Goal: Check status: Check status

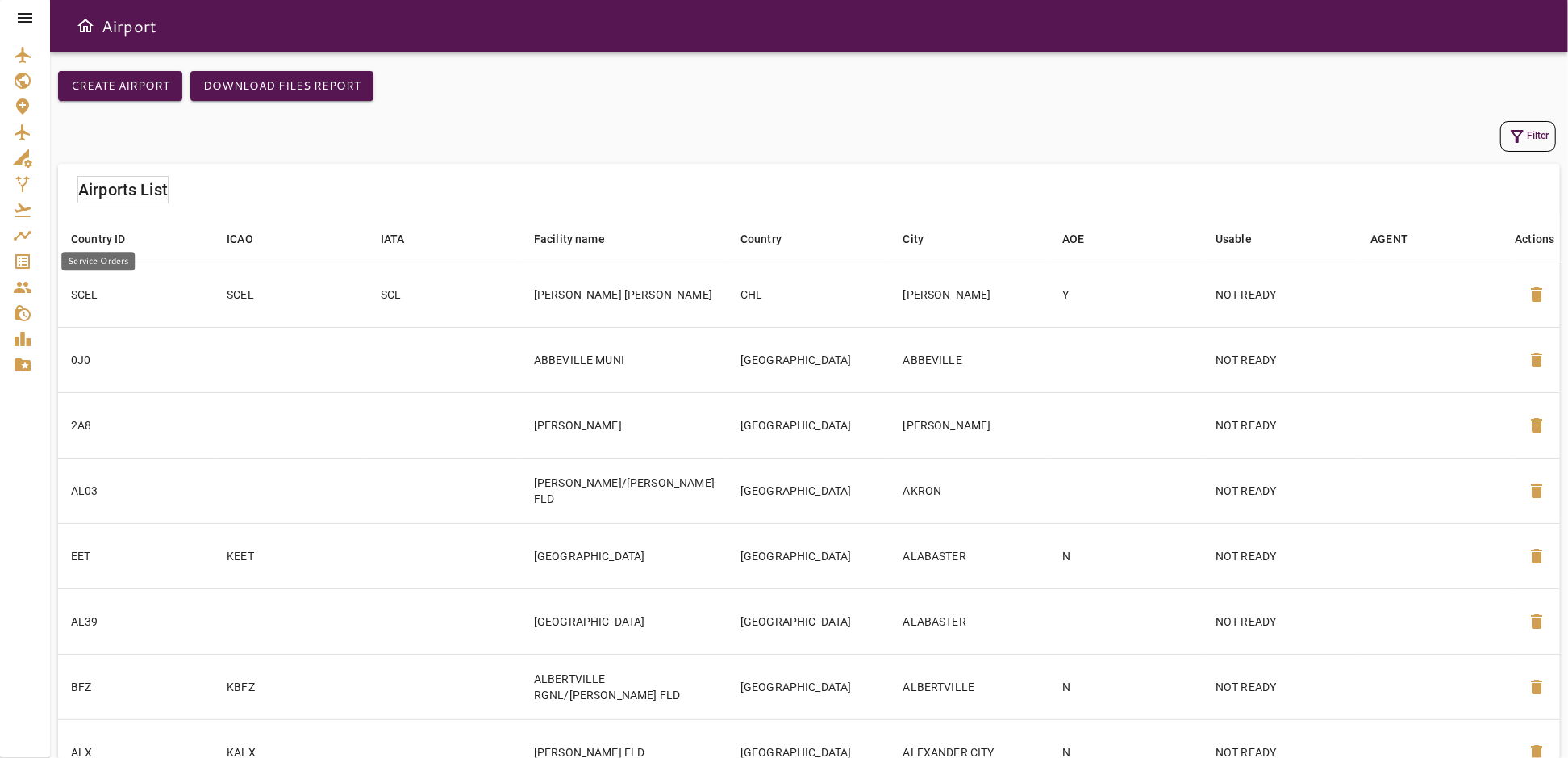
click at [16, 262] on icon "Service Orders" at bounding box center [23, 262] width 15 height 15
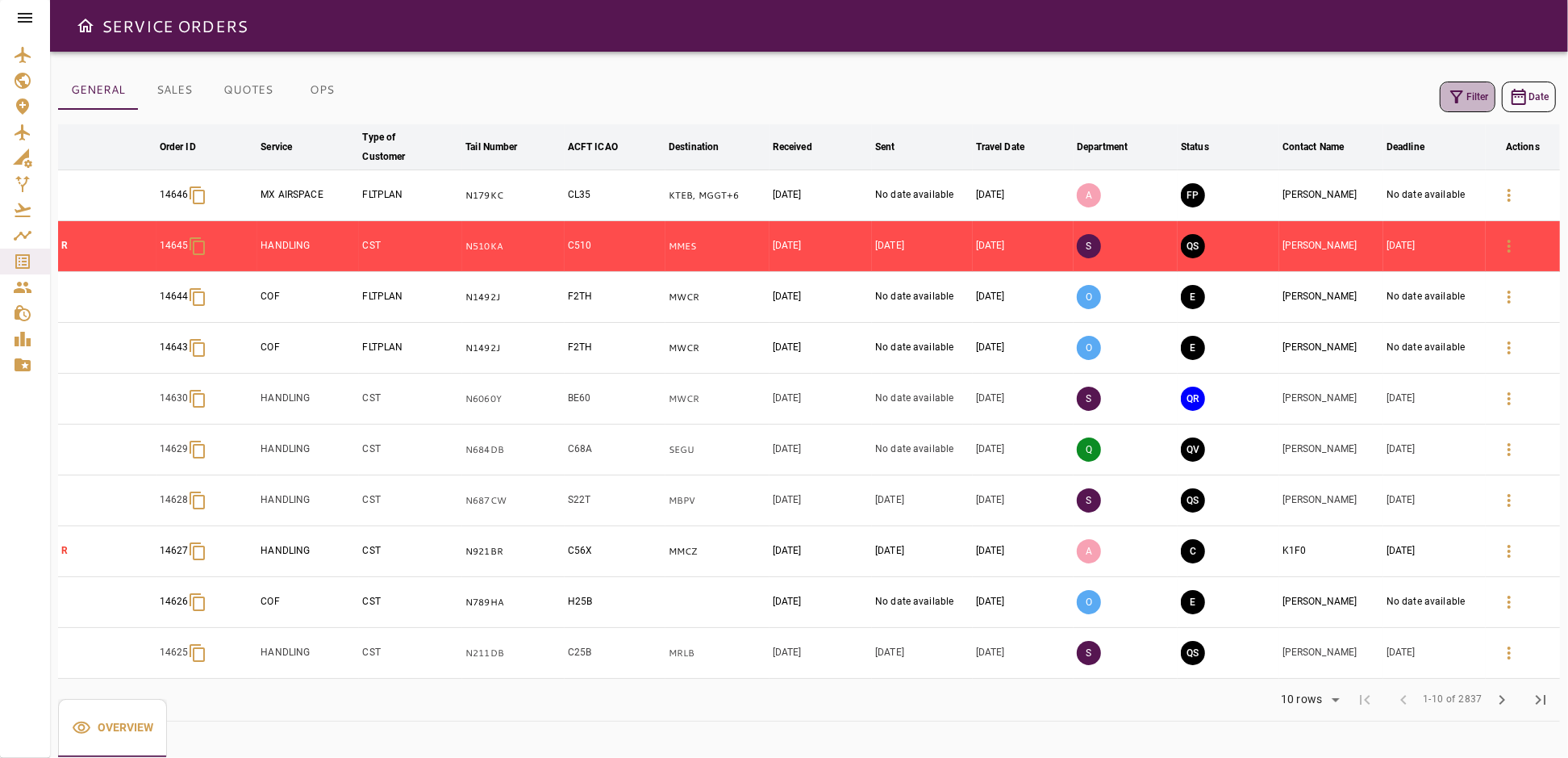
click at [1472, 98] on button "Filter" at bounding box center [1467, 96] width 56 height 30
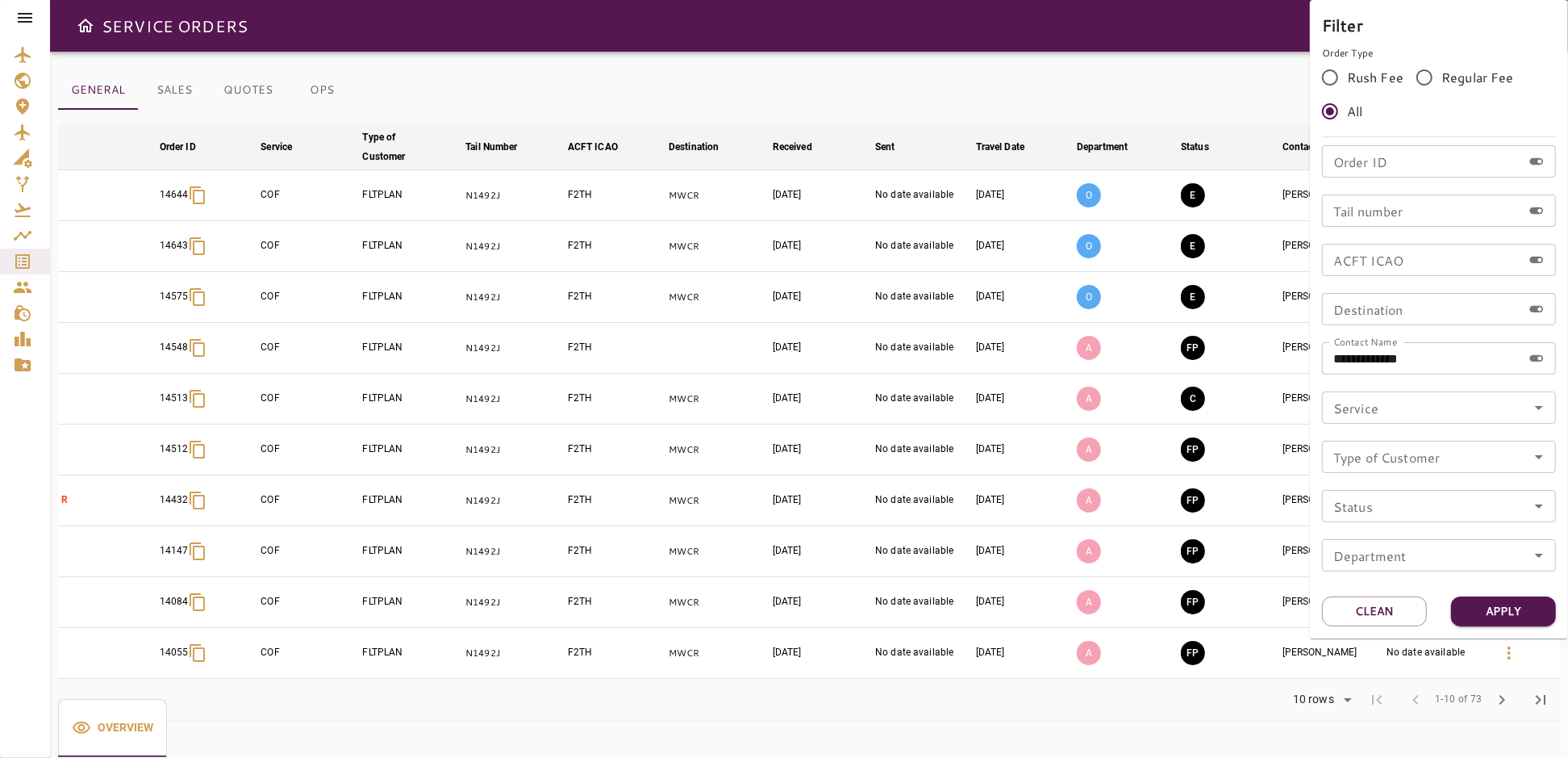
click at [1379, 173] on input "Order ID" at bounding box center [1422, 161] width 200 height 32
drag, startPoint x: 1434, startPoint y: 363, endPoint x: 1213, endPoint y: 370, distance: 221.1
click at [1224, 377] on div "**********" at bounding box center [784, 379] width 1568 height 758
click at [1380, 155] on input "Order ID" at bounding box center [1422, 161] width 200 height 32
type input "*****"
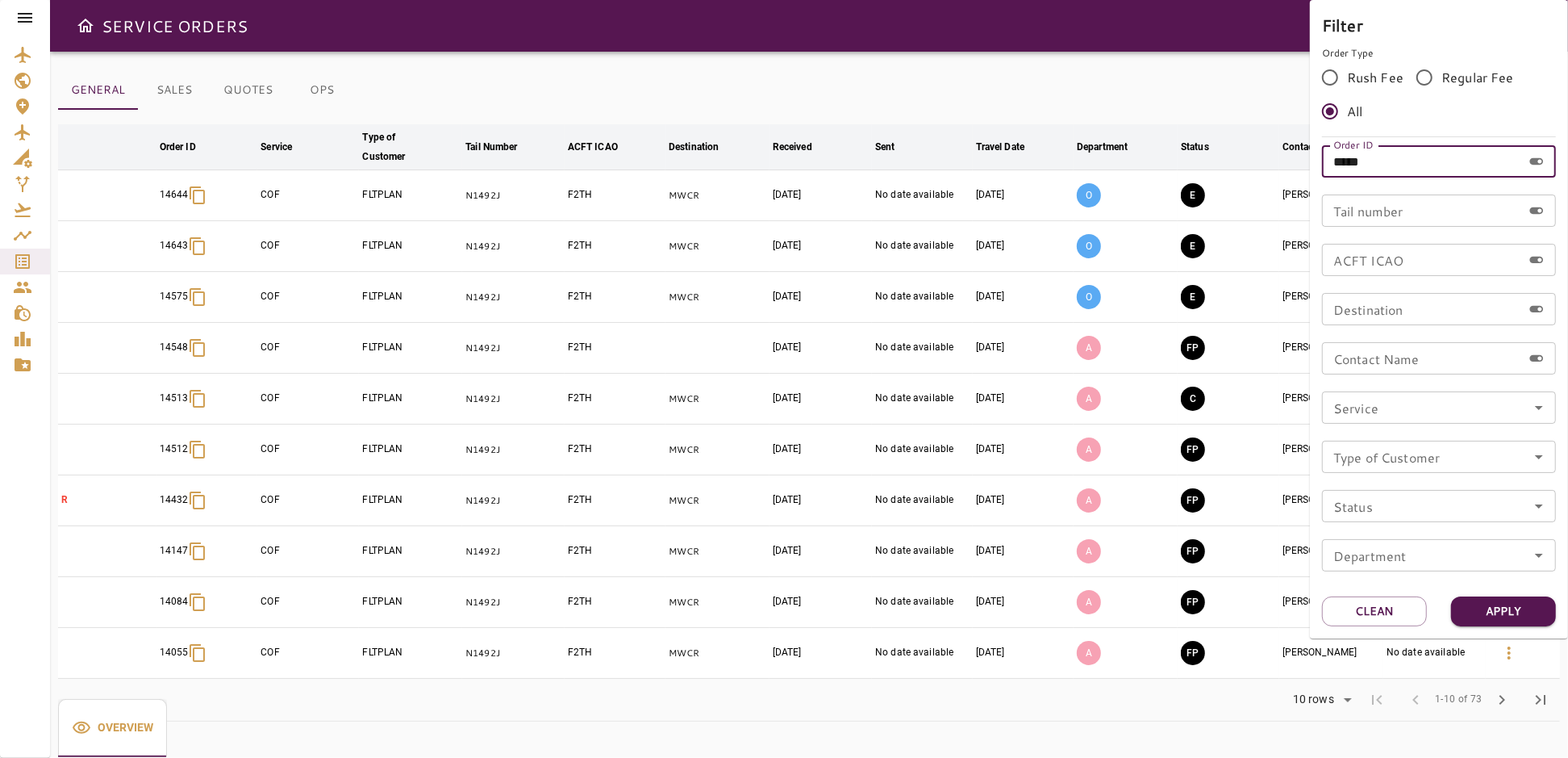
drag, startPoint x: 1380, startPoint y: 155, endPoint x: 1335, endPoint y: 163, distance: 45.7
click at [1335, 163] on input "*****" at bounding box center [1422, 161] width 200 height 32
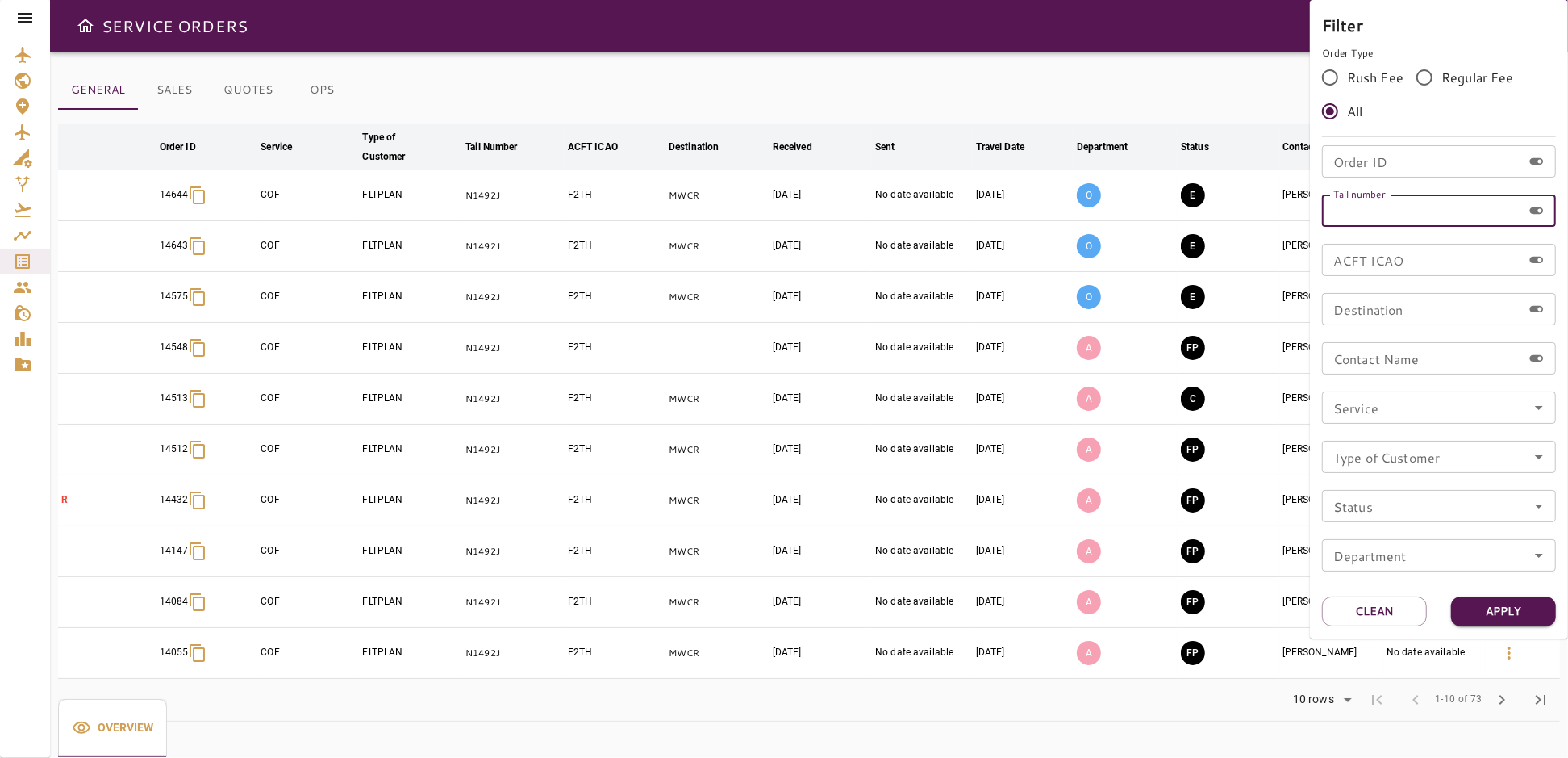
click at [1395, 209] on input "Tail number" at bounding box center [1422, 210] width 200 height 32
paste input "*****"
type input "*****"
click at [1482, 618] on button "Apply" at bounding box center [1504, 611] width 105 height 29
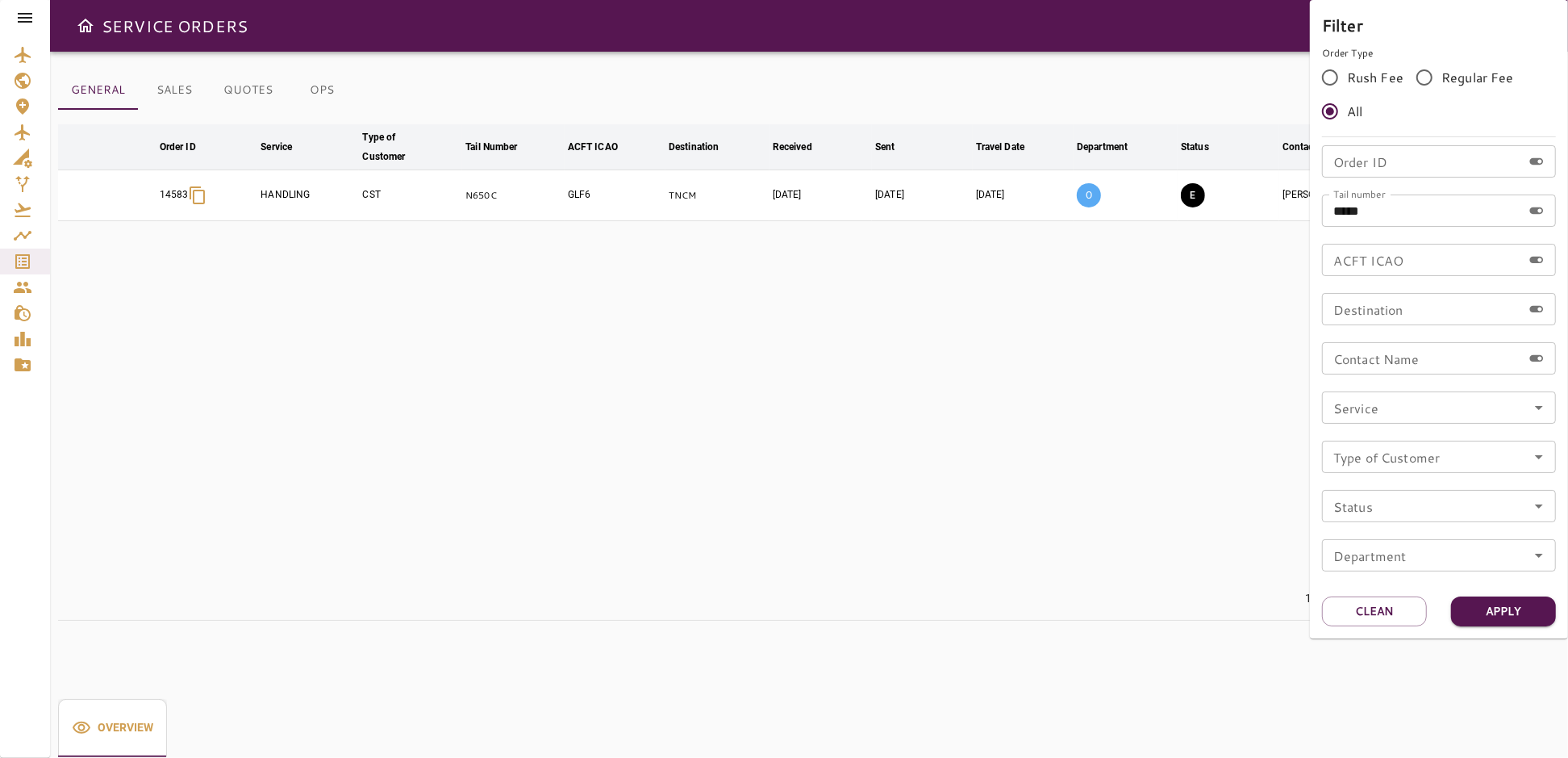
click at [1028, 318] on div at bounding box center [784, 379] width 1568 height 758
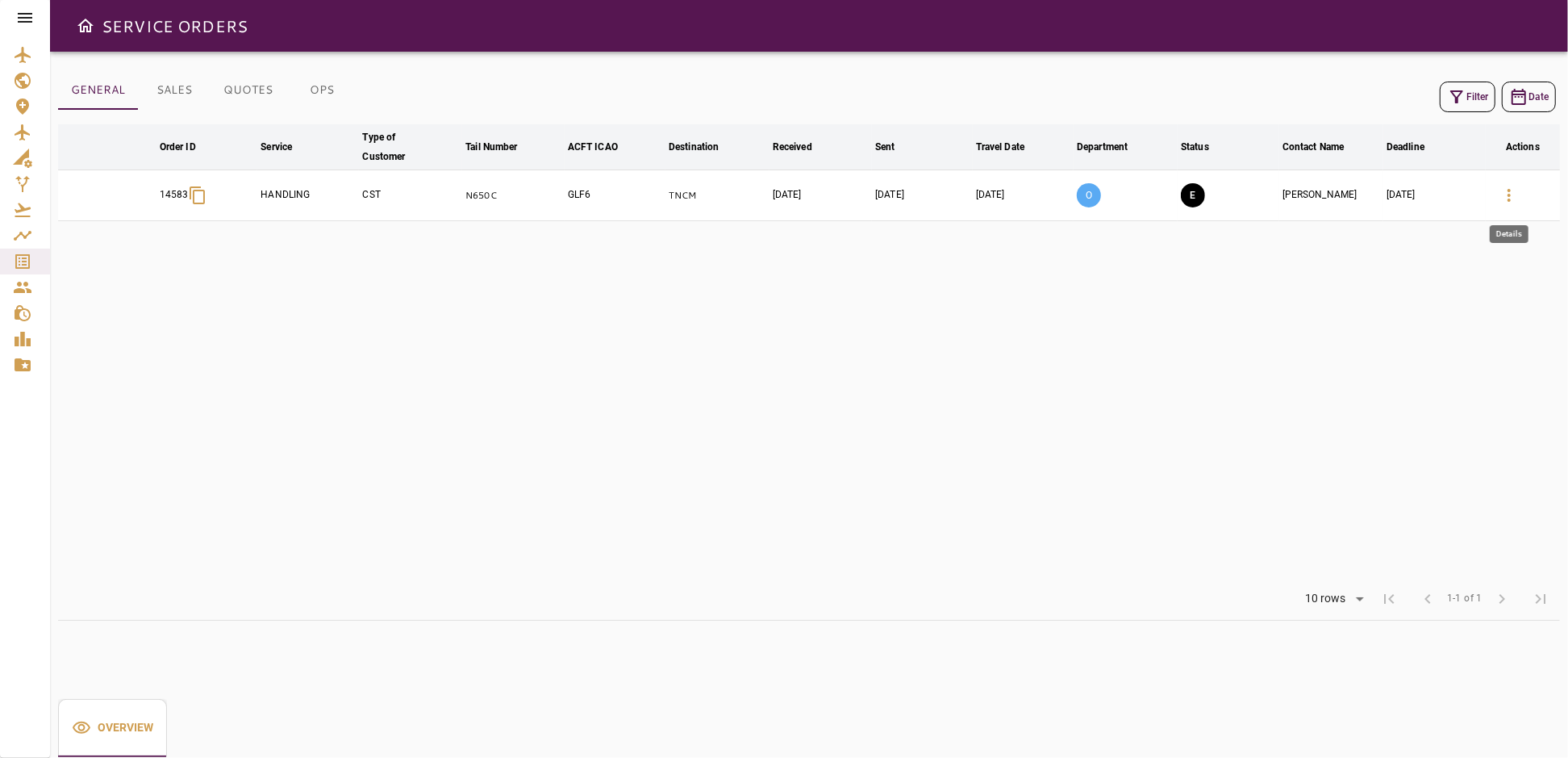
click at [1517, 187] on icon "button" at bounding box center [1508, 195] width 19 height 19
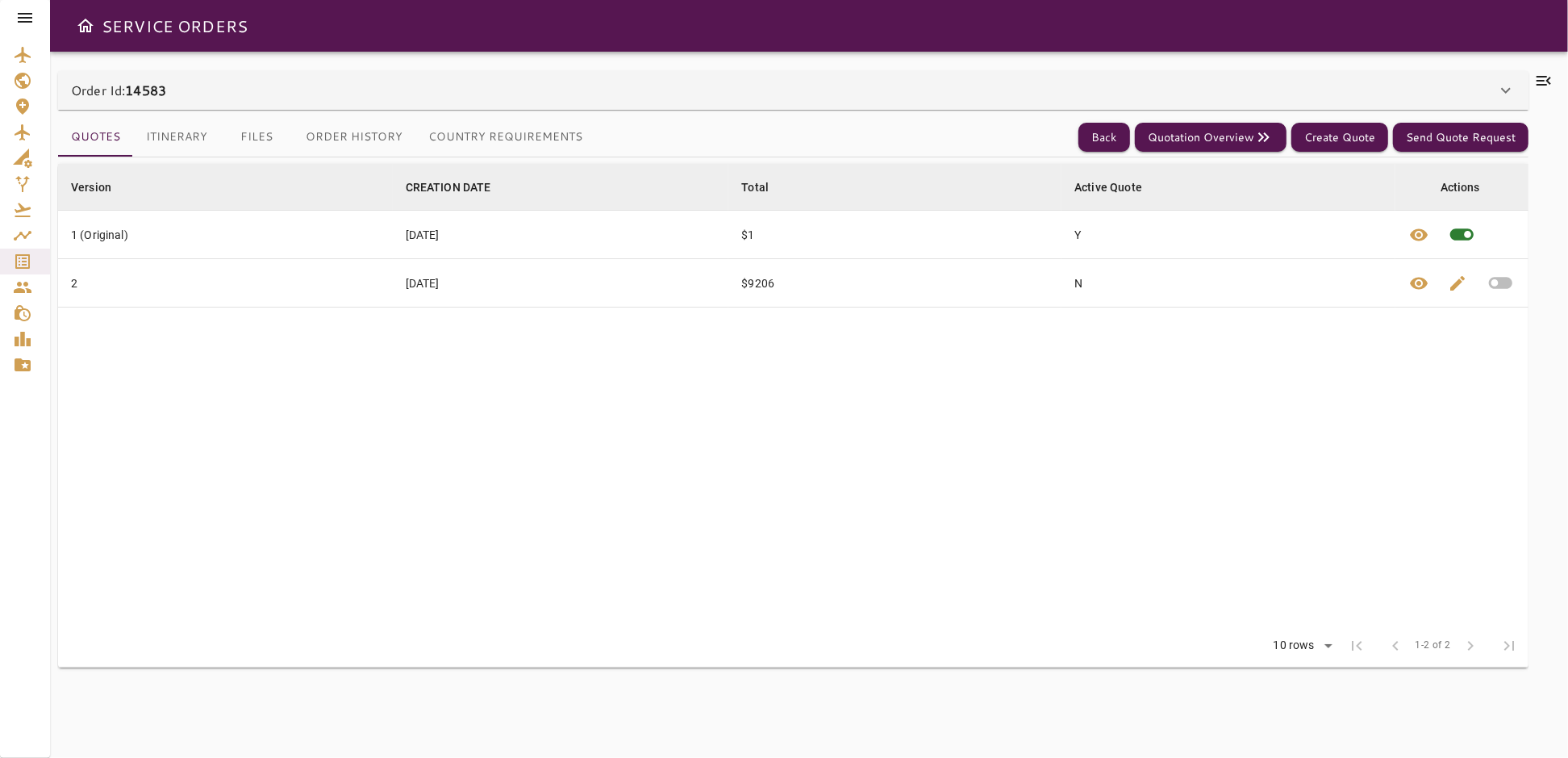
click at [1546, 78] on icon at bounding box center [1543, 80] width 19 height 19
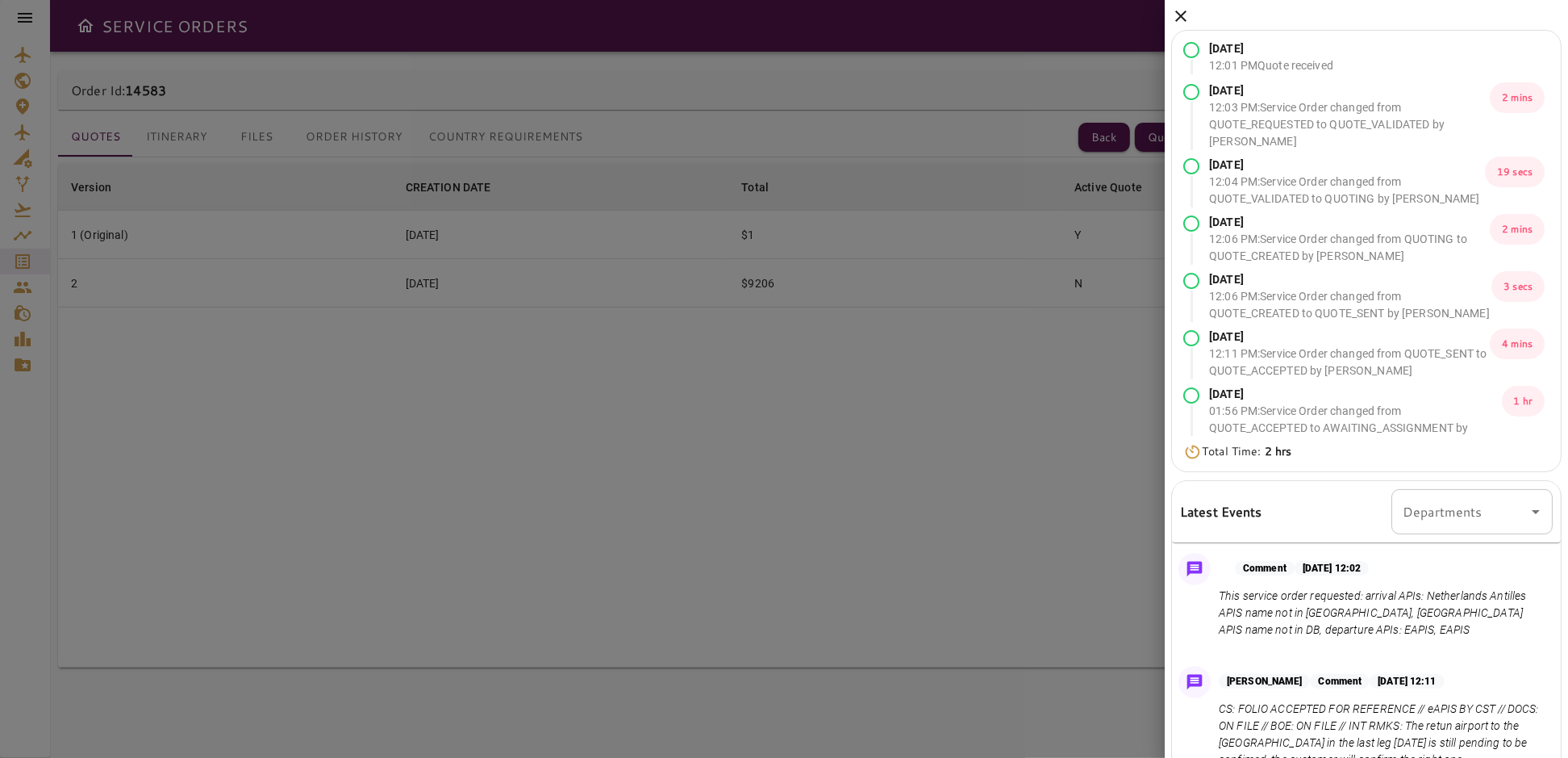
click at [1176, 17] on icon at bounding box center [1180, 16] width 19 height 19
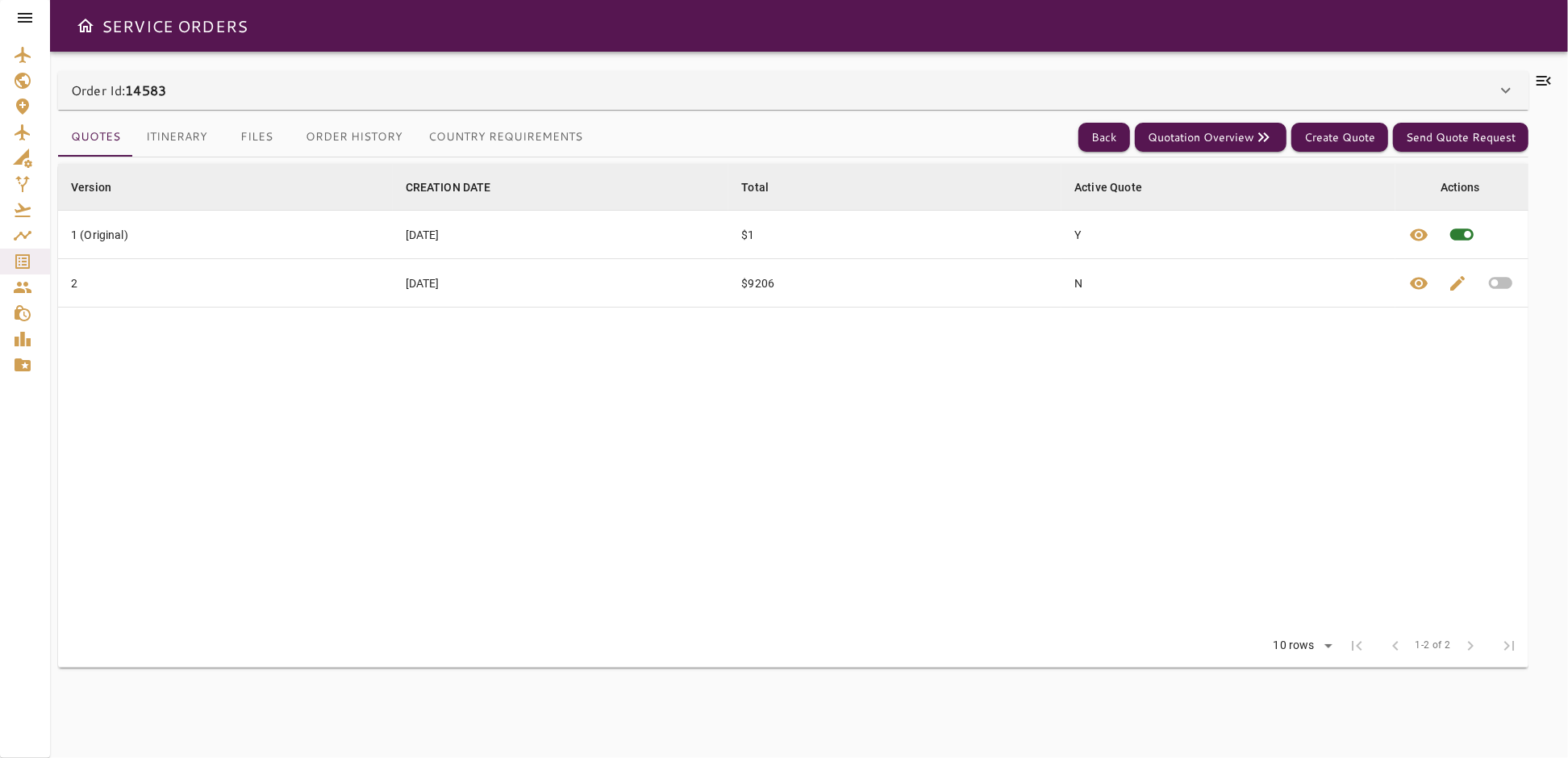
click at [27, 18] on icon at bounding box center [25, 17] width 19 height 19
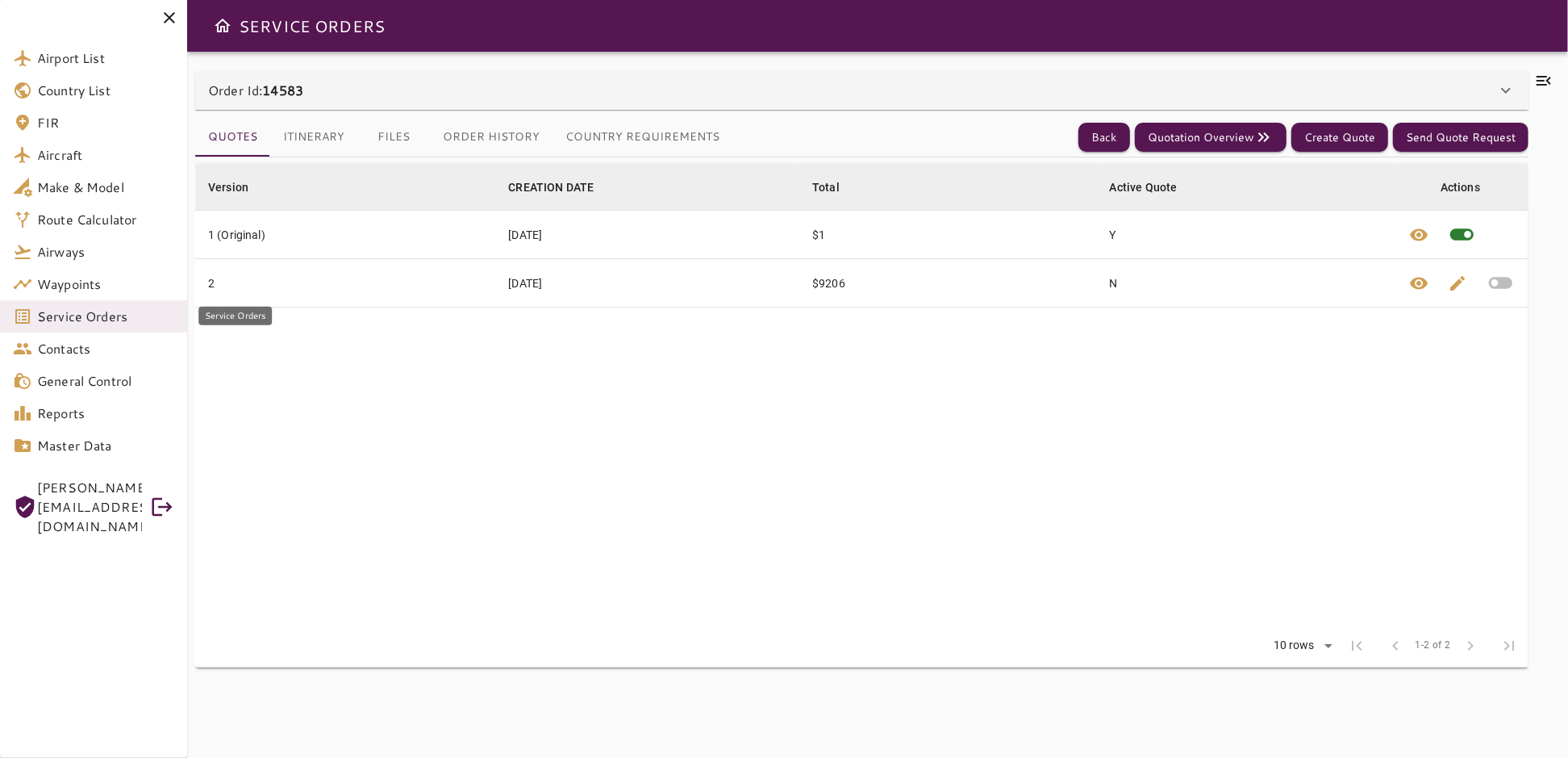
click at [104, 316] on span "Service Orders" at bounding box center [105, 316] width 137 height 19
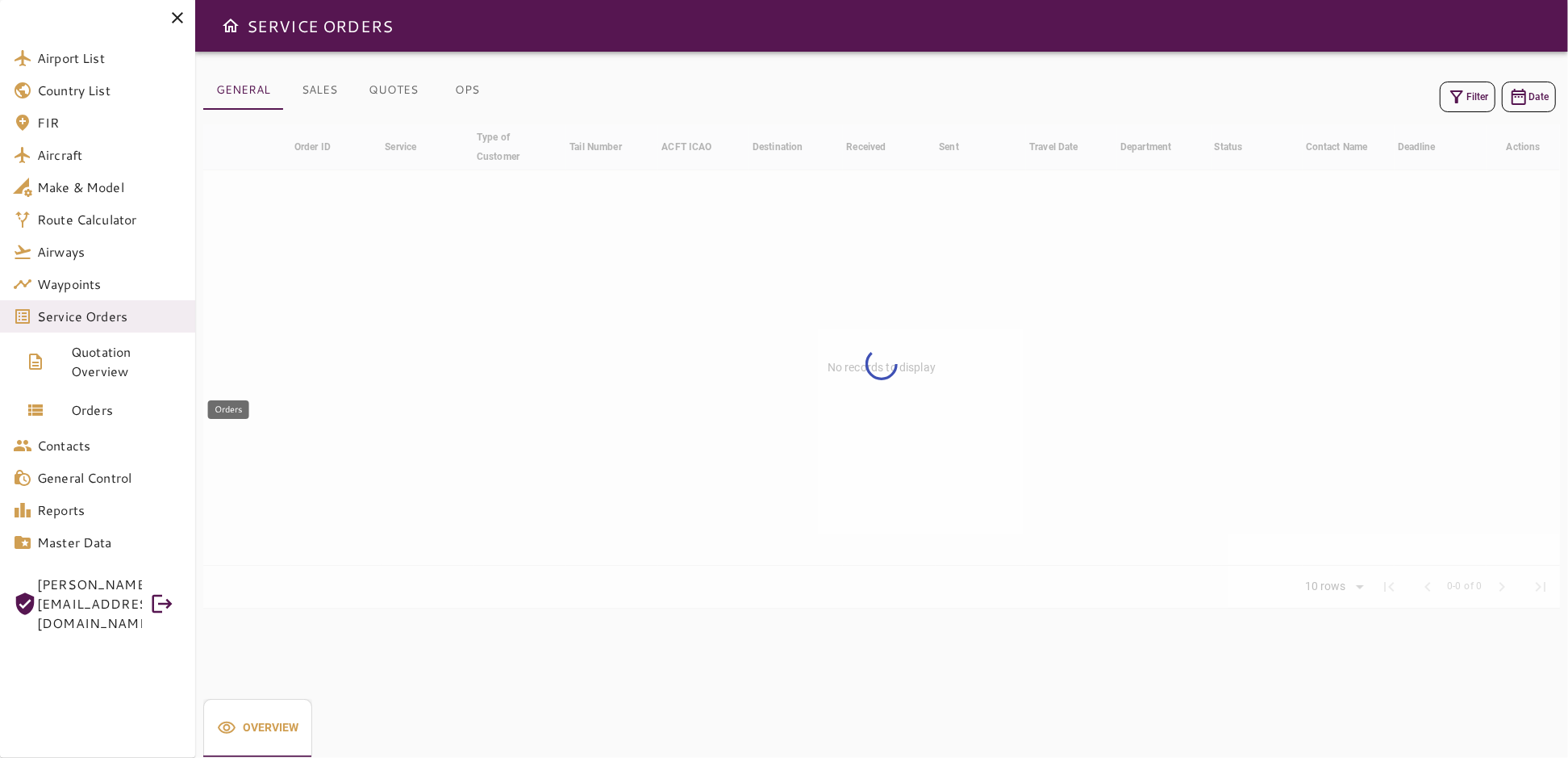
click at [89, 408] on span "Orders" at bounding box center [126, 410] width 111 height 19
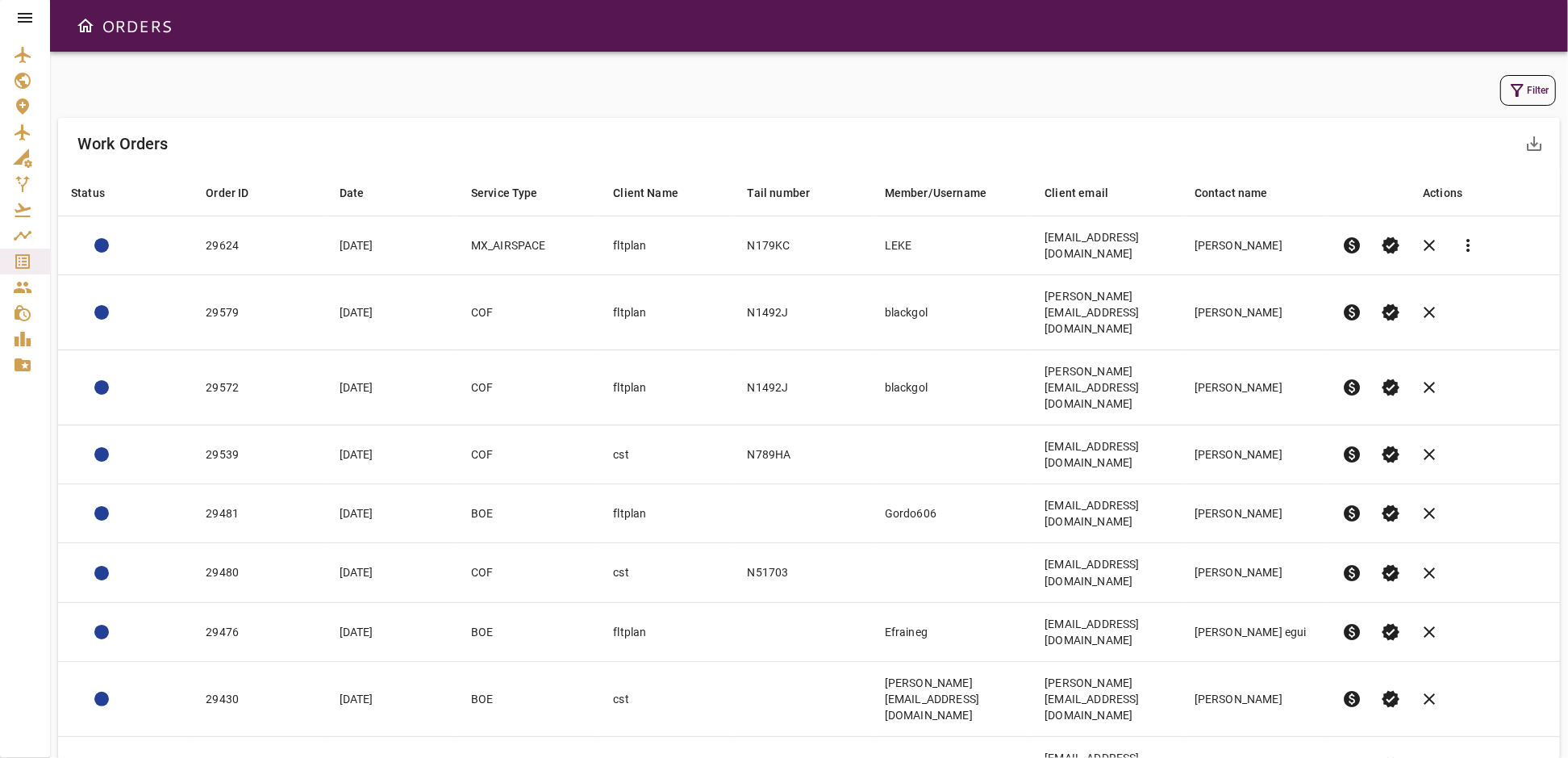
click at [1528, 81] on button "Filter" at bounding box center [1528, 90] width 56 height 30
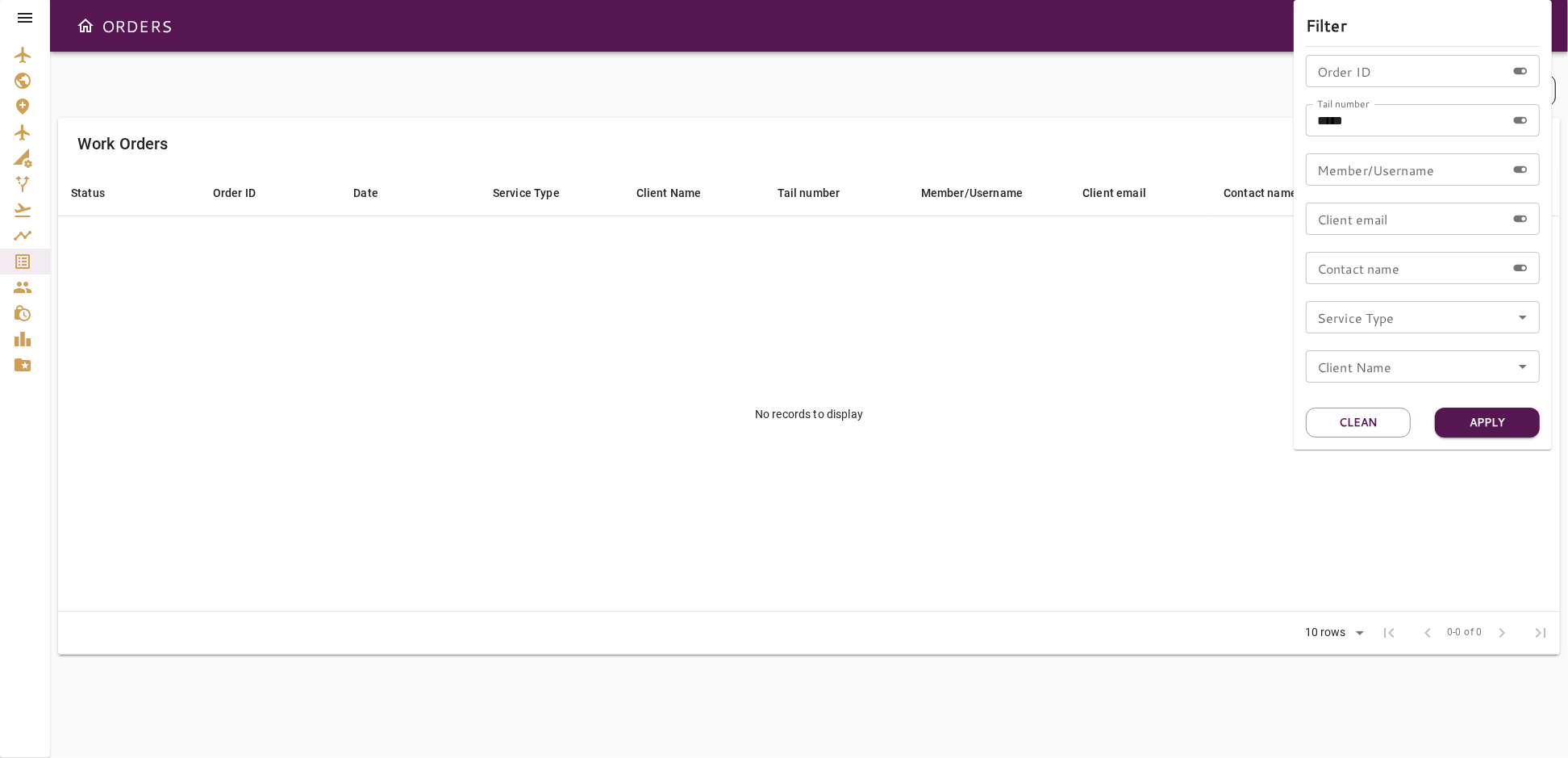
drag, startPoint x: 1304, startPoint y: 131, endPoint x: 1293, endPoint y: 135, distance: 11.7
click at [1294, 135] on div "Filter Order ID Order ID Tail number ***** Tail number Member/Username Member/U…" at bounding box center [1422, 224] width 258 height 449
click at [1374, 76] on input "Order ID" at bounding box center [1406, 71] width 200 height 32
type input "*****"
click at [1446, 419] on button "Apply" at bounding box center [1487, 422] width 105 height 29
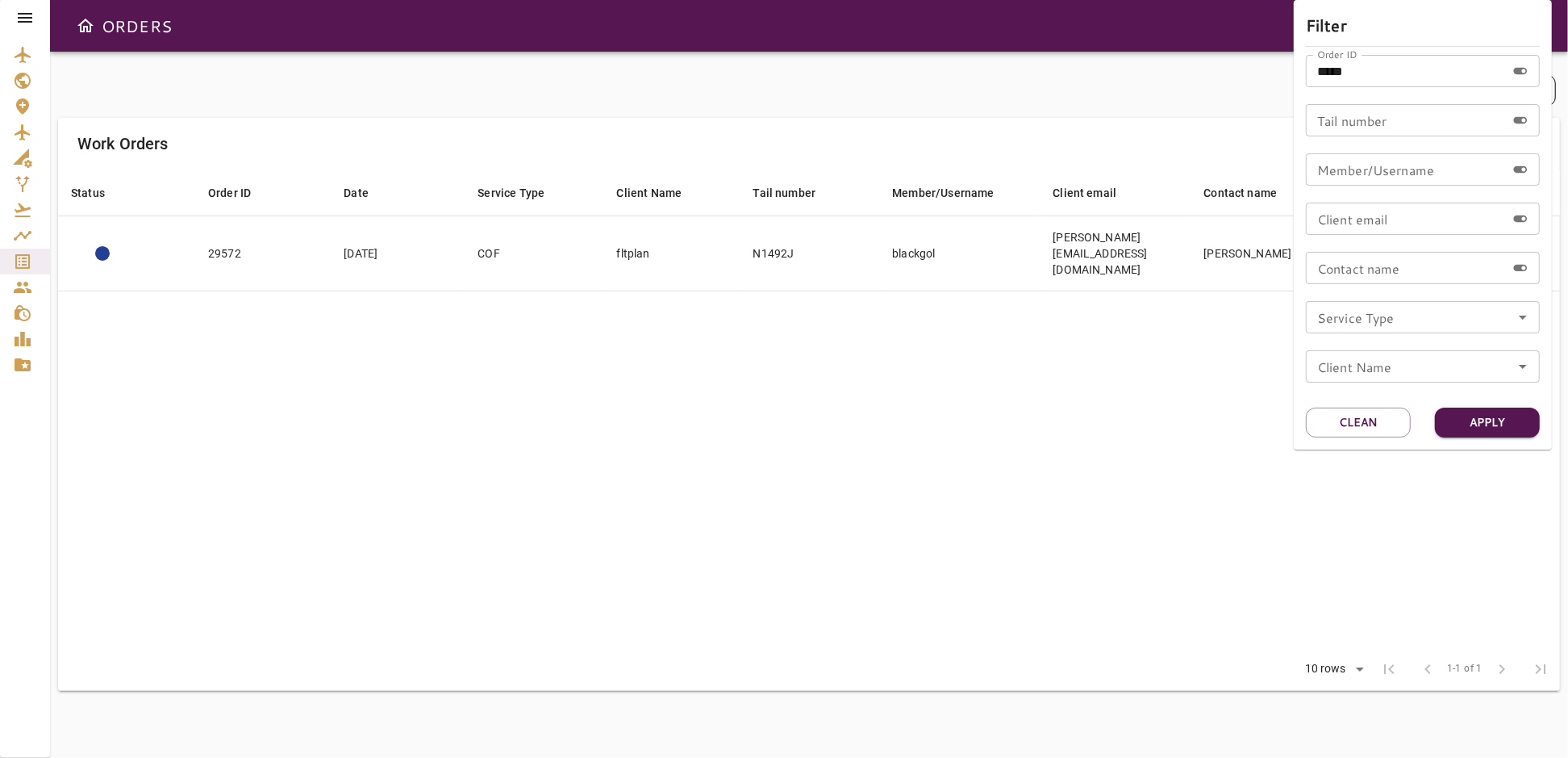
click at [841, 515] on div at bounding box center [784, 379] width 1568 height 758
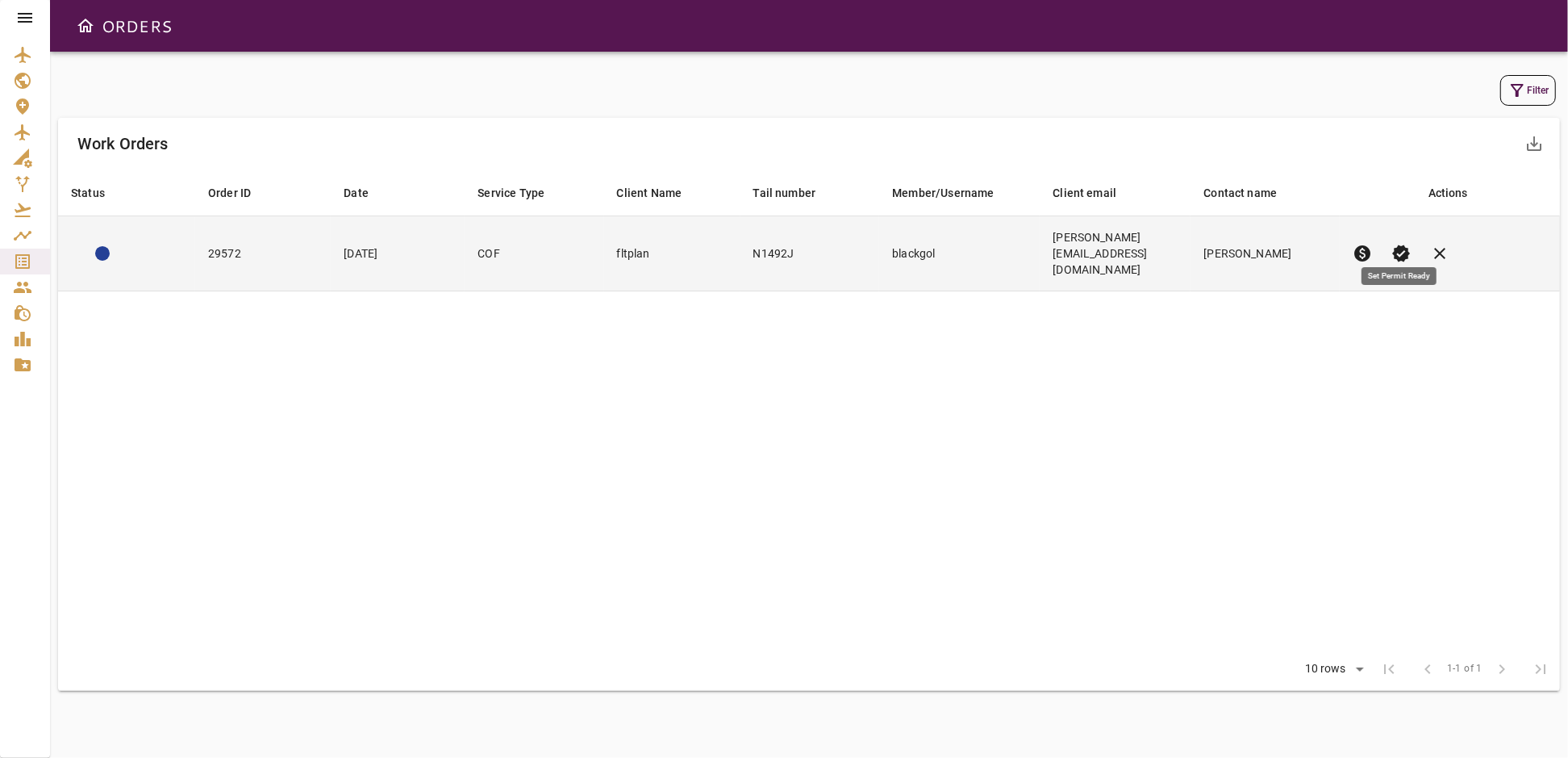
click at [1401, 243] on span "verified" at bounding box center [1402, 253] width 19 height 19
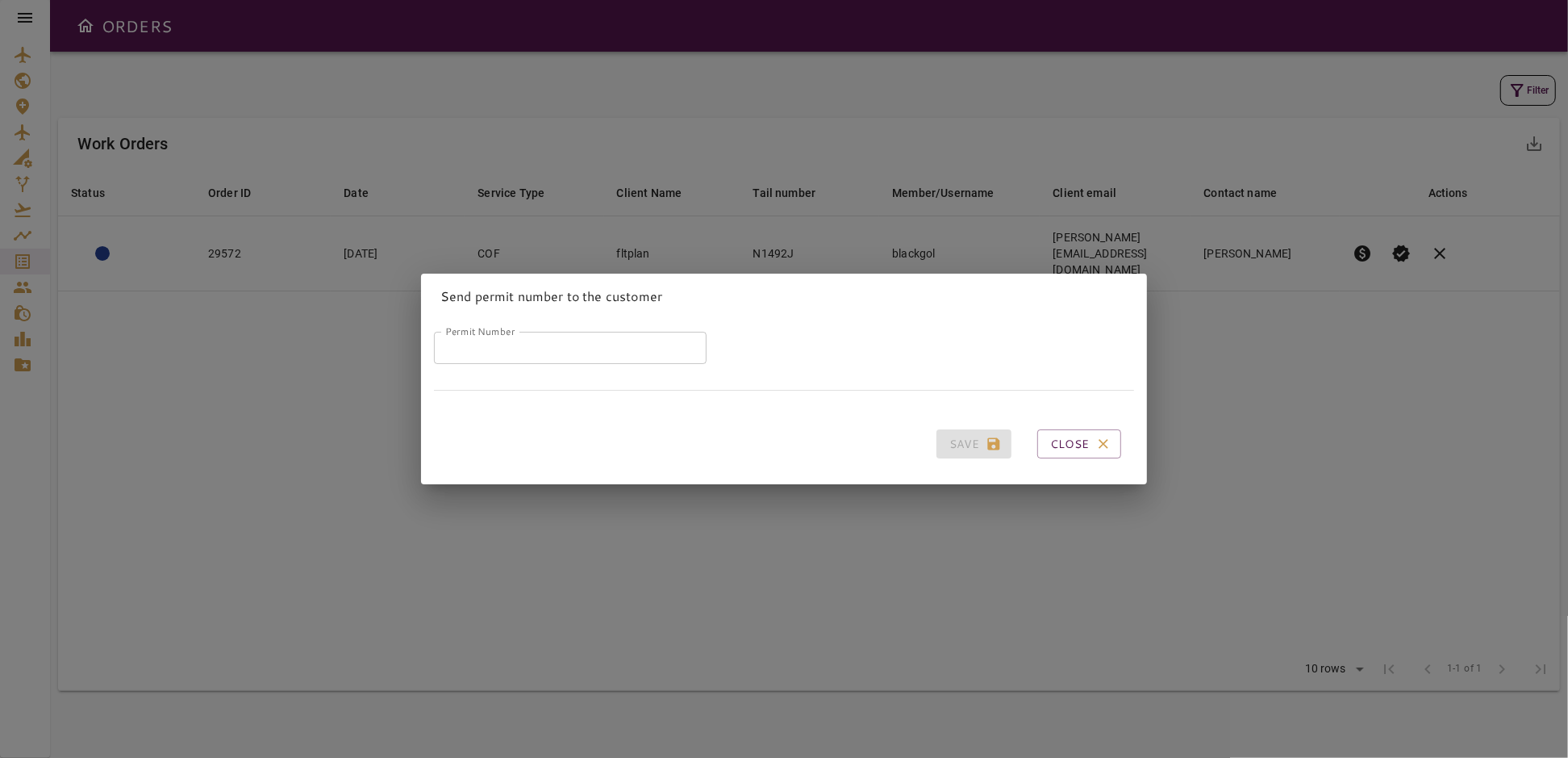
click at [583, 347] on input "Permit Number" at bounding box center [570, 347] width 273 height 32
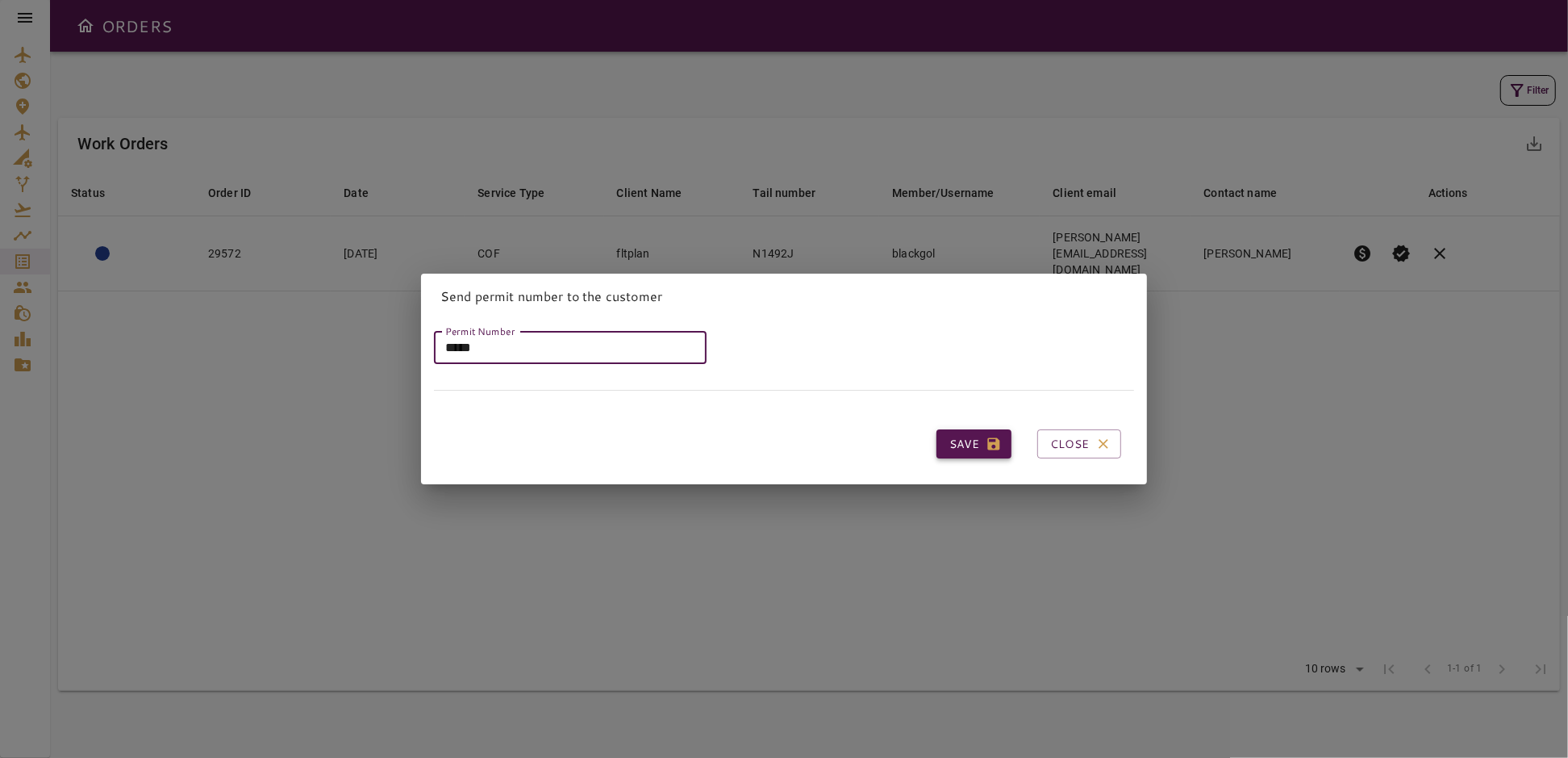
type input "*****"
click at [949, 438] on button "Save" at bounding box center [974, 444] width 75 height 29
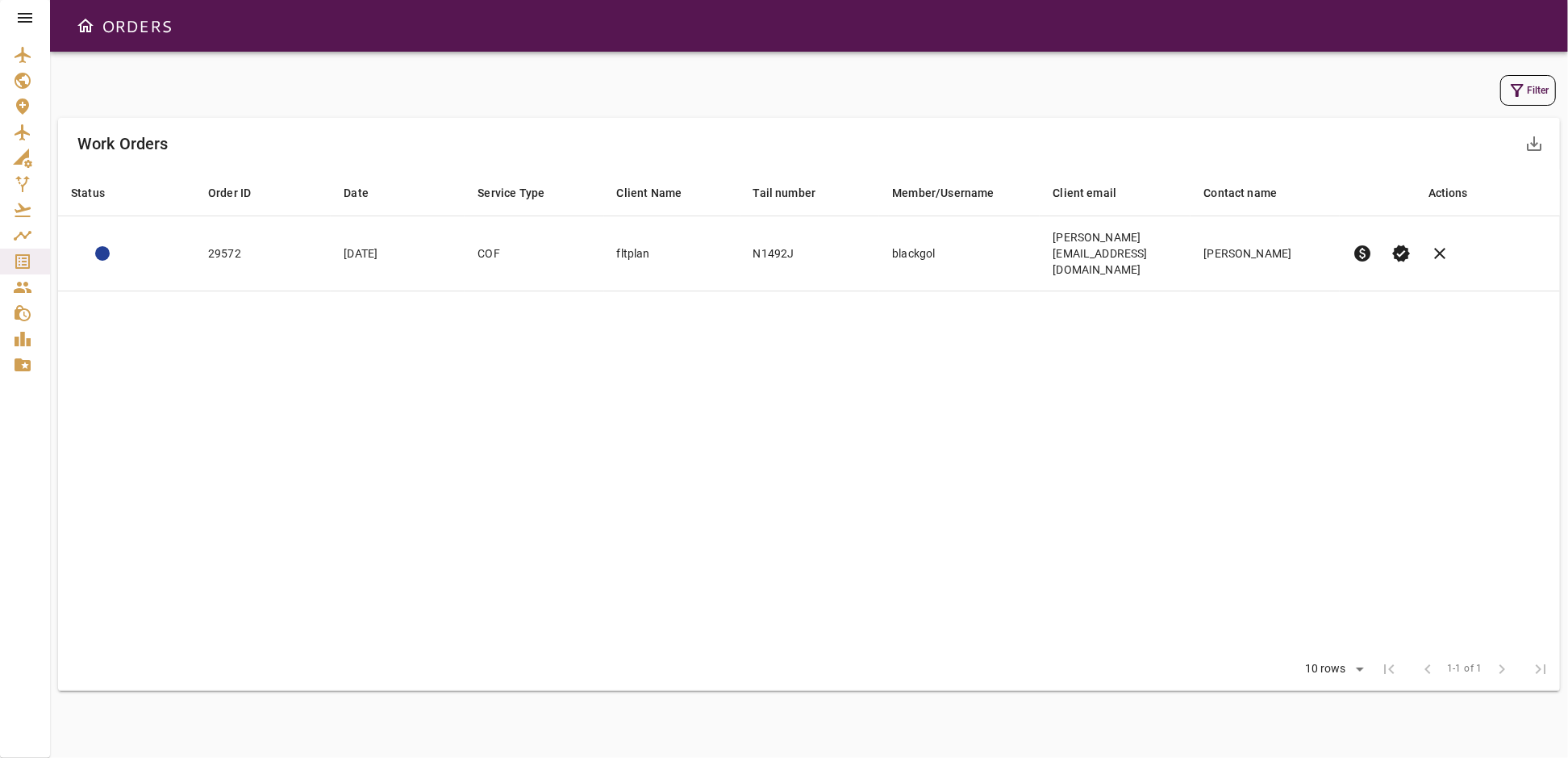
click at [27, 17] on icon at bounding box center [25, 17] width 15 height 10
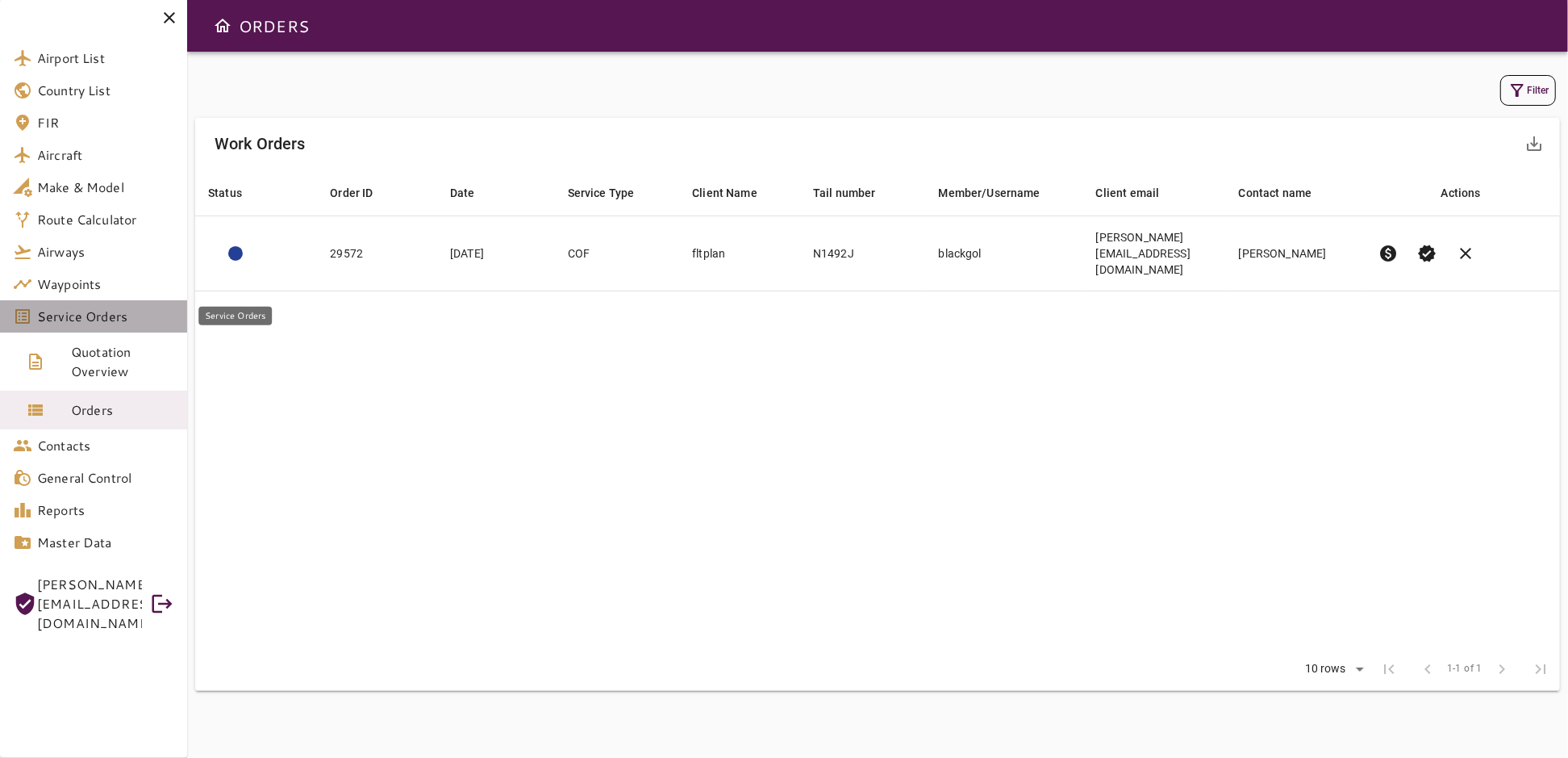
click at [109, 311] on span "Service Orders" at bounding box center [105, 316] width 137 height 19
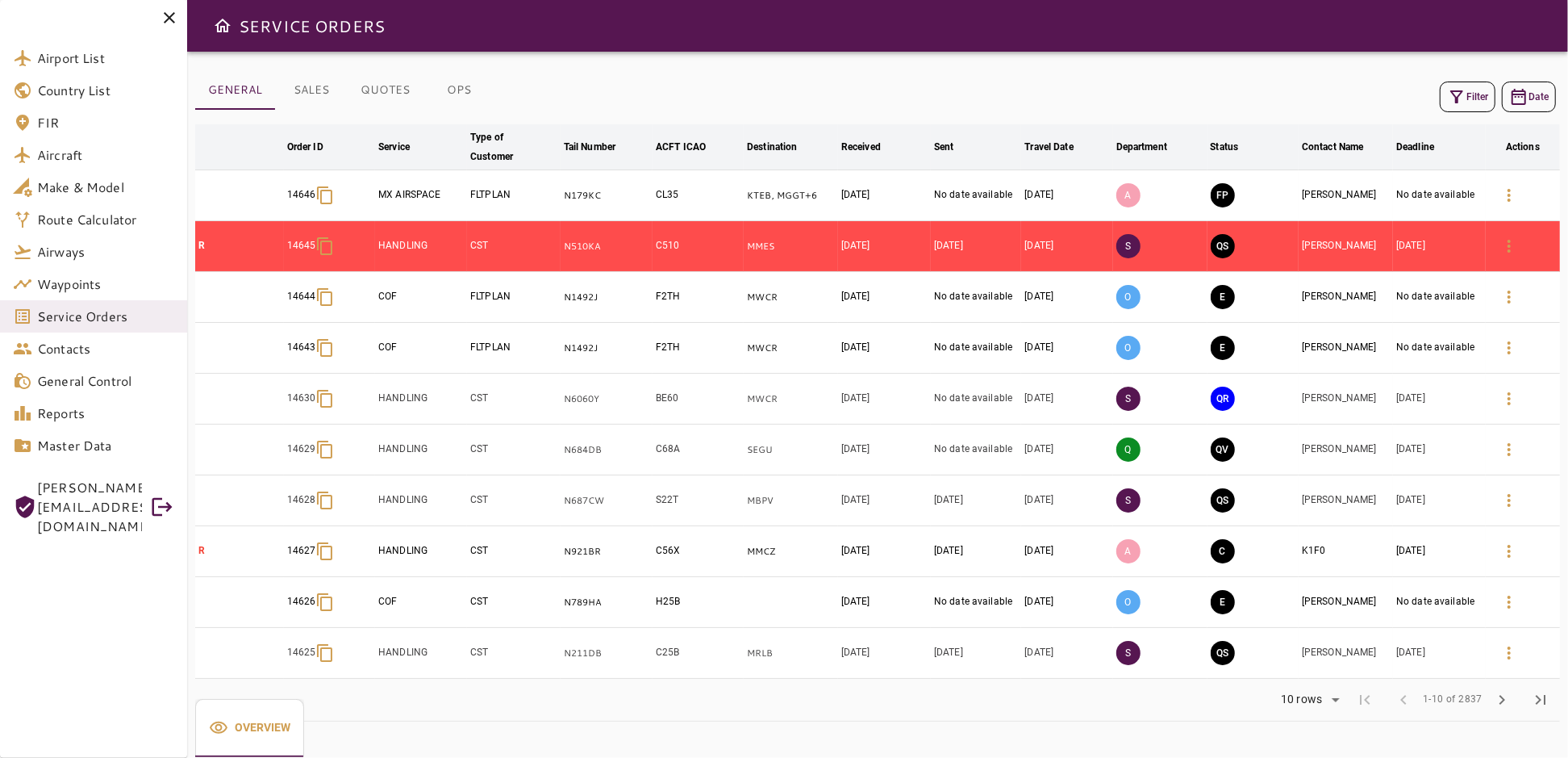
click at [166, 13] on icon at bounding box center [169, 17] width 19 height 19
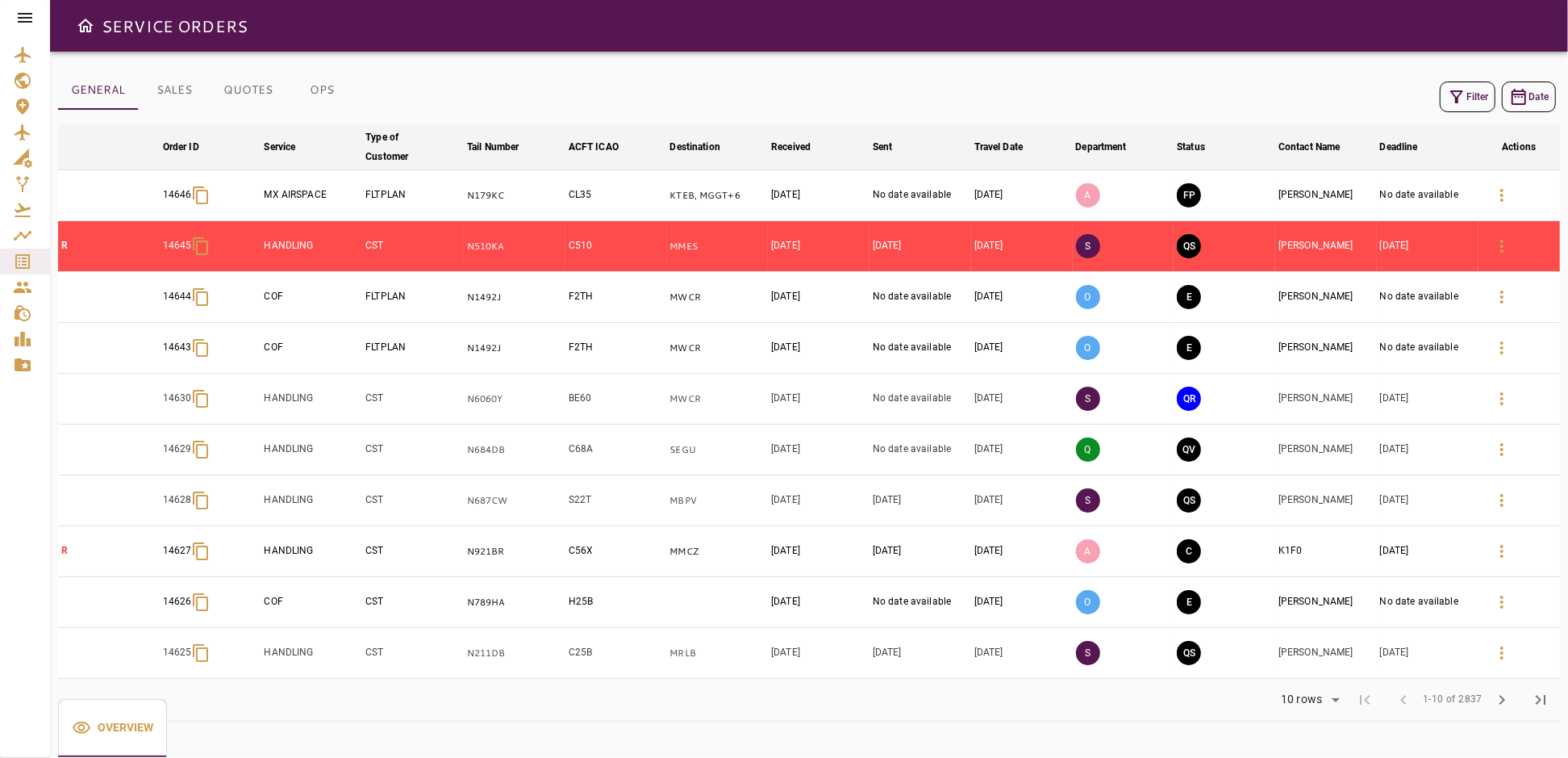
click at [328, 90] on button "OPS" at bounding box center [321, 90] width 73 height 39
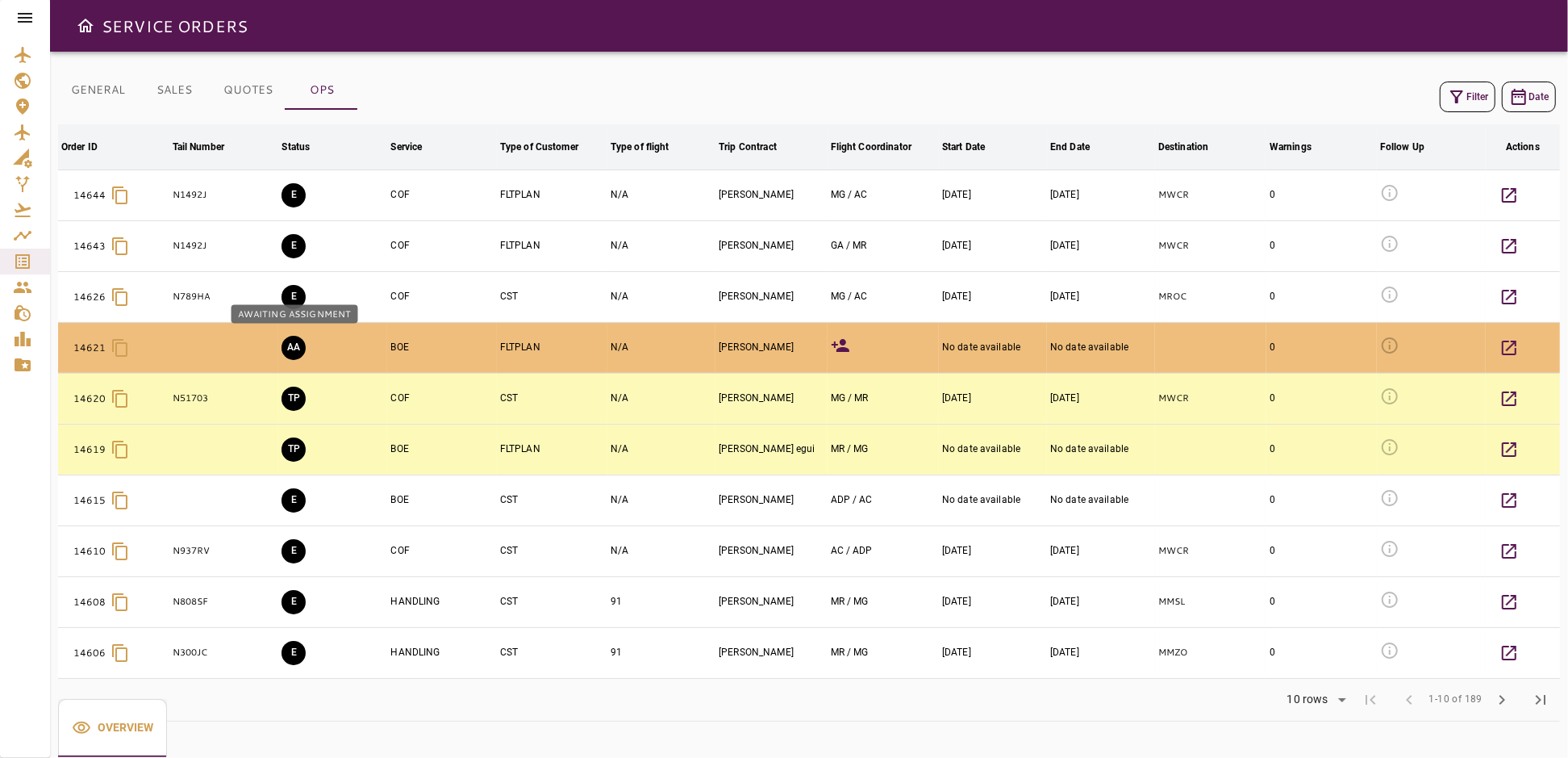
click at [297, 347] on button "AA" at bounding box center [293, 347] width 24 height 24
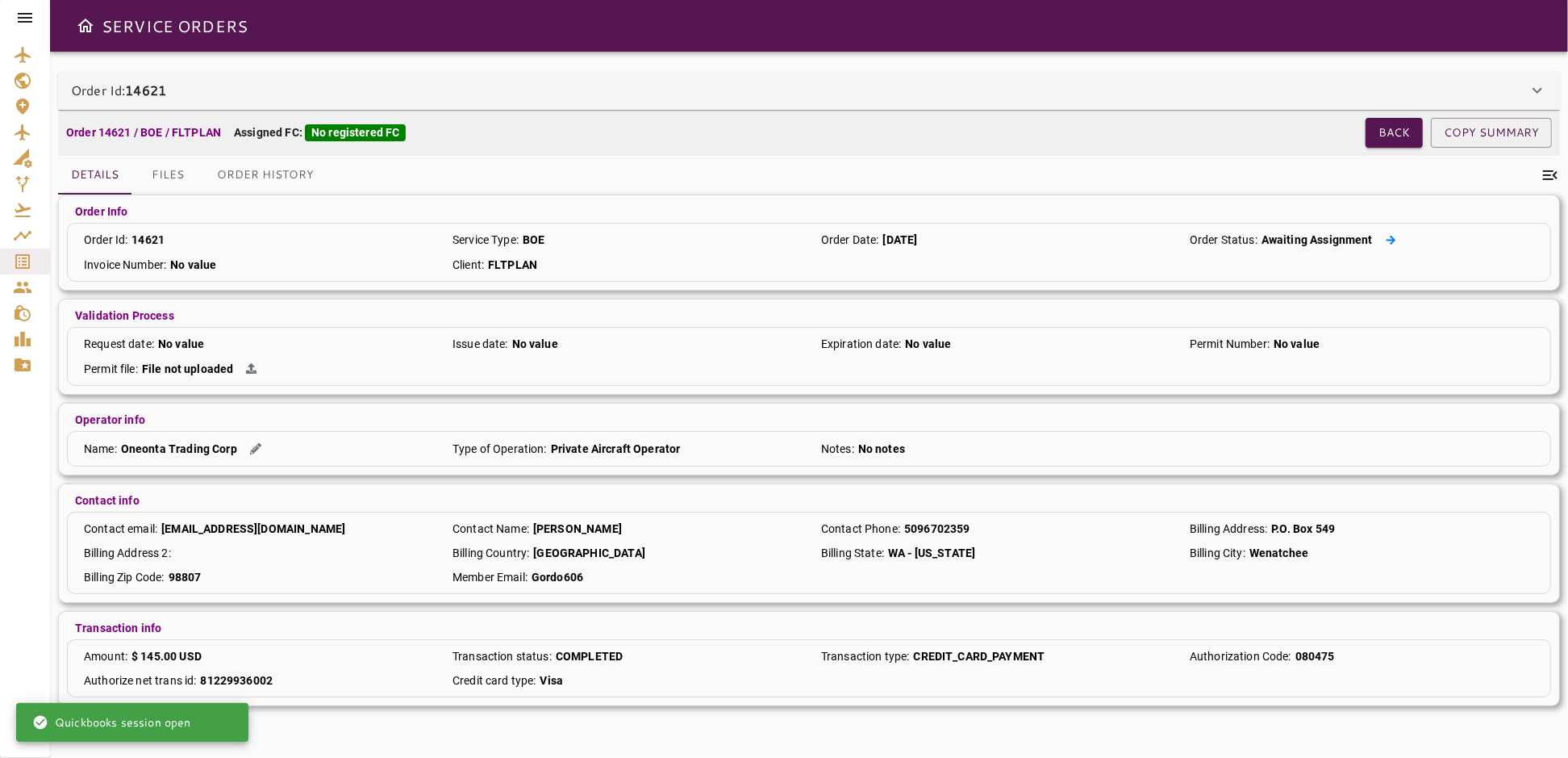
click at [1393, 235] on icon at bounding box center [1391, 240] width 10 height 10
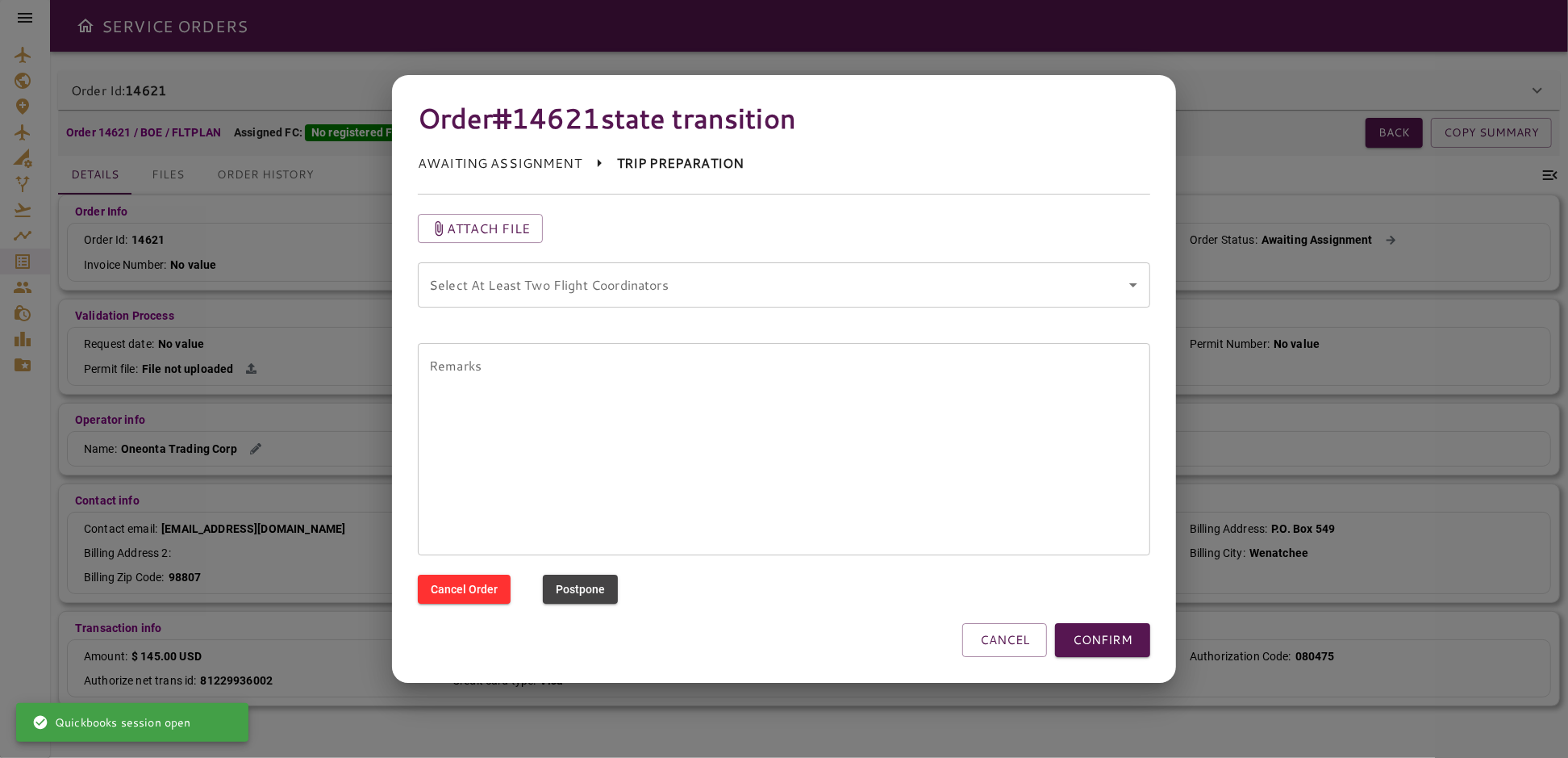
click at [1136, 287] on icon "Open" at bounding box center [1133, 284] width 19 height 19
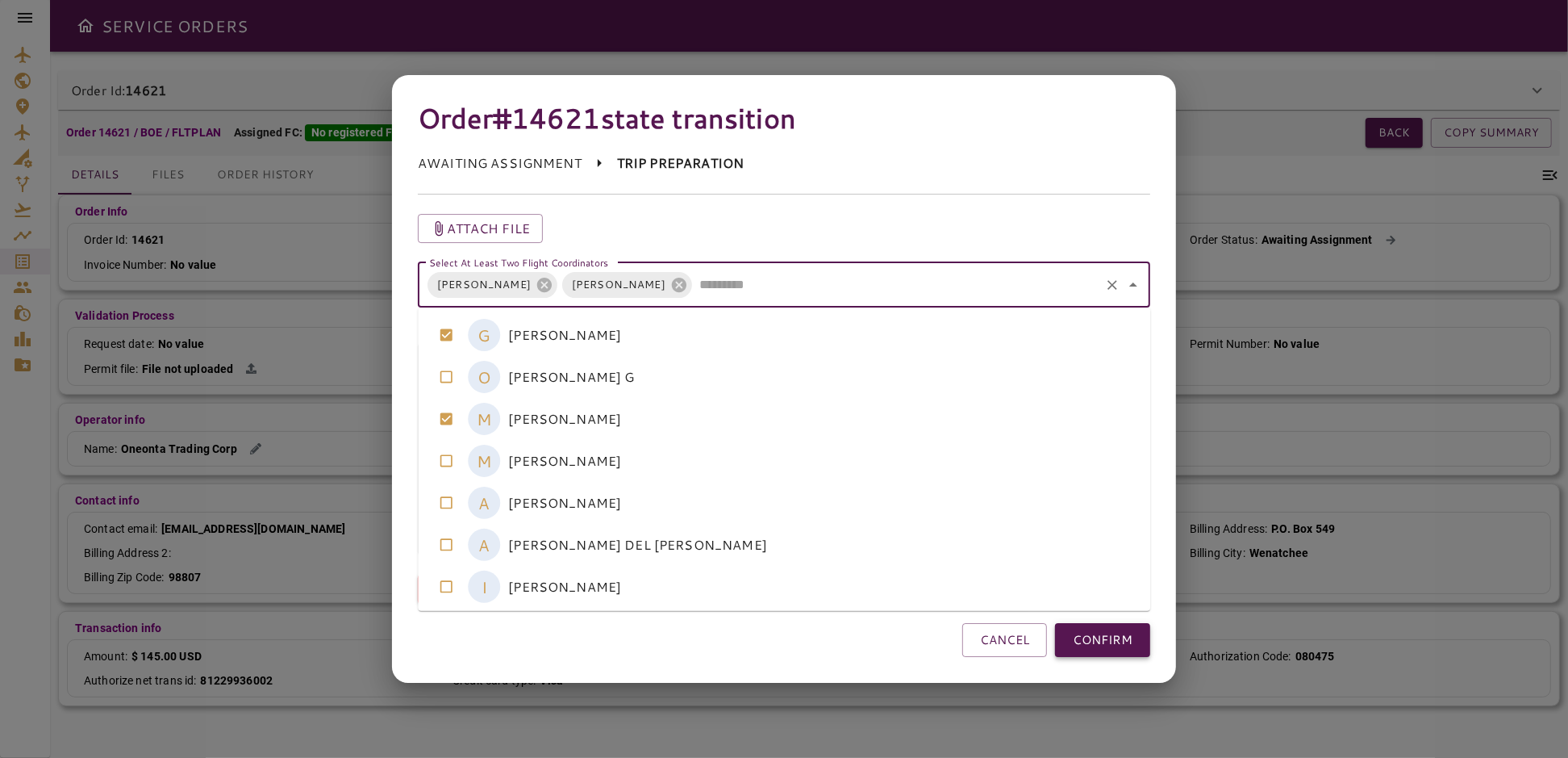
click at [1111, 642] on button "CONFIRM" at bounding box center [1103, 639] width 96 height 34
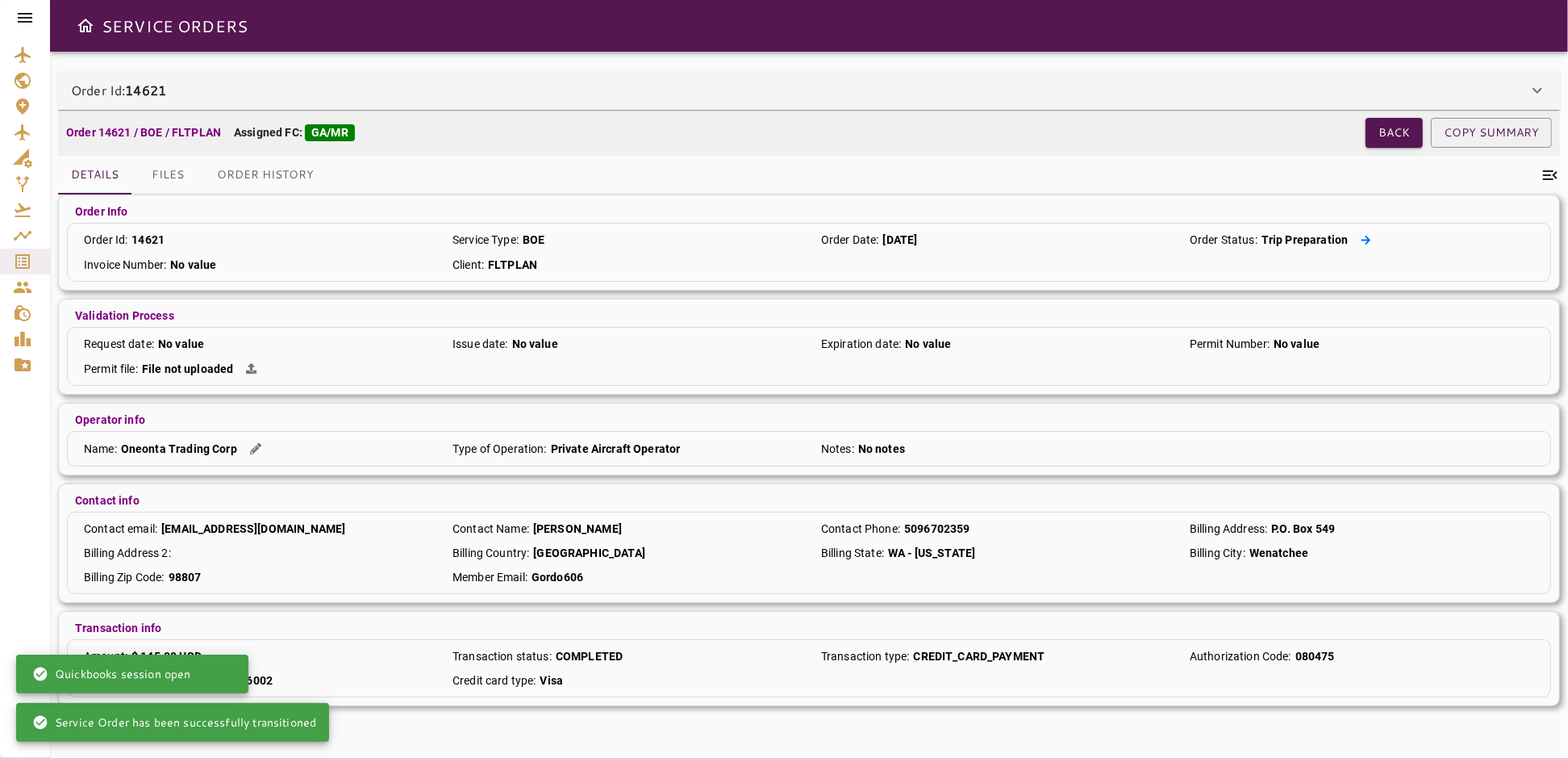
click at [1363, 240] on icon at bounding box center [1366, 240] width 10 height 9
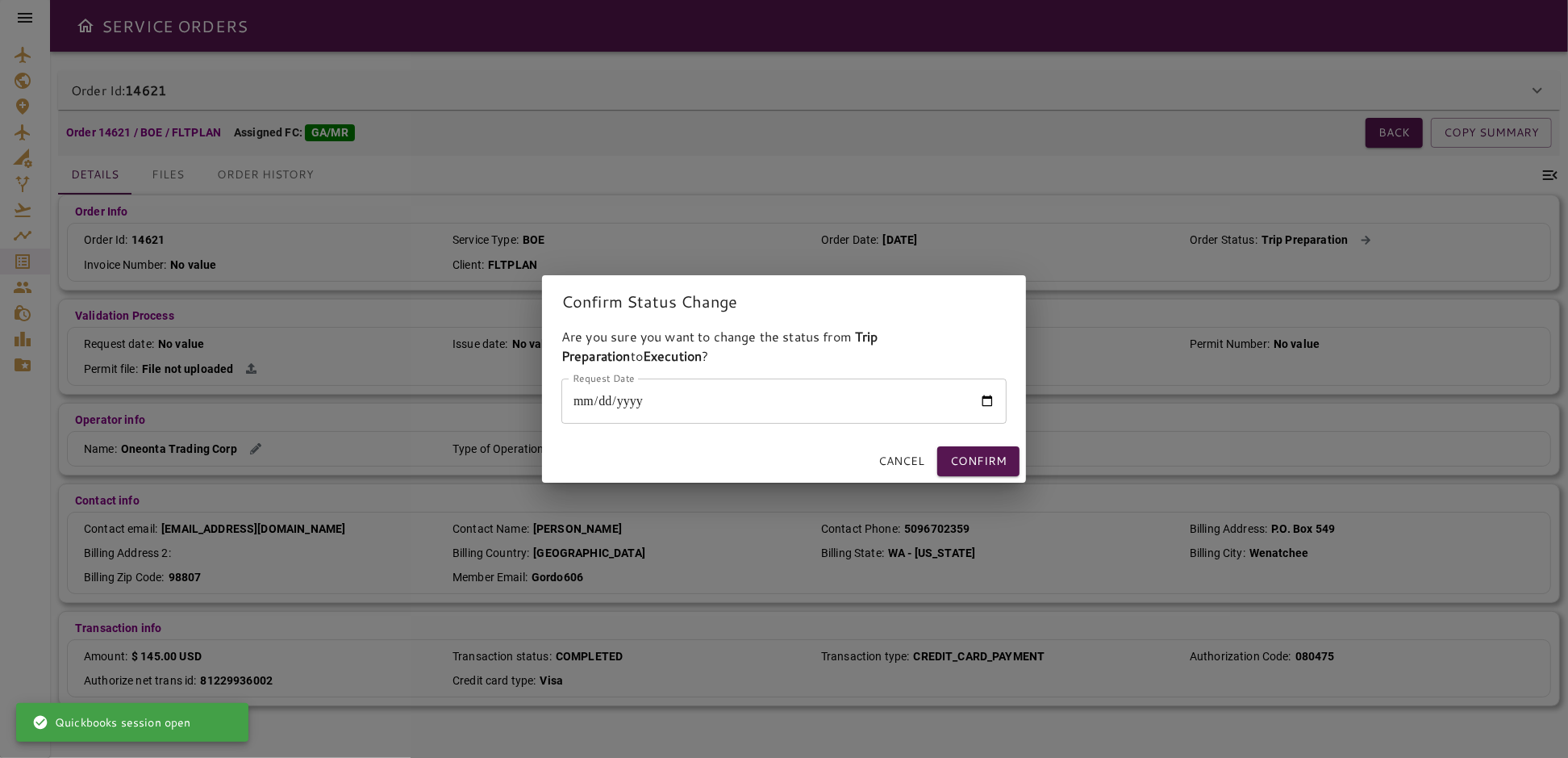
click at [992, 401] on input "Request Date" at bounding box center [784, 401] width 446 height 45
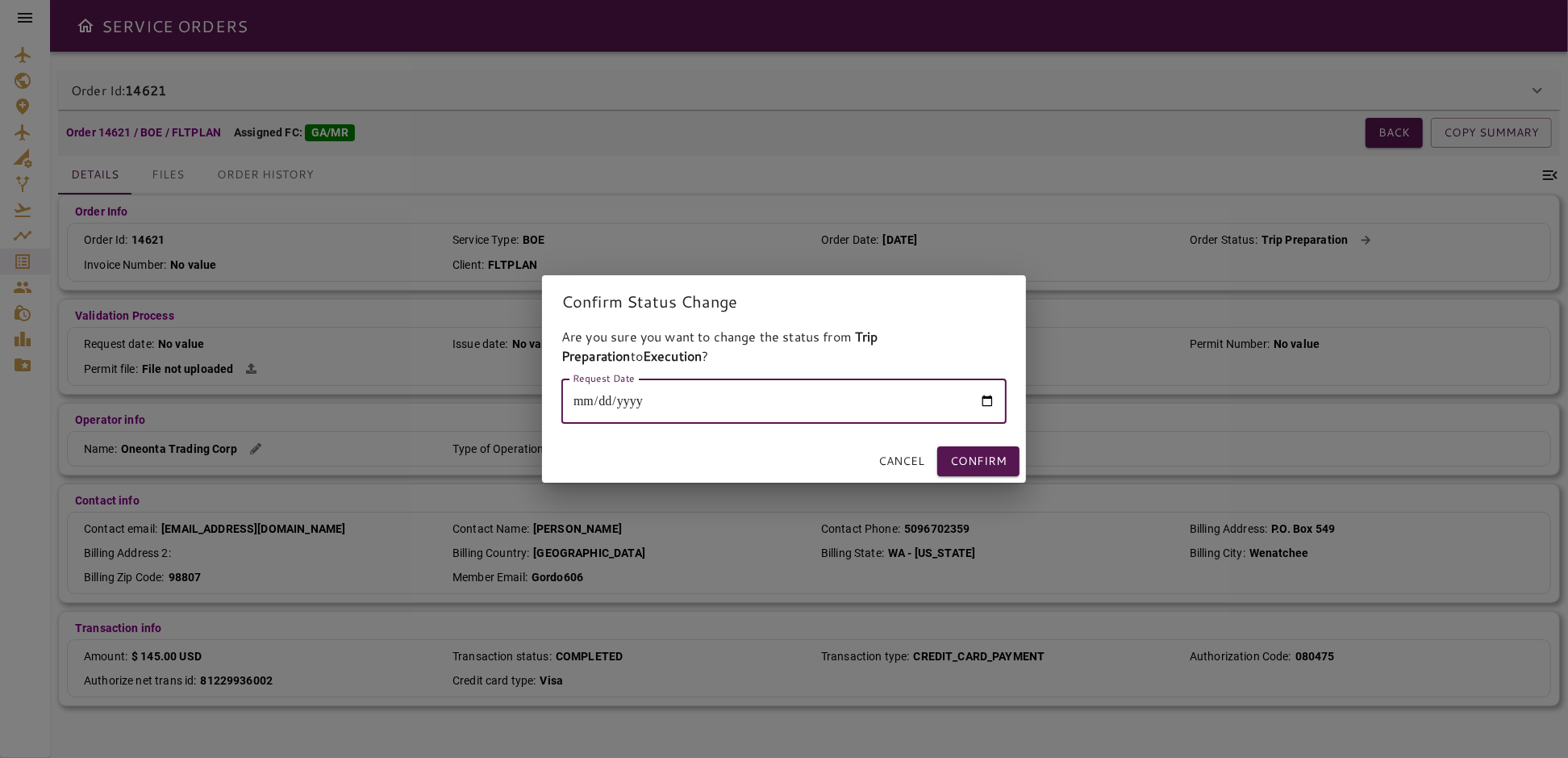
type input "**********"
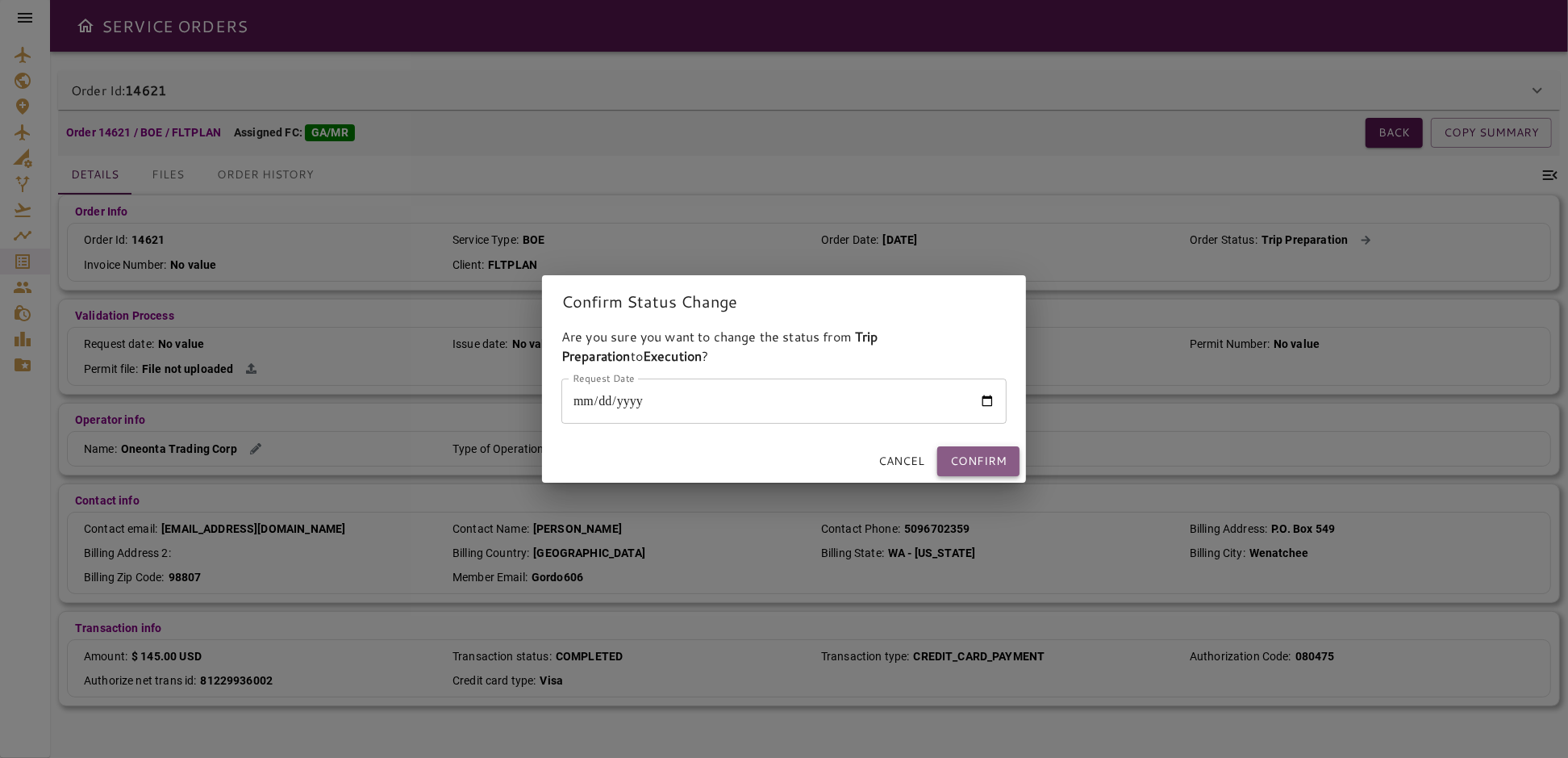
click at [987, 467] on button "Confirm" at bounding box center [978, 461] width 83 height 29
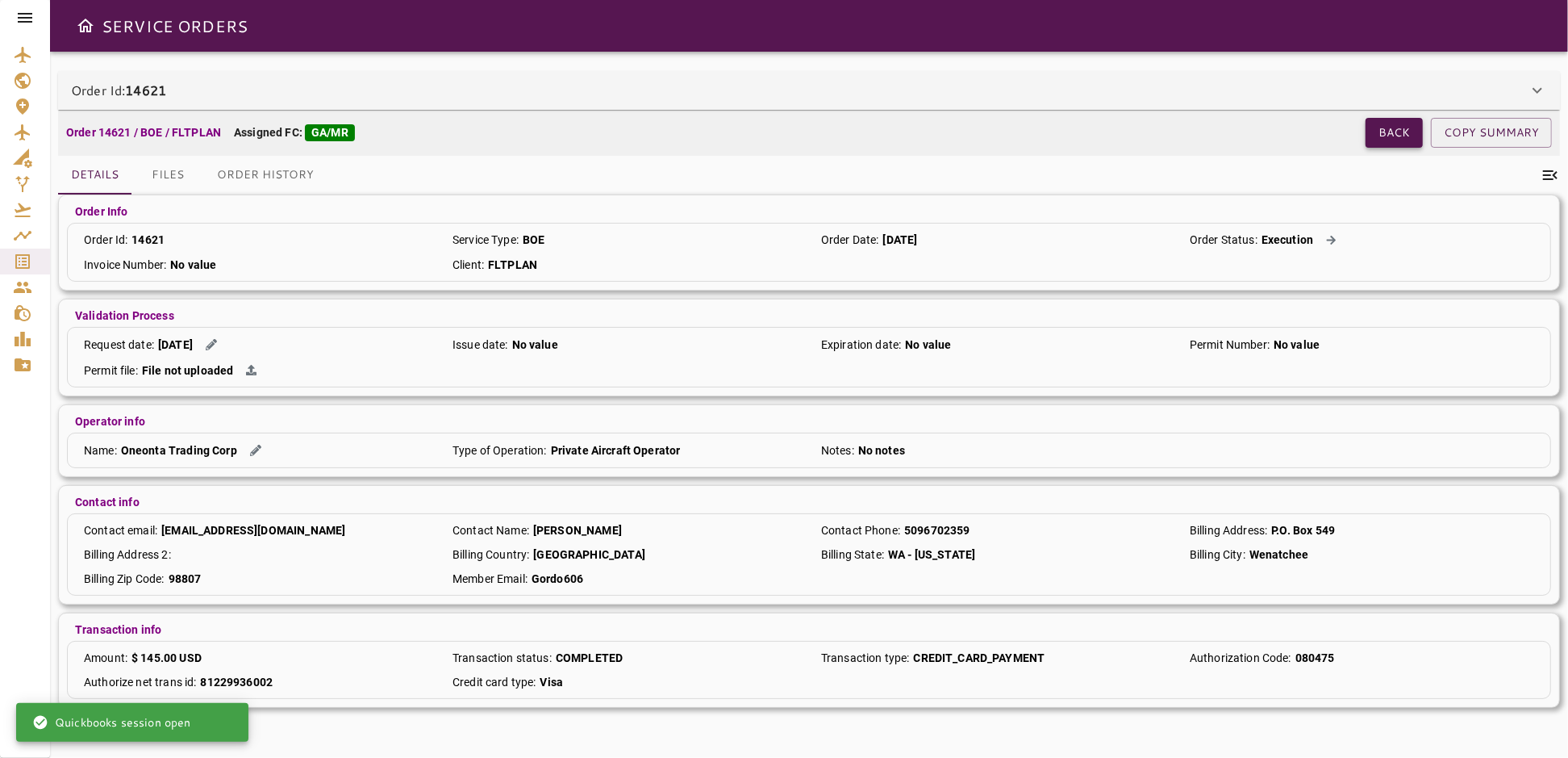
click at [1384, 129] on button "Back" at bounding box center [1394, 132] width 57 height 29
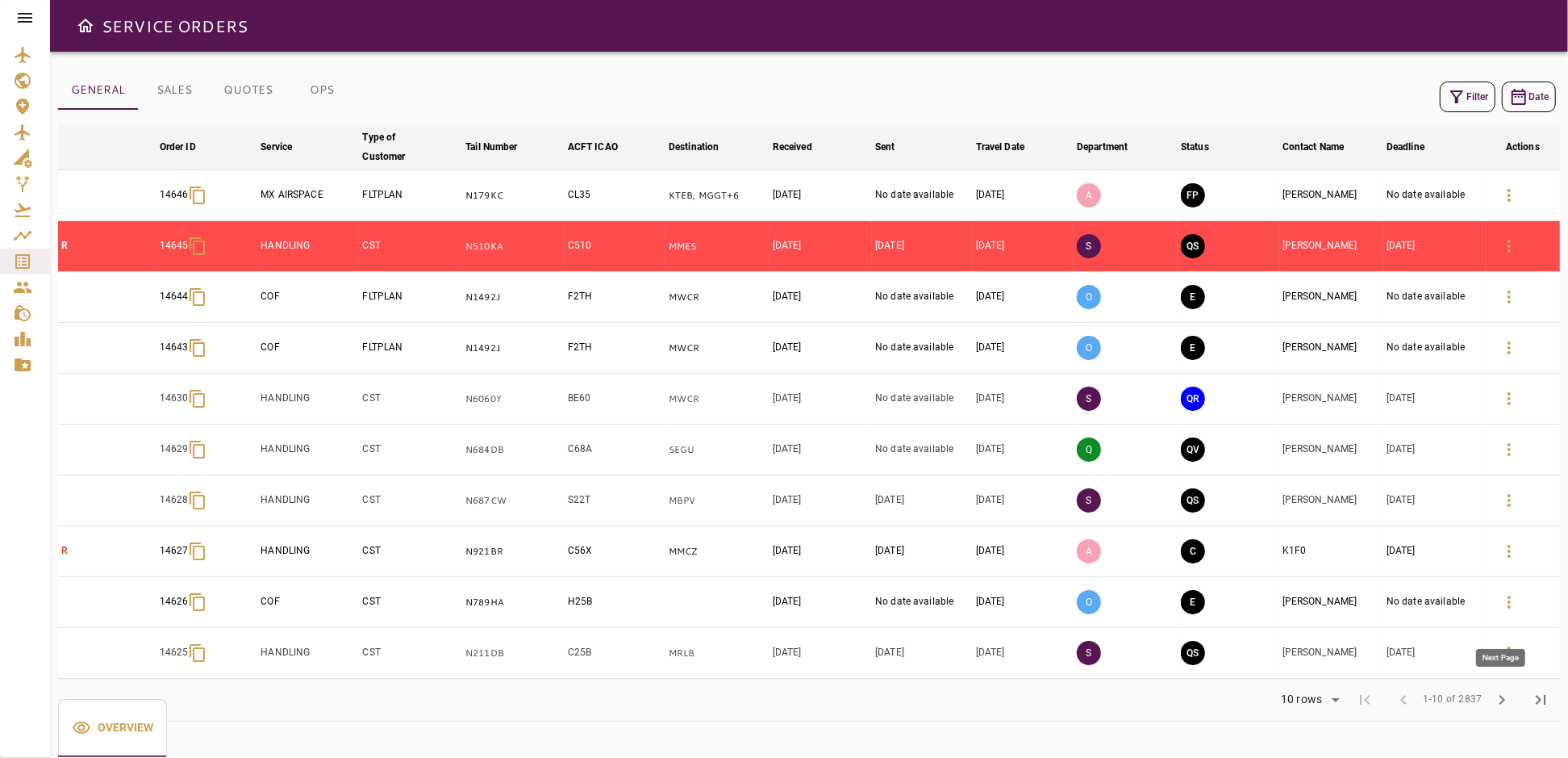
click at [1495, 694] on span "chevron_right" at bounding box center [1501, 699] width 19 height 19
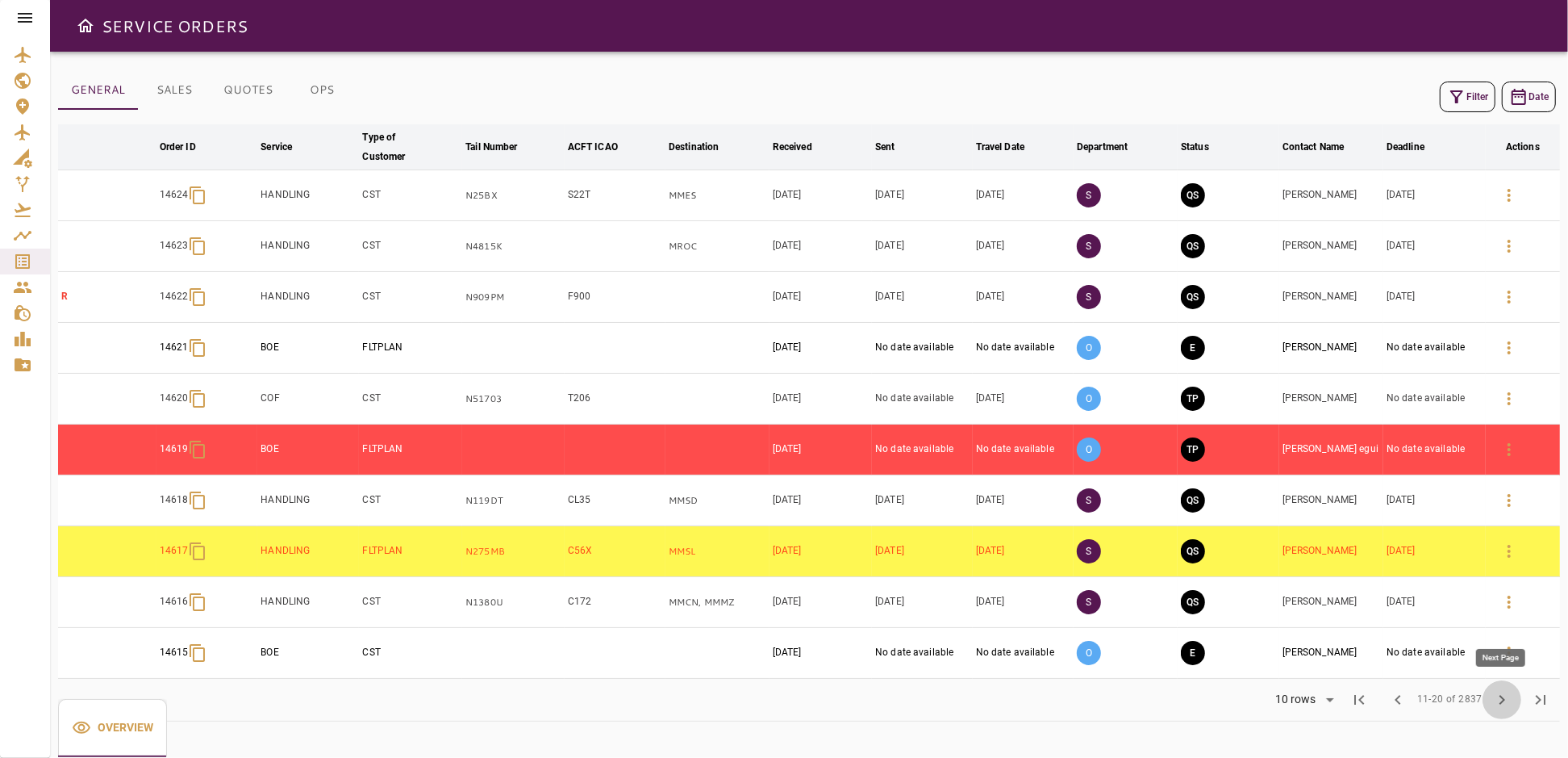
click at [1495, 694] on span "chevron_right" at bounding box center [1501, 699] width 19 height 19
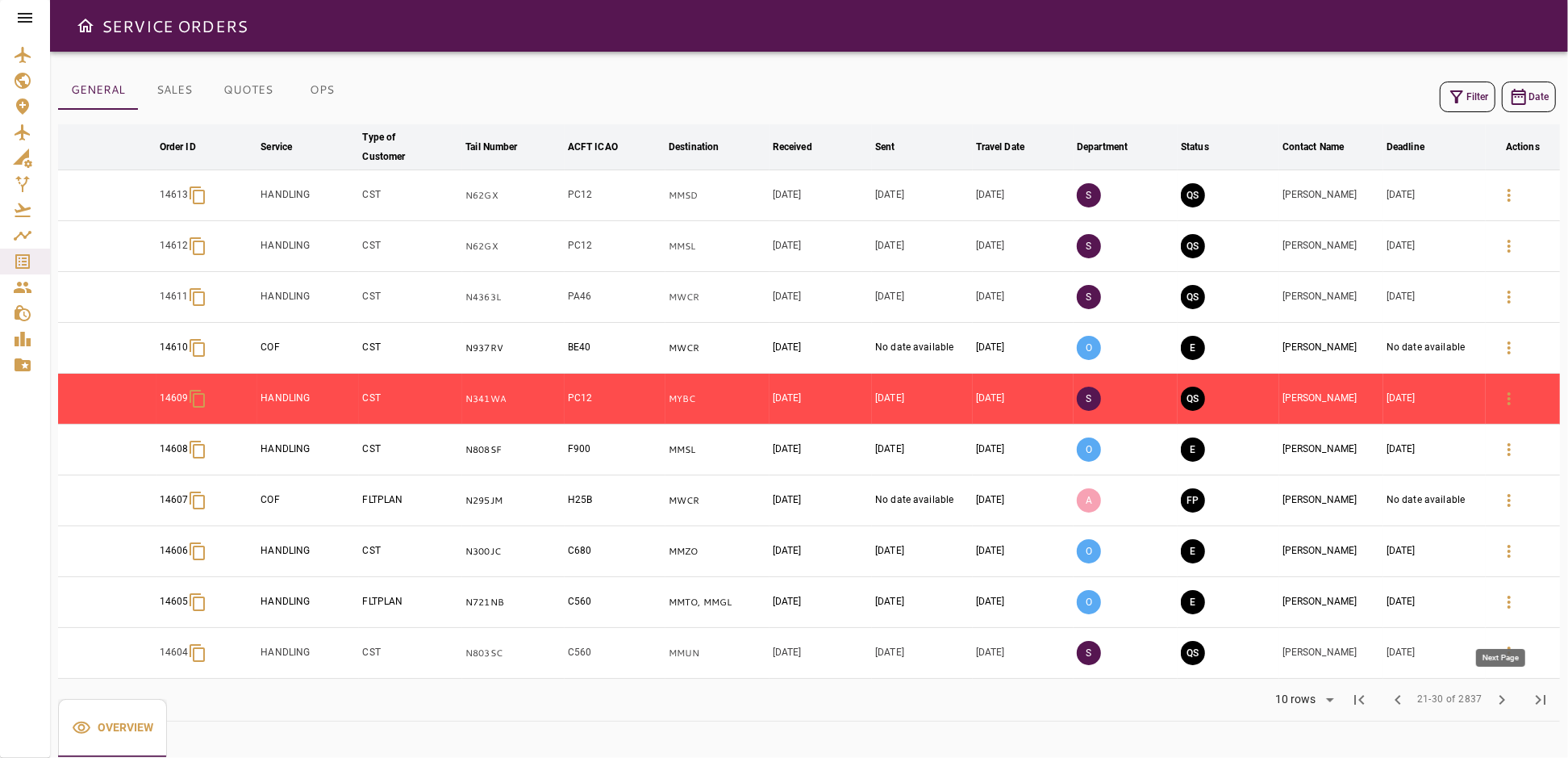
click at [1495, 694] on span "chevron_right" at bounding box center [1501, 699] width 19 height 19
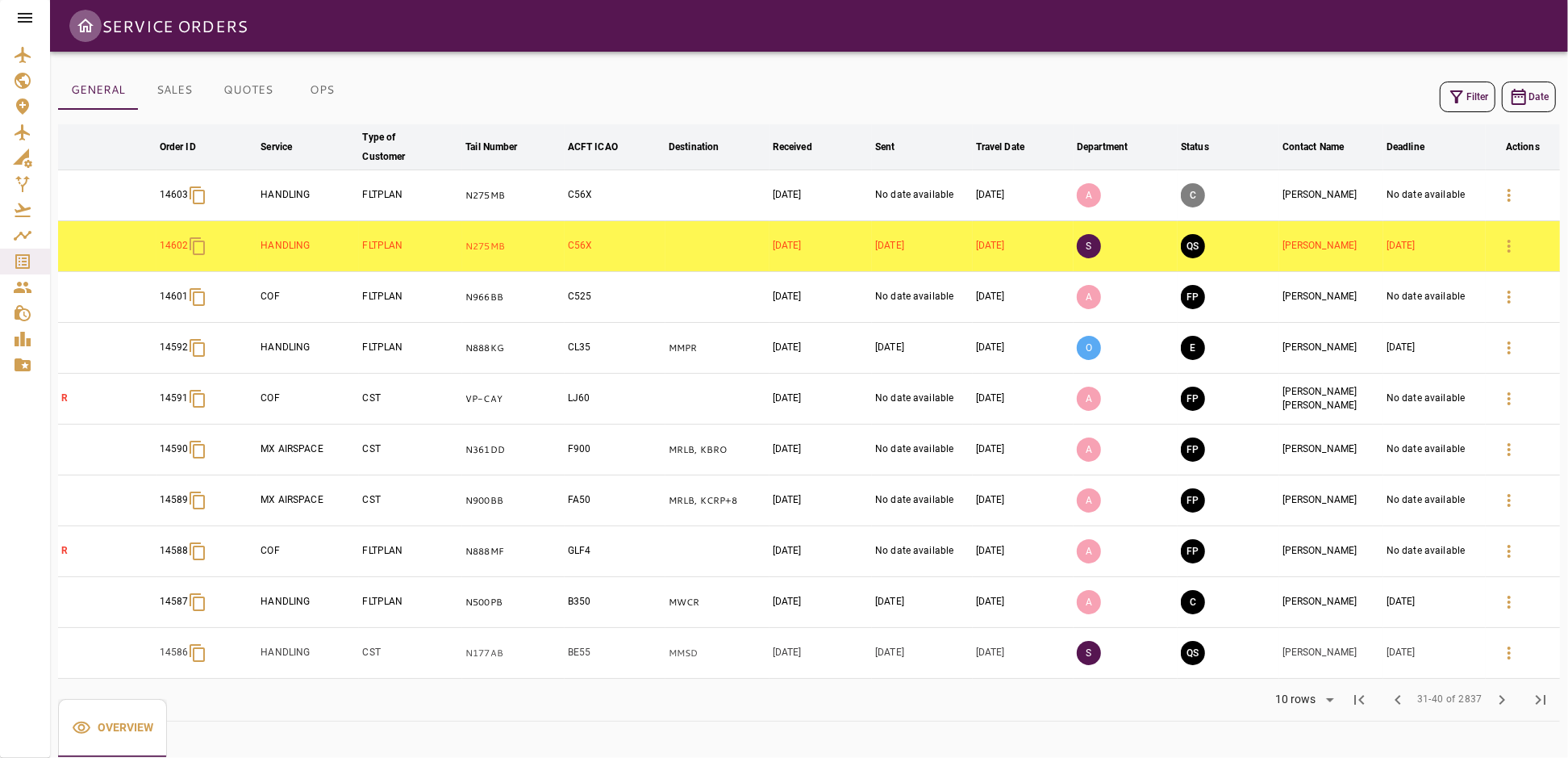
click at [85, 28] on icon "Open drawer" at bounding box center [85, 26] width 19 height 19
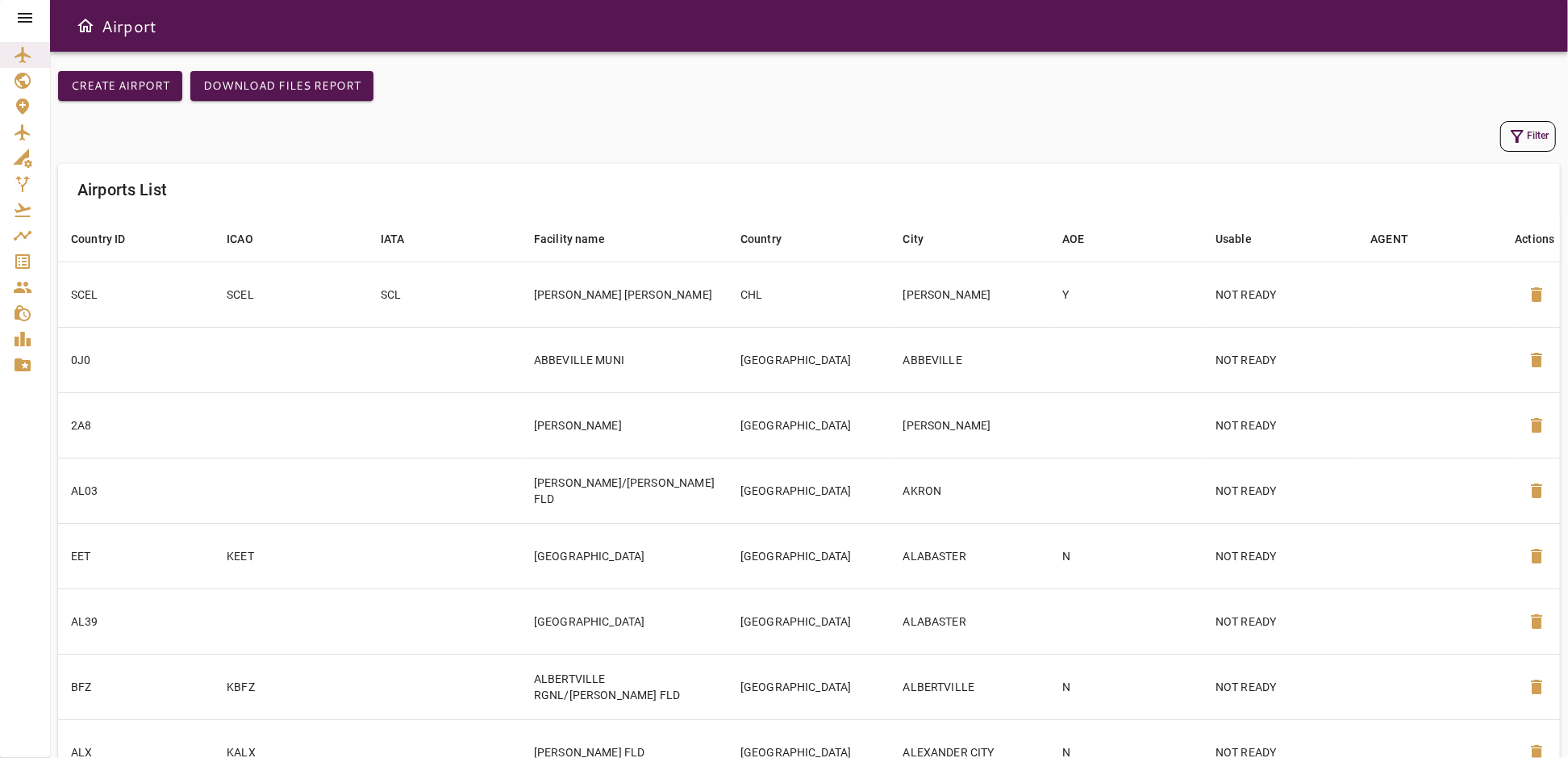
click at [35, 23] on div at bounding box center [25, 17] width 50 height 36
click at [33, 23] on icon at bounding box center [25, 17] width 19 height 19
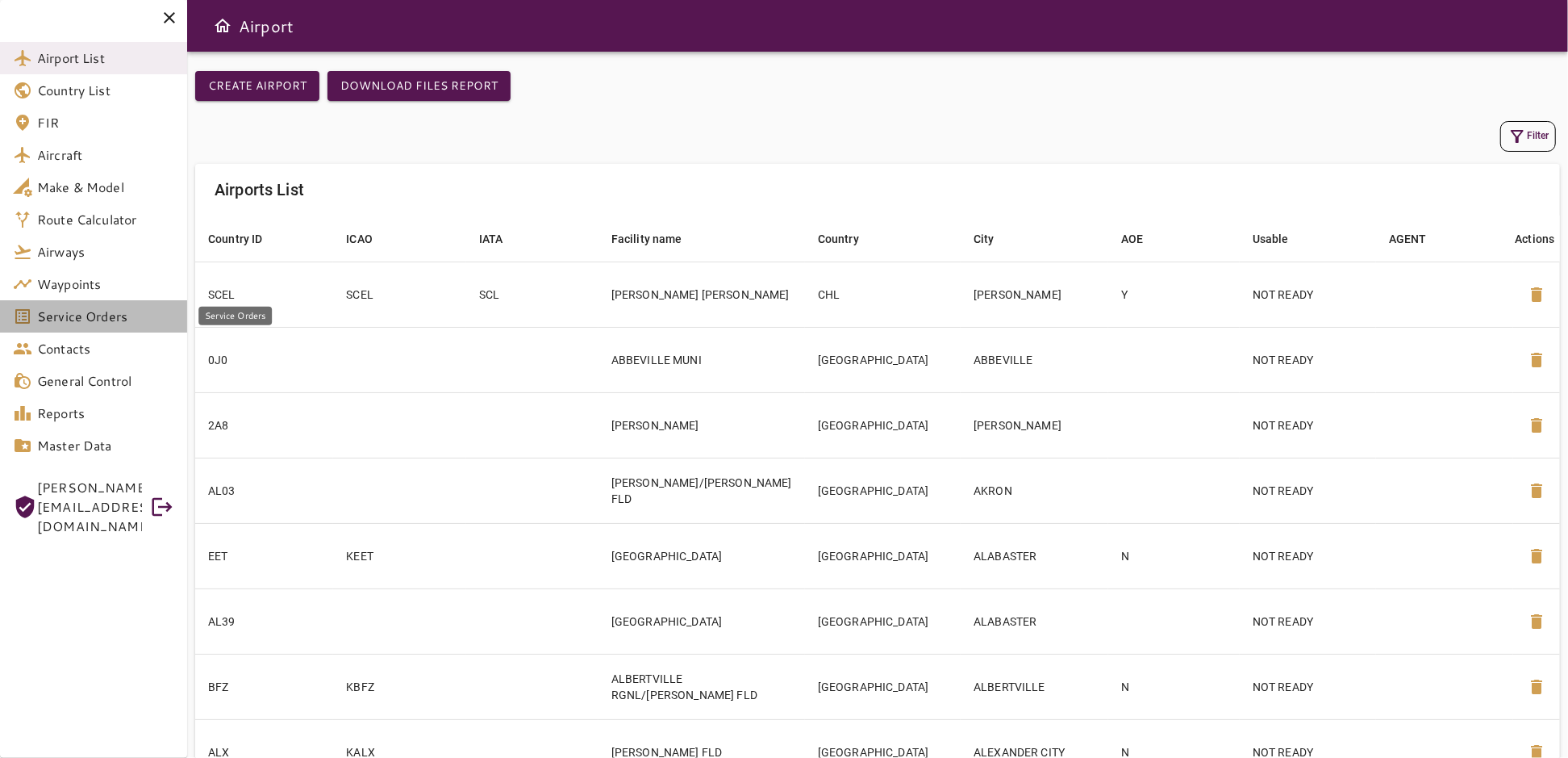
click at [62, 311] on span "Service Orders" at bounding box center [105, 316] width 137 height 19
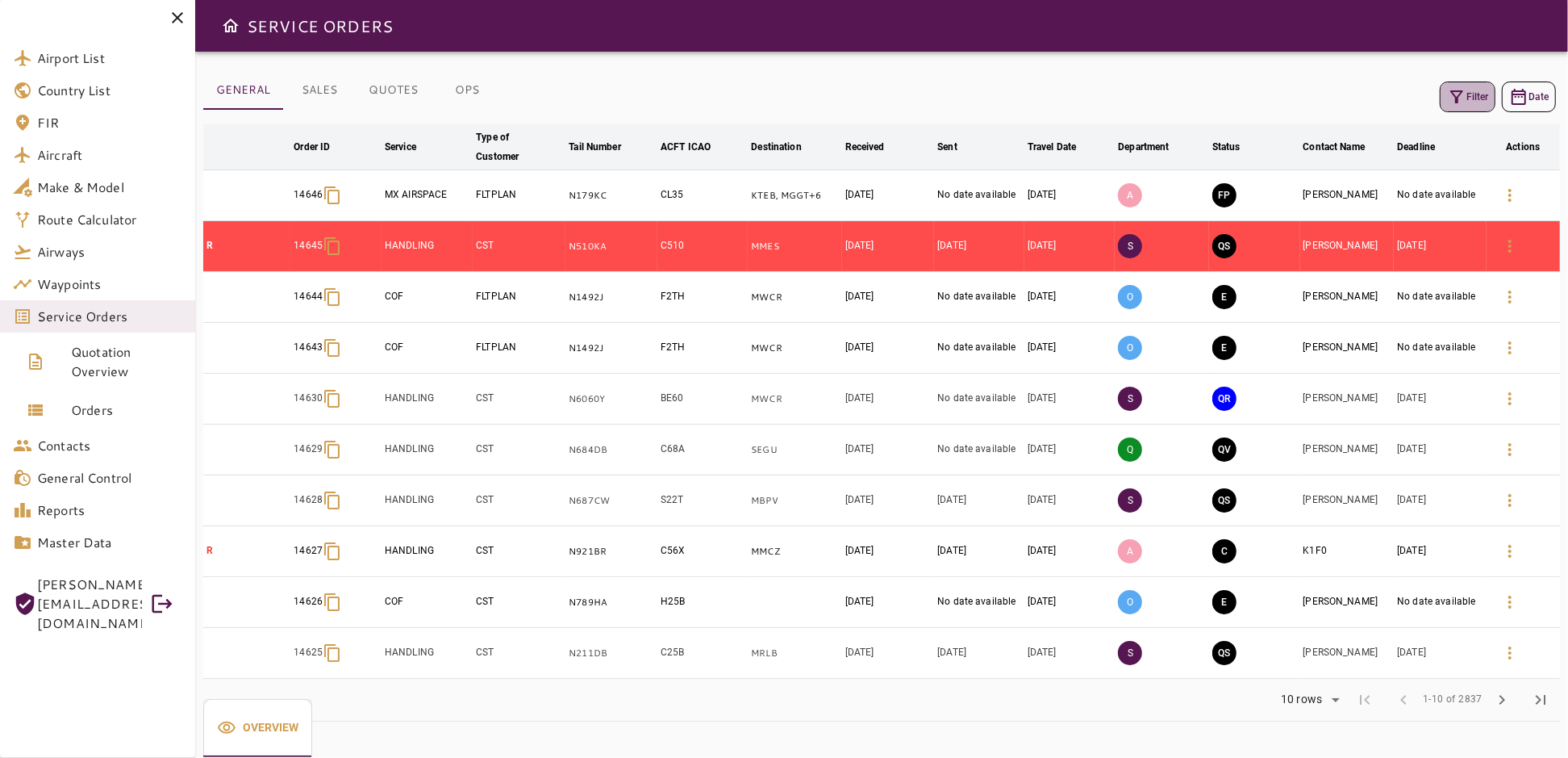
click at [1477, 94] on button "Filter" at bounding box center [1467, 96] width 56 height 30
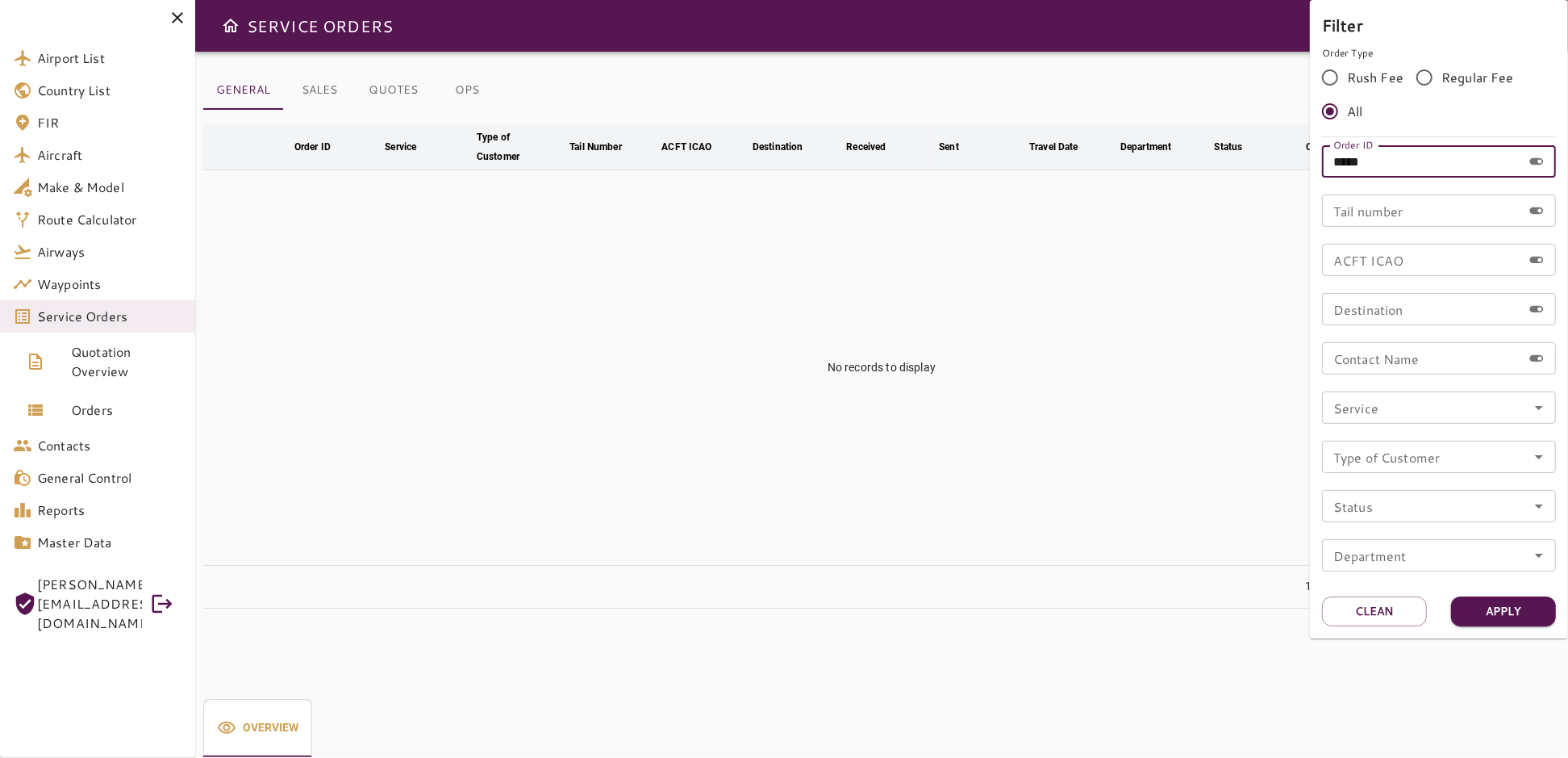
drag, startPoint x: 1419, startPoint y: 162, endPoint x: 1261, endPoint y: 177, distance: 158.7
click at [1263, 177] on div "Filter Order Type Rush Fee Regular Fee All Order ID ***** Order ID Tail number …" at bounding box center [784, 379] width 1568 height 758
type input "*****"
click at [1481, 614] on button "Apply" at bounding box center [1504, 611] width 105 height 29
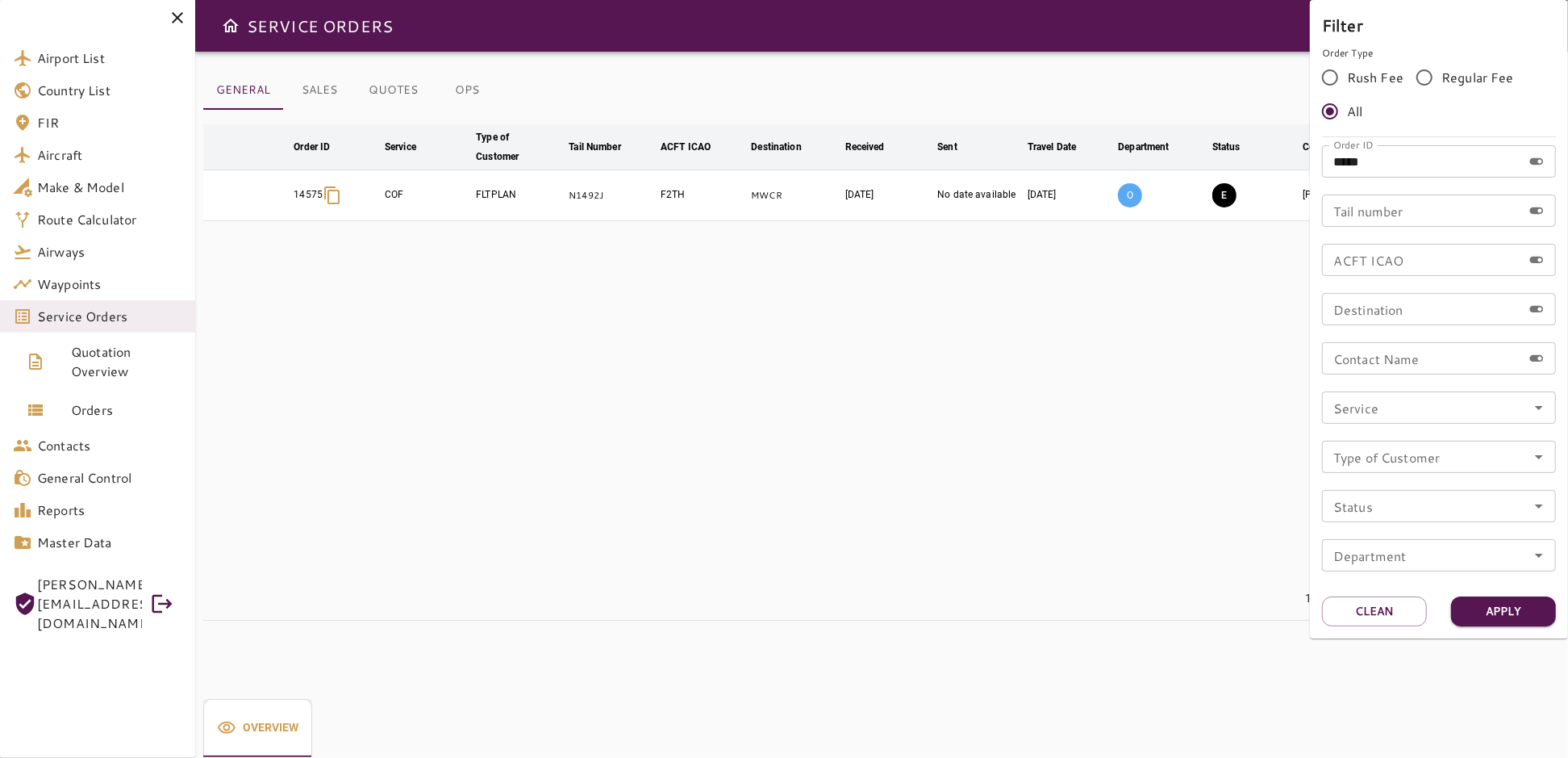
click at [1055, 477] on div at bounding box center [784, 379] width 1568 height 758
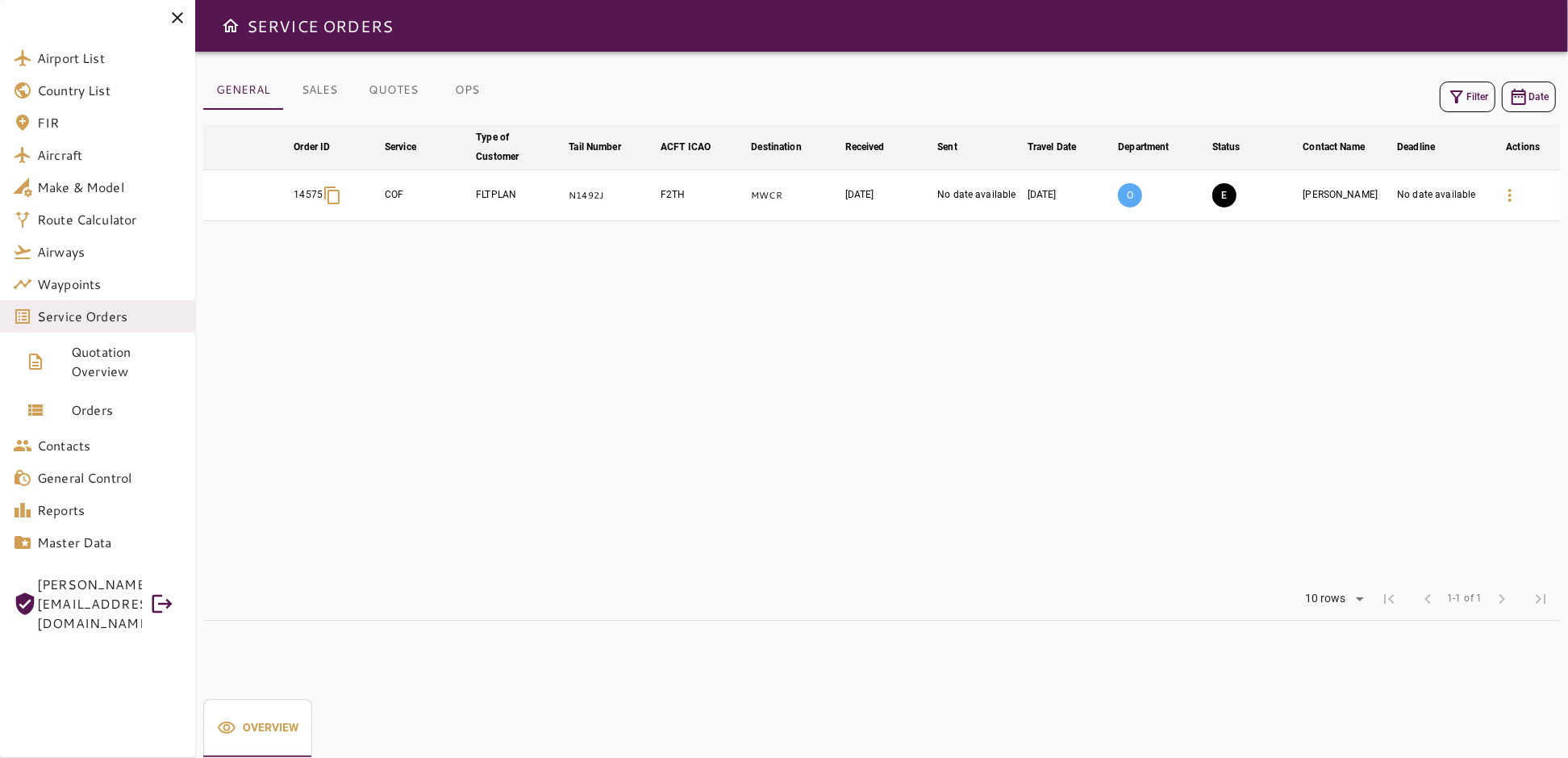
click at [1037, 368] on table "arrow_downward Order ID arrow_downward Service arrow_downward Type of Customer …" at bounding box center [881, 350] width 1357 height 453
click at [1221, 188] on button "E" at bounding box center [1224, 195] width 24 height 24
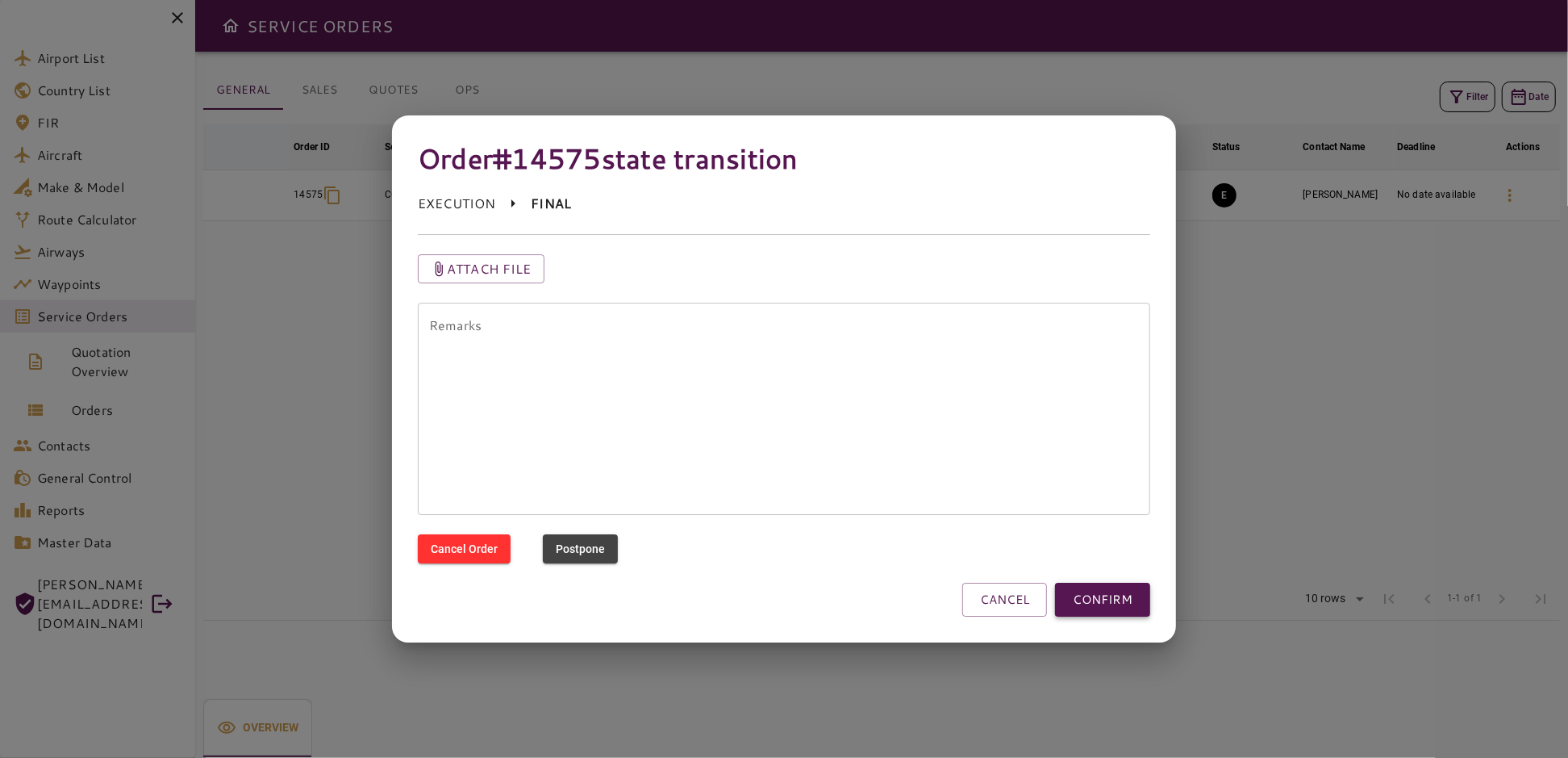
click at [1104, 594] on button "CONFIRM" at bounding box center [1103, 599] width 96 height 34
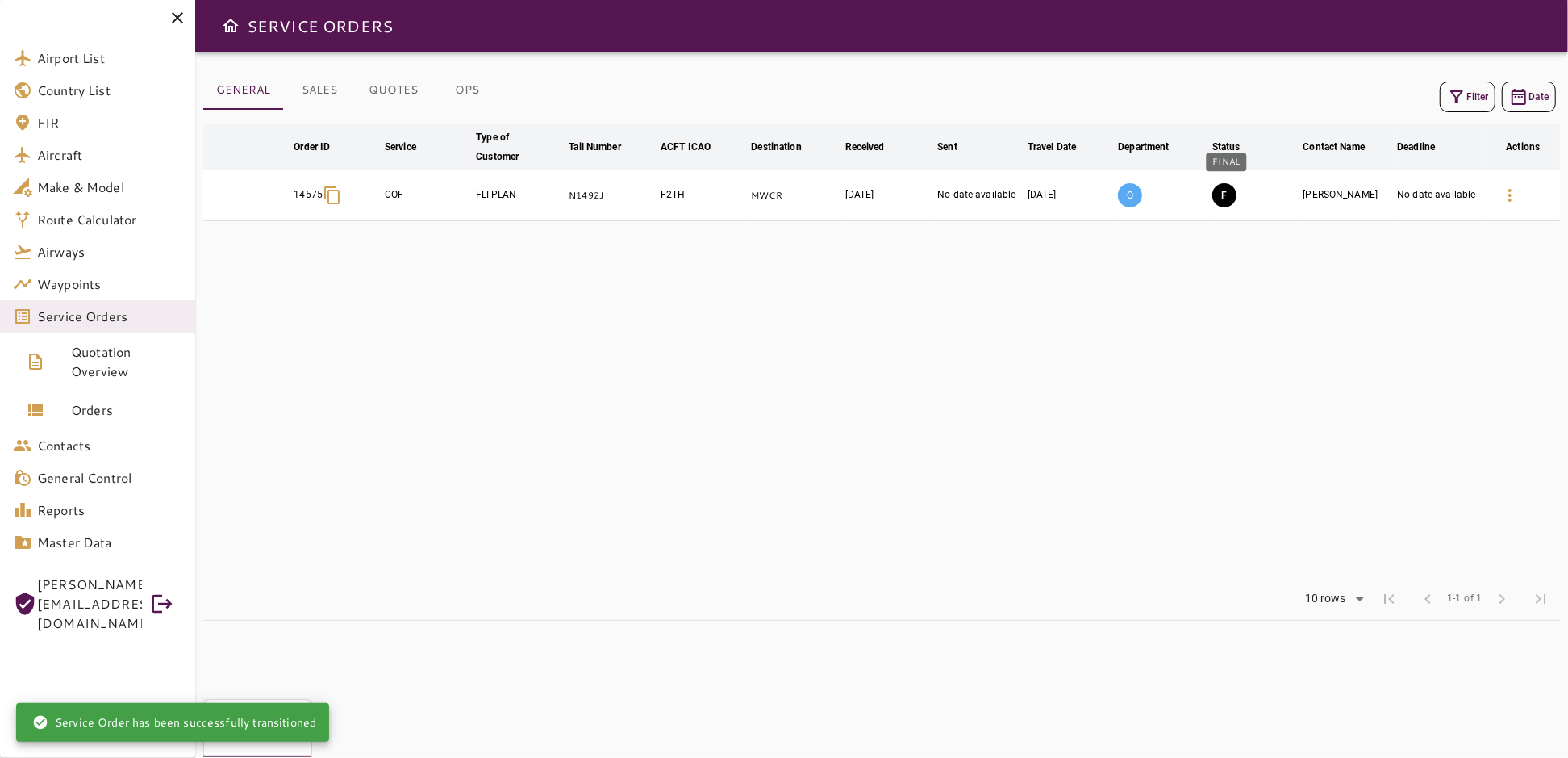
click at [1224, 191] on button "F" at bounding box center [1224, 195] width 24 height 24
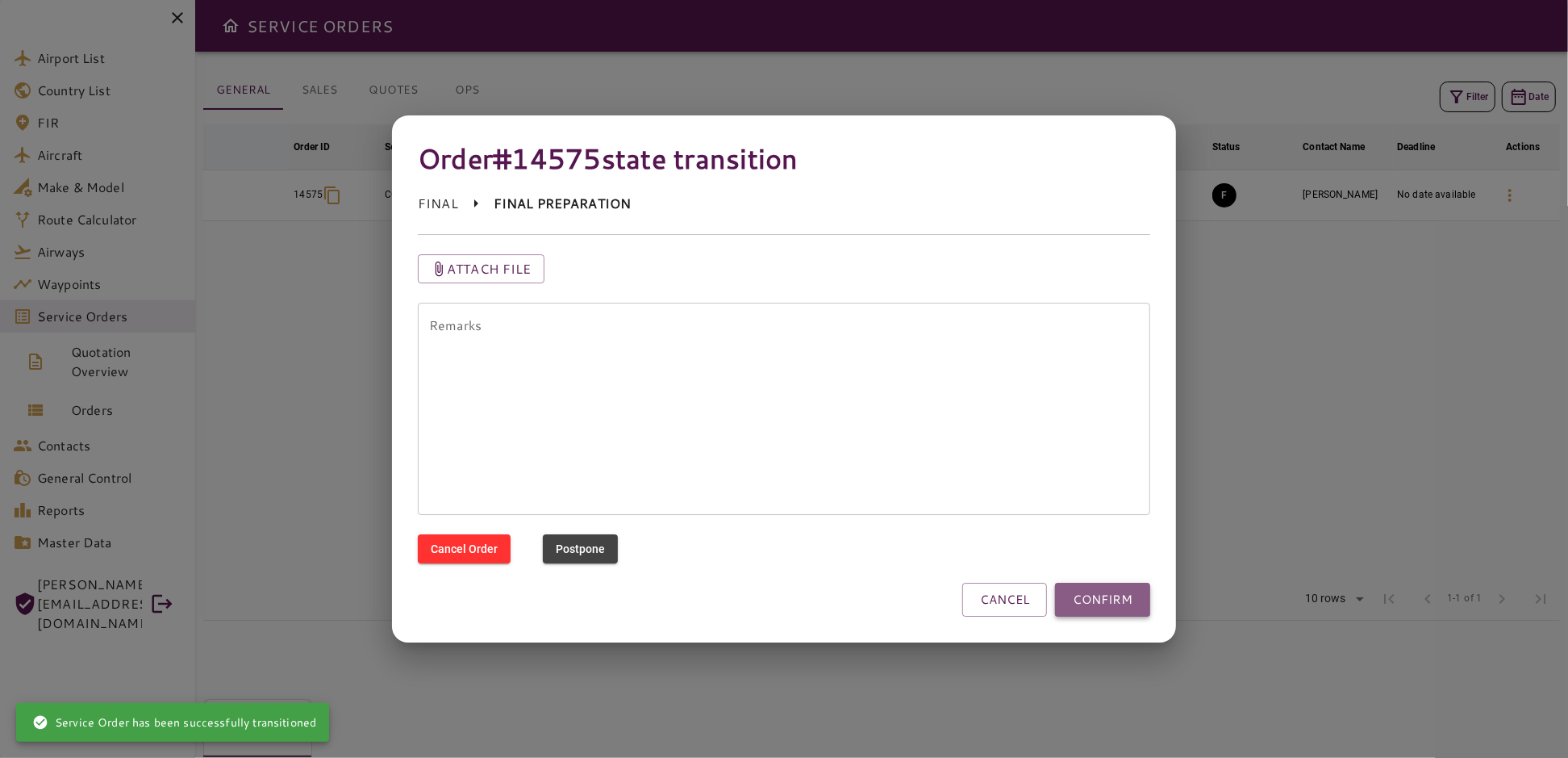
click at [1119, 594] on button "CONFIRM" at bounding box center [1103, 599] width 96 height 34
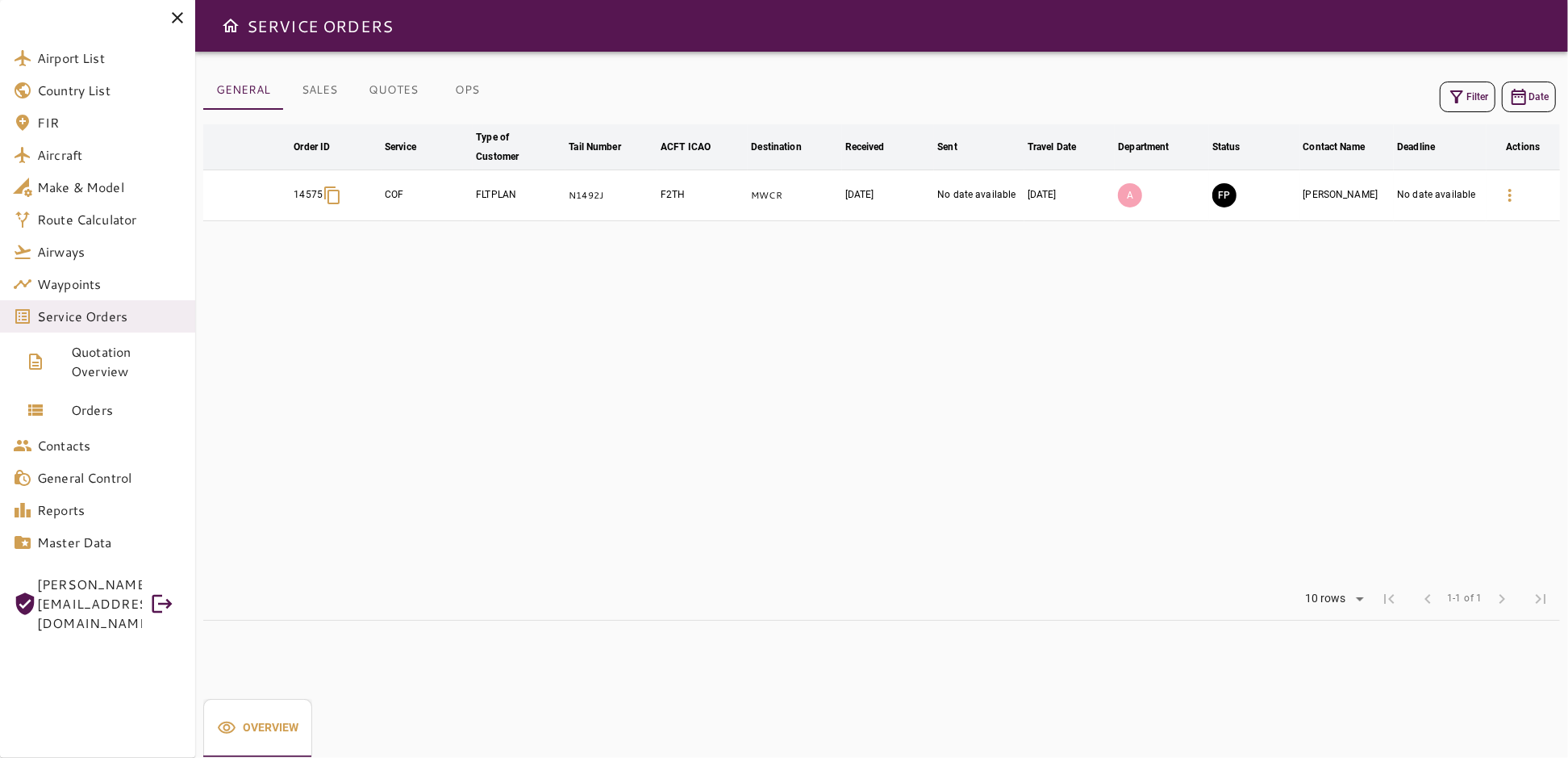
click at [180, 16] on icon at bounding box center [177, 17] width 19 height 19
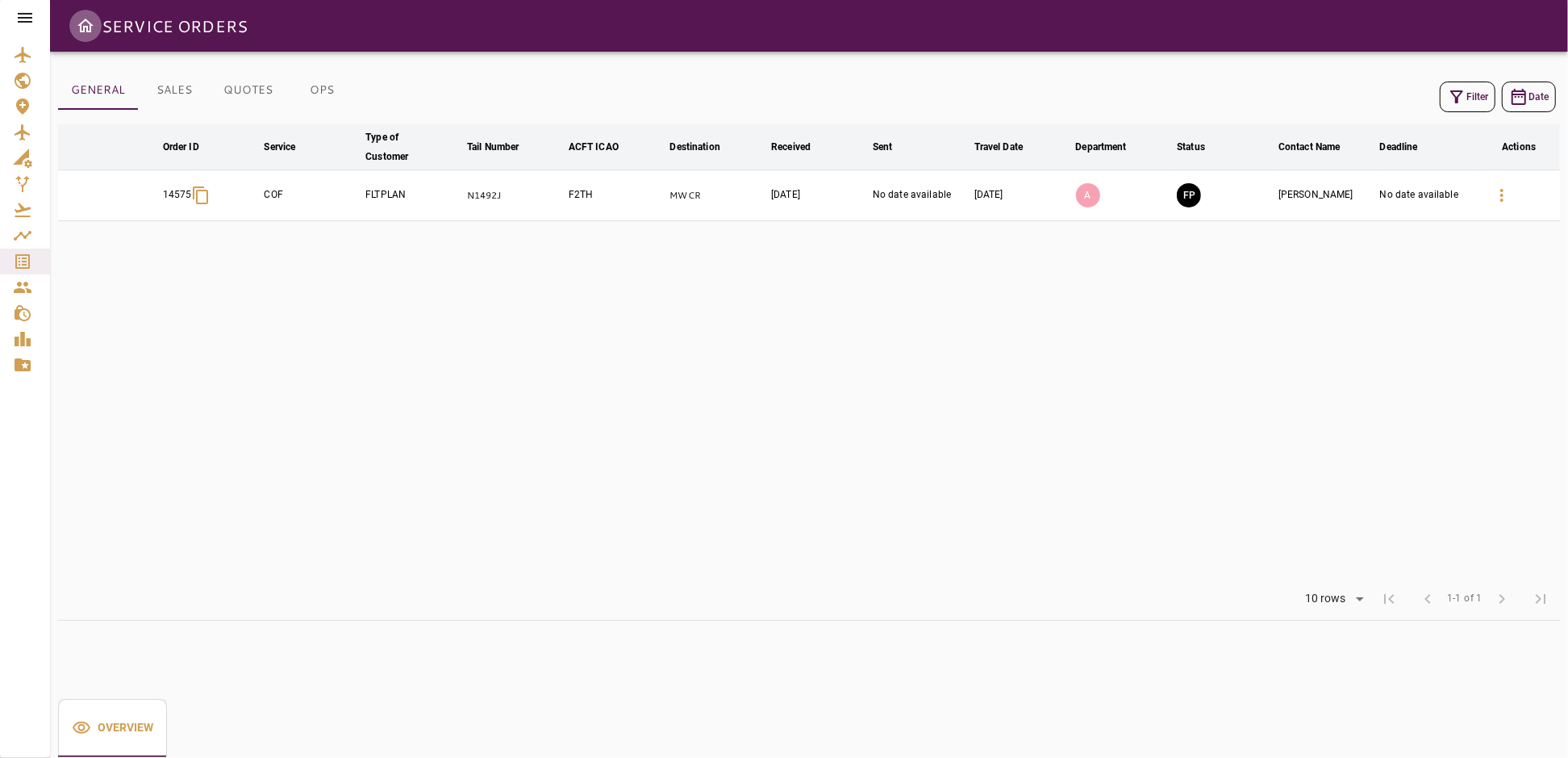
click at [89, 28] on icon "Open drawer" at bounding box center [85, 26] width 19 height 19
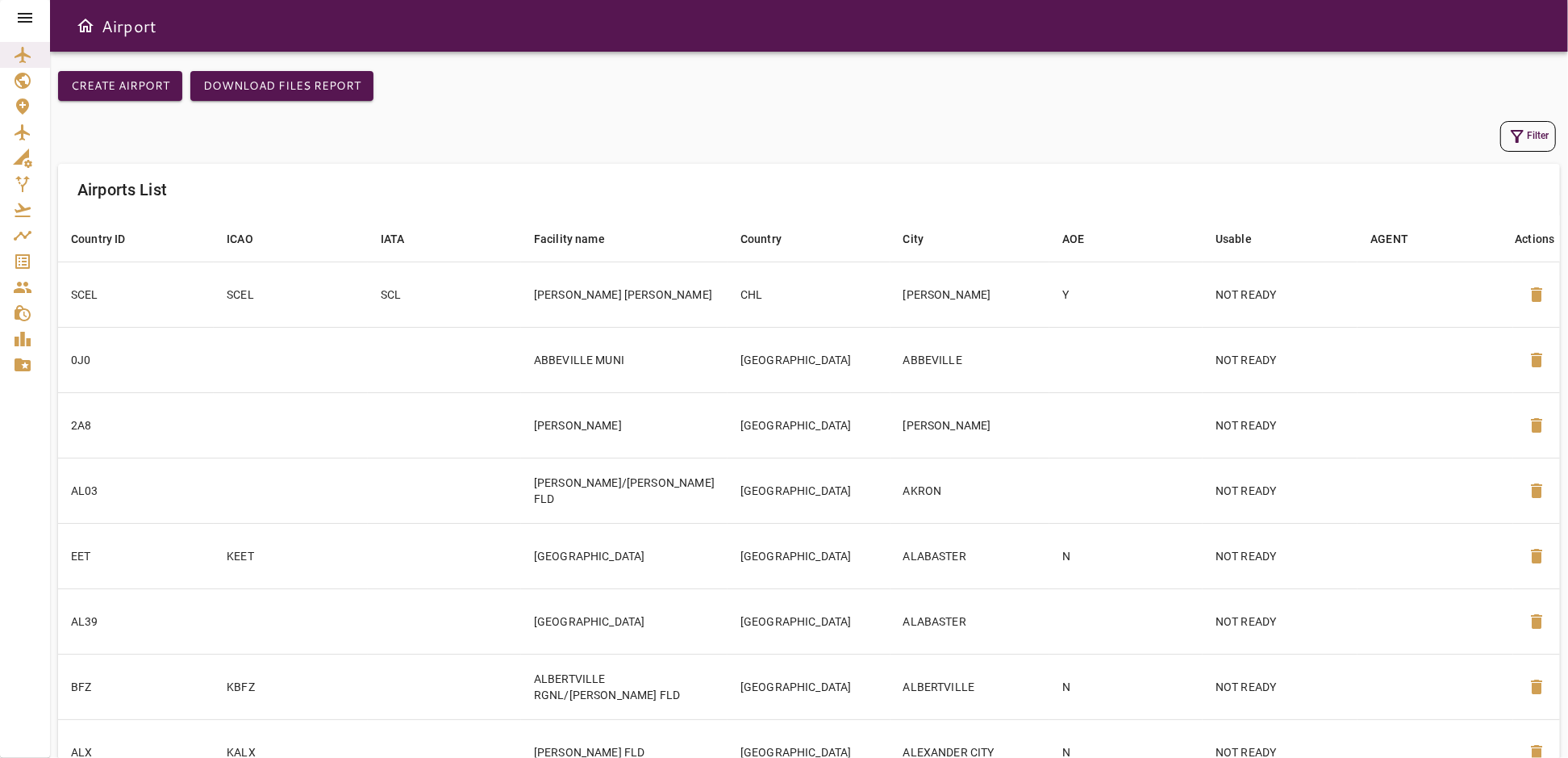
click at [83, 25] on icon "Open drawer" at bounding box center [85, 26] width 19 height 19
click at [17, 269] on icon "Service Orders" at bounding box center [22, 261] width 19 height 19
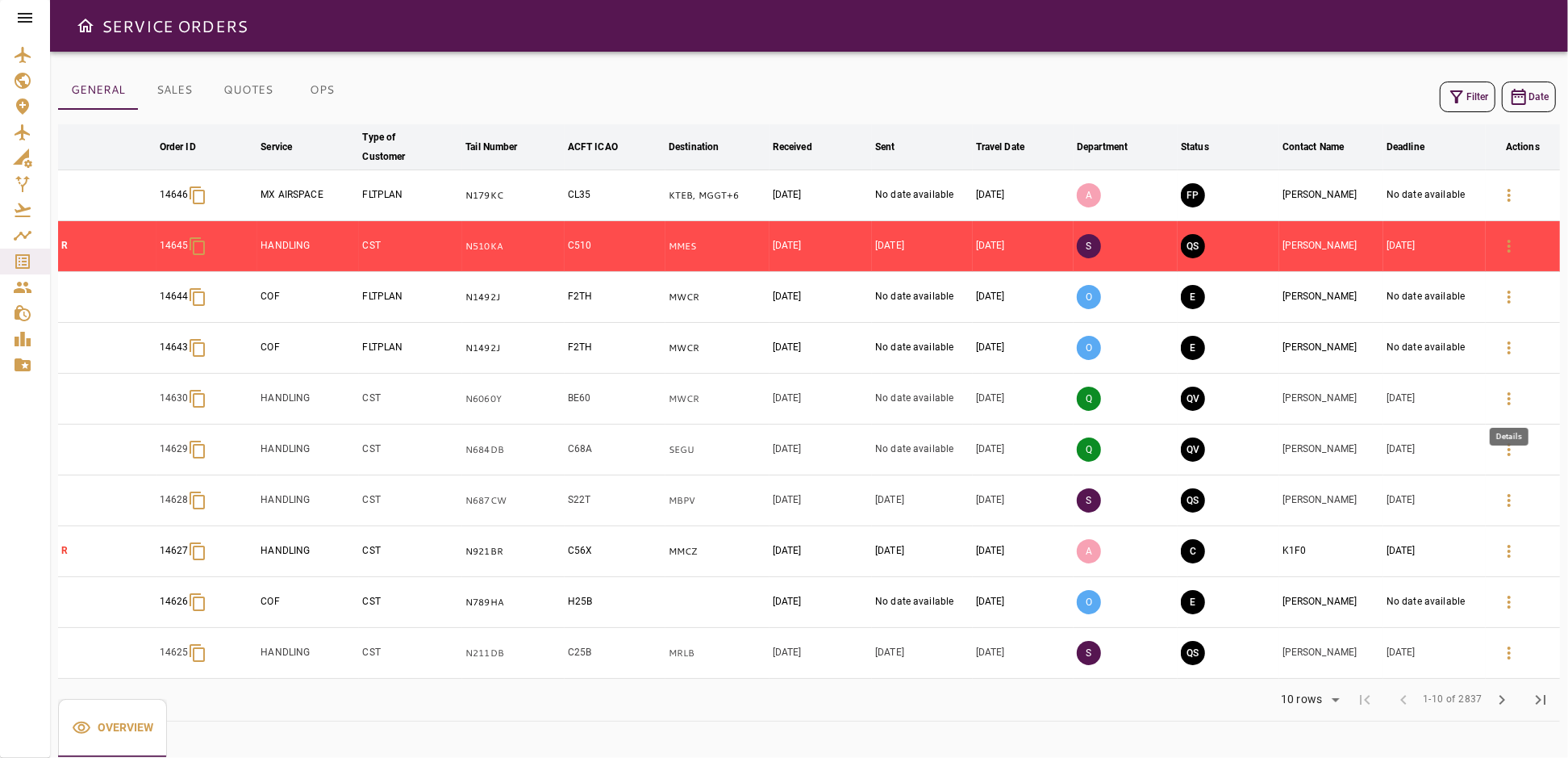
click at [1506, 391] on icon "button" at bounding box center [1508, 398] width 19 height 19
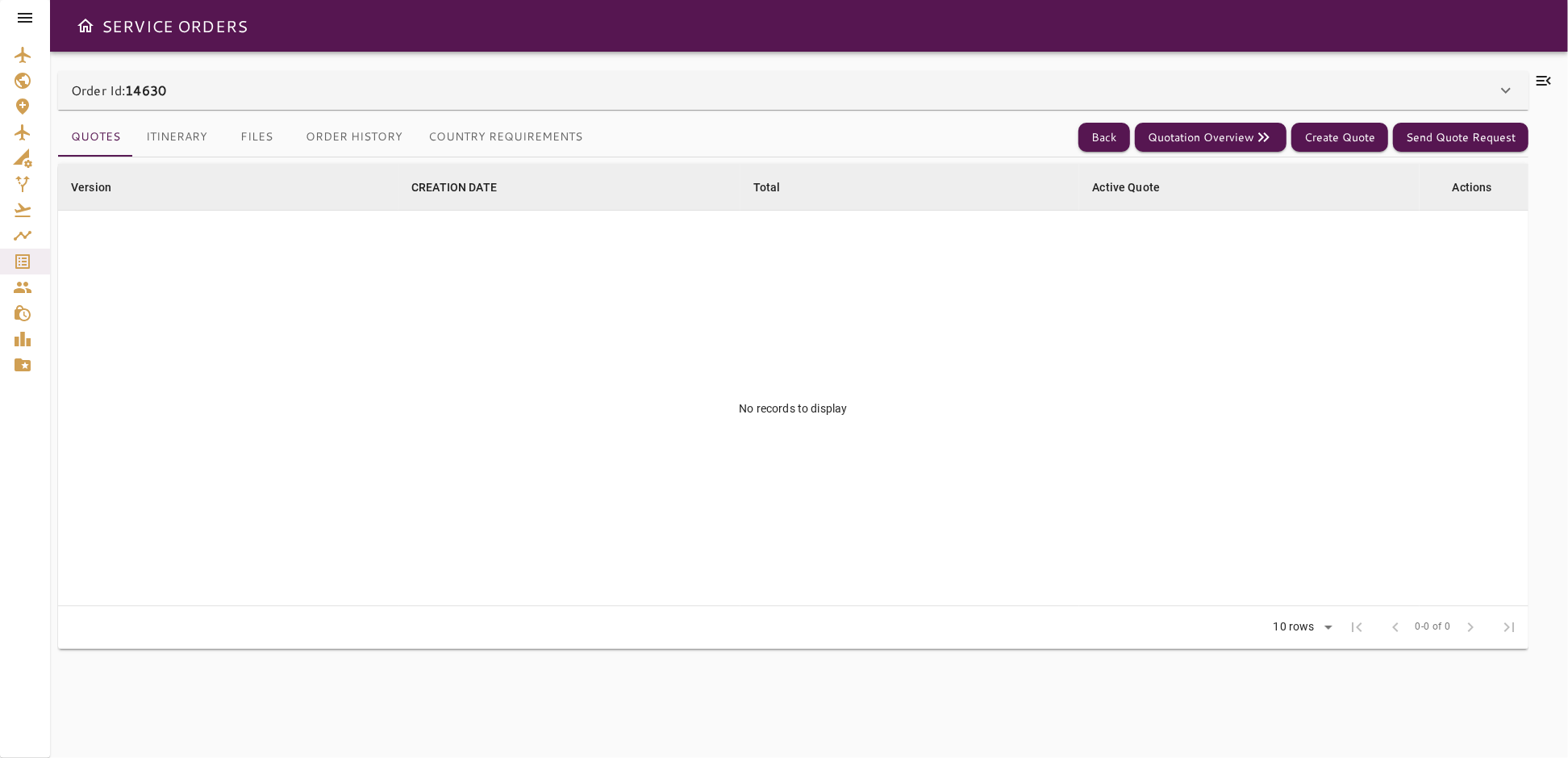
click at [1510, 89] on icon at bounding box center [1506, 91] width 10 height 6
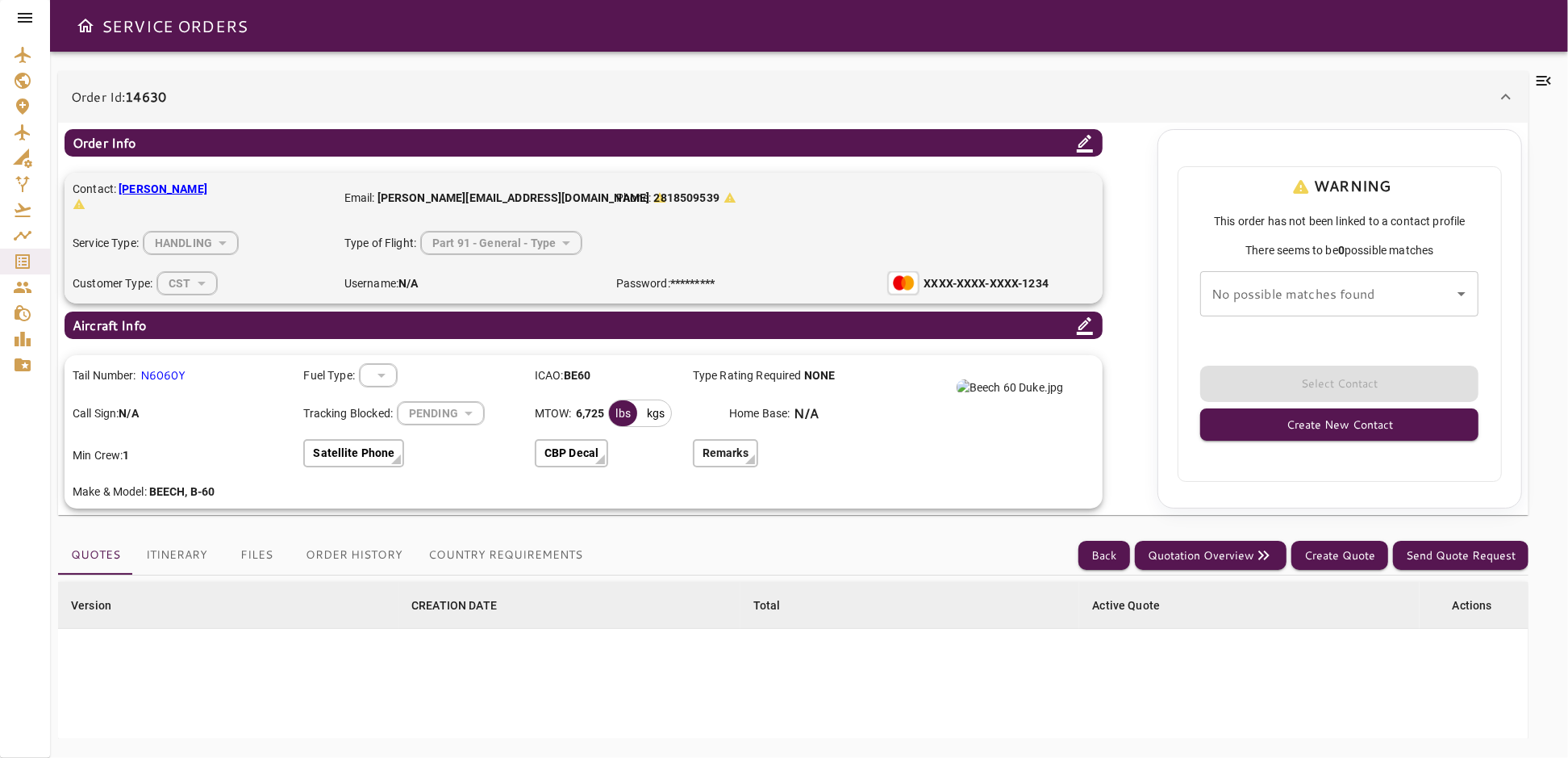
click at [383, 375] on div "​" at bounding box center [378, 375] width 37 height 43
click at [903, 420] on div "Home Base: N/A" at bounding box center [820, 413] width 182 height 19
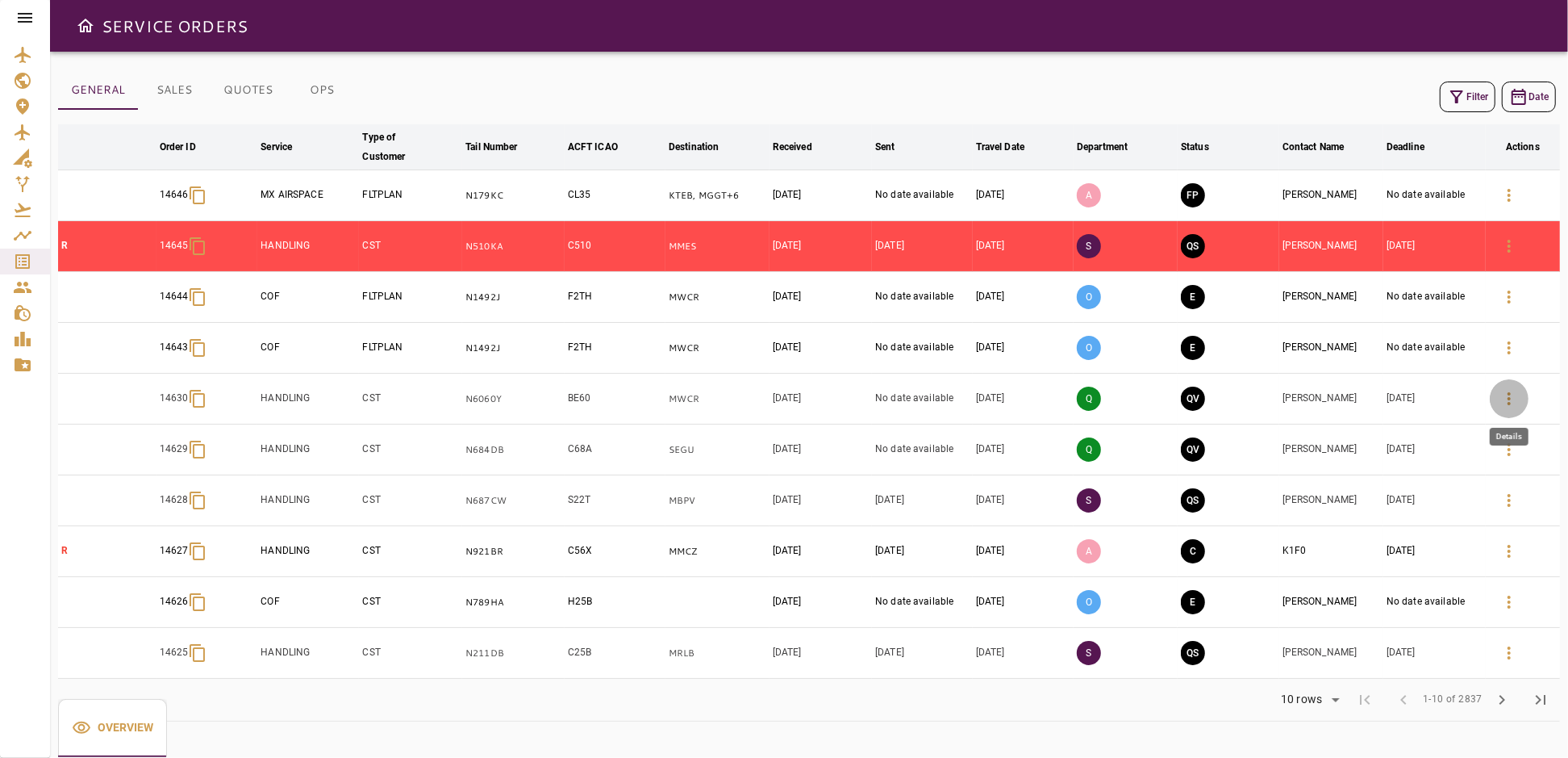
click at [1510, 395] on icon "button" at bounding box center [1508, 398] width 19 height 19
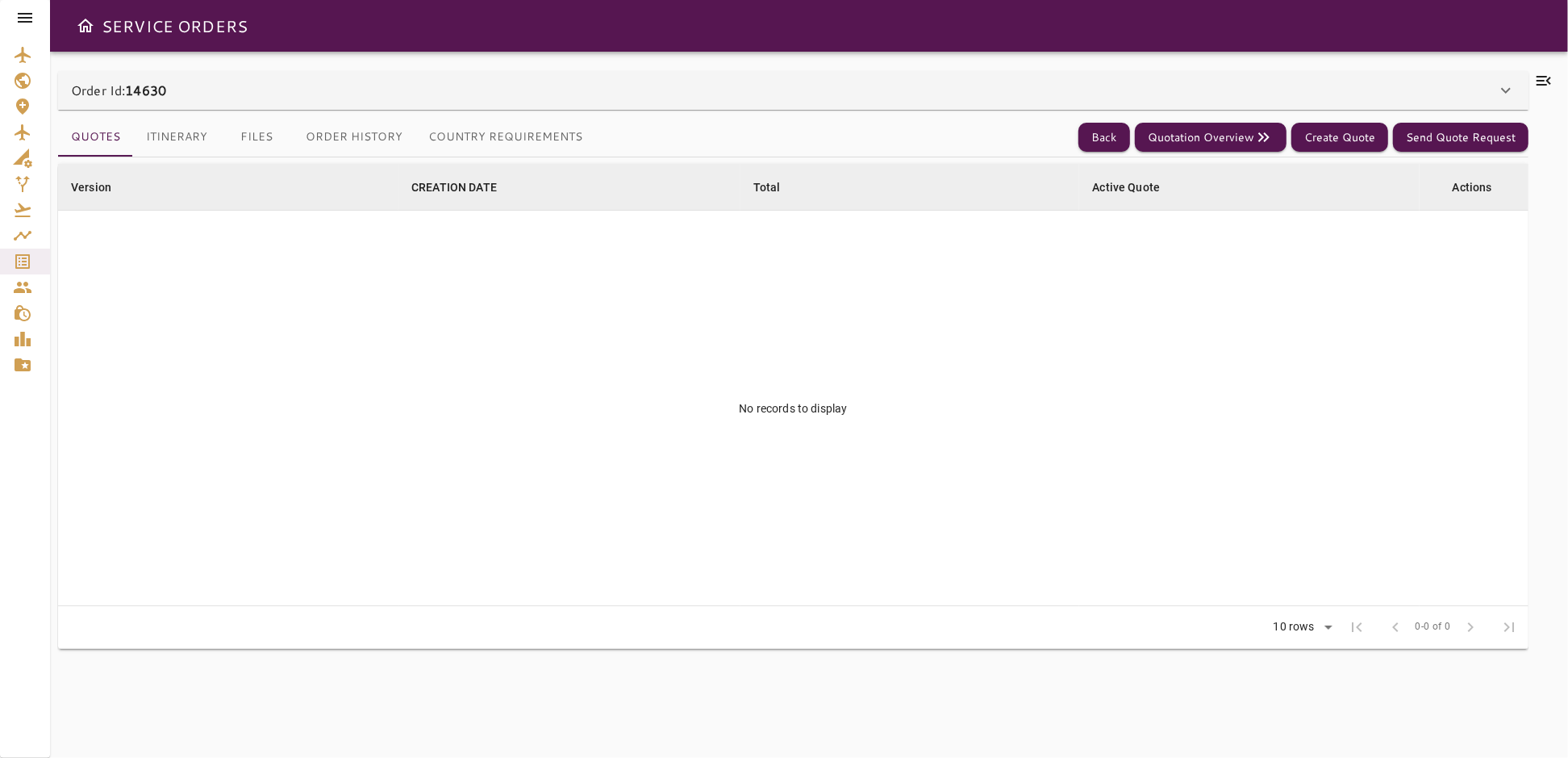
click at [524, 129] on button "Country Requirements" at bounding box center [505, 137] width 180 height 39
click at [503, 139] on button "Country Requirements" at bounding box center [505, 137] width 180 height 39
click at [179, 136] on button "Itinerary" at bounding box center [176, 137] width 87 height 39
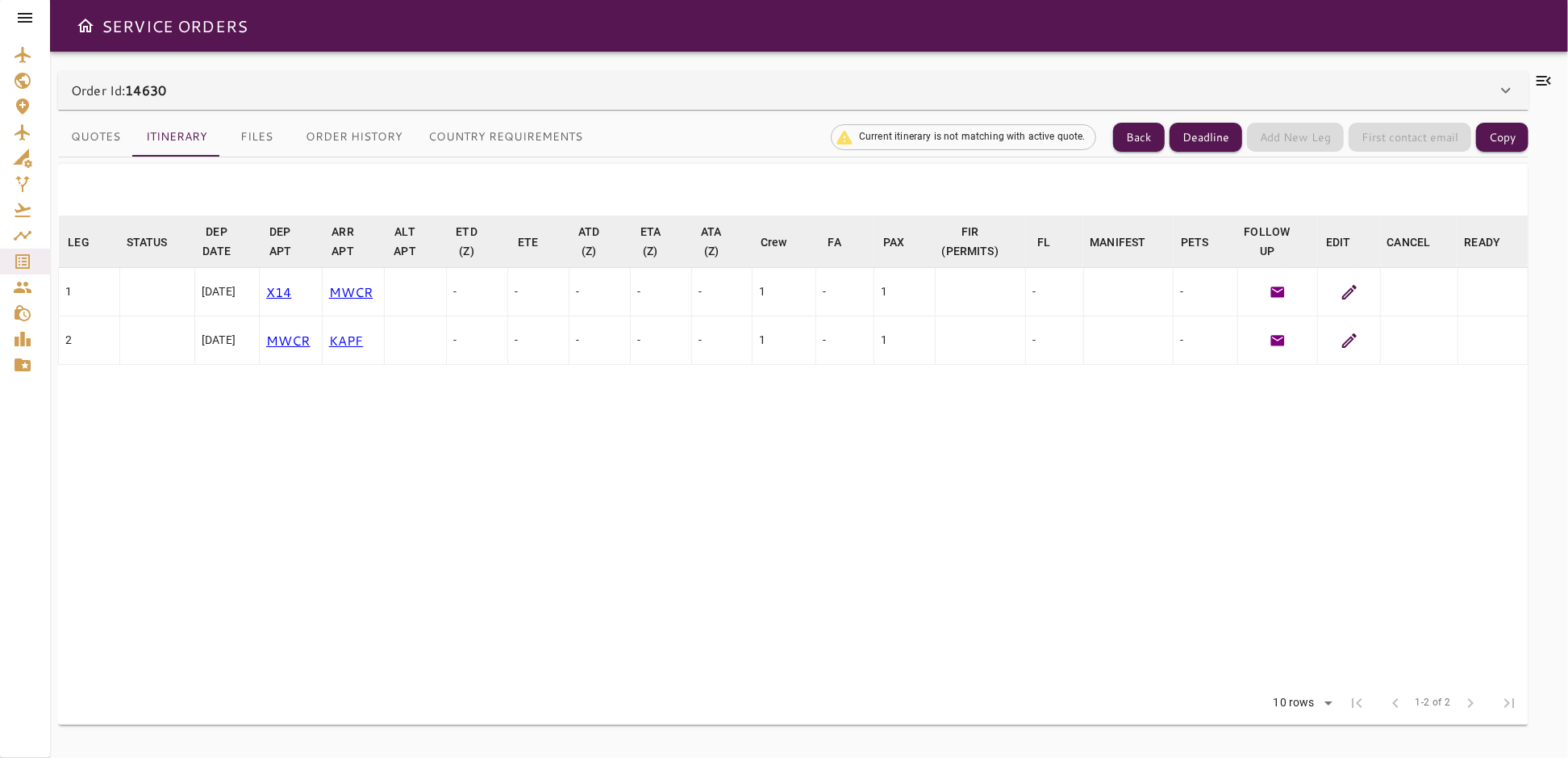
click at [1348, 291] on icon at bounding box center [1349, 292] width 15 height 15
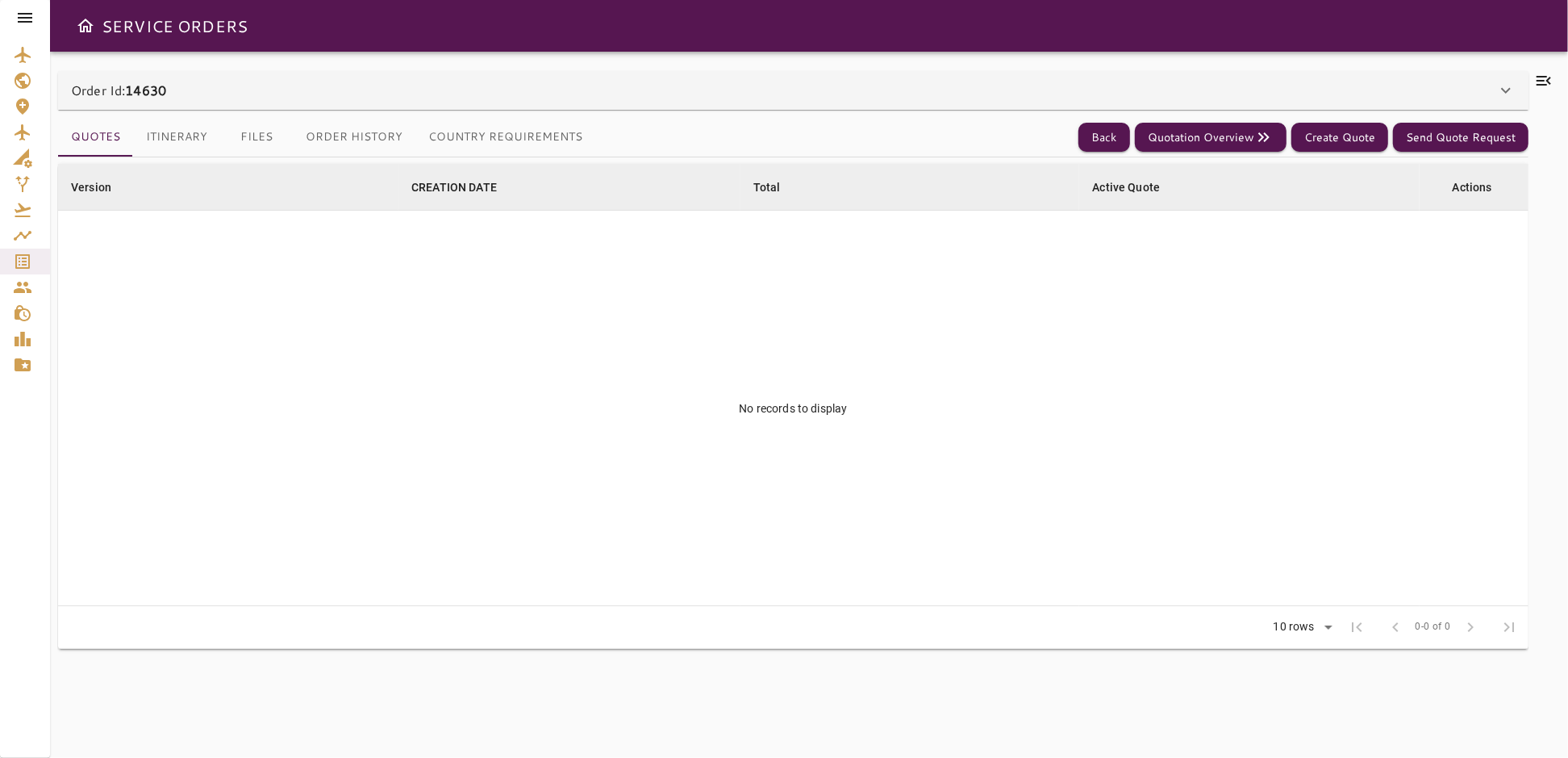
click at [500, 136] on button "Country Requirements" at bounding box center [505, 137] width 180 height 39
click at [246, 136] on button "Files" at bounding box center [256, 137] width 73 height 39
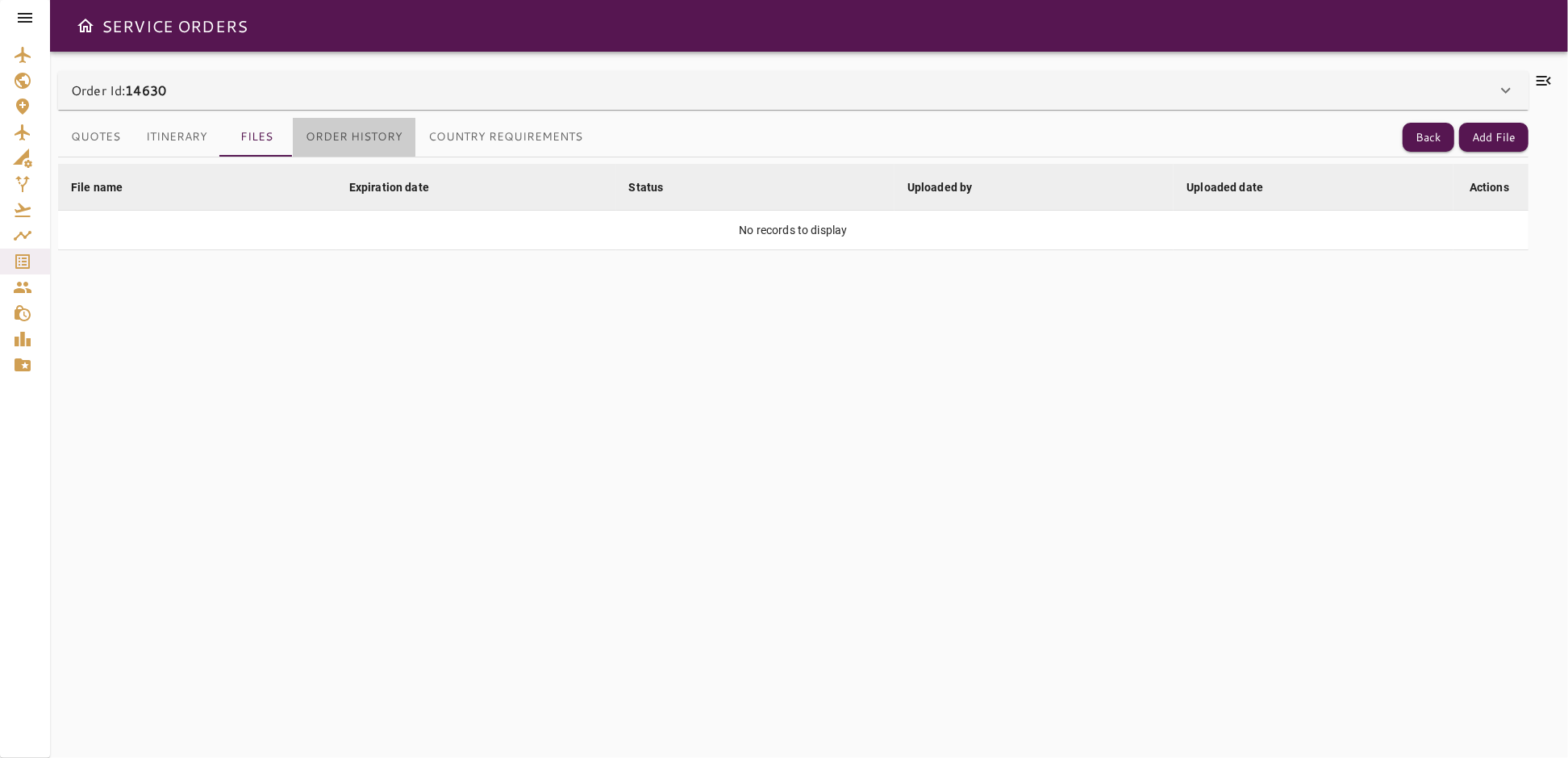
click at [345, 137] on button "Order History" at bounding box center [354, 137] width 122 height 39
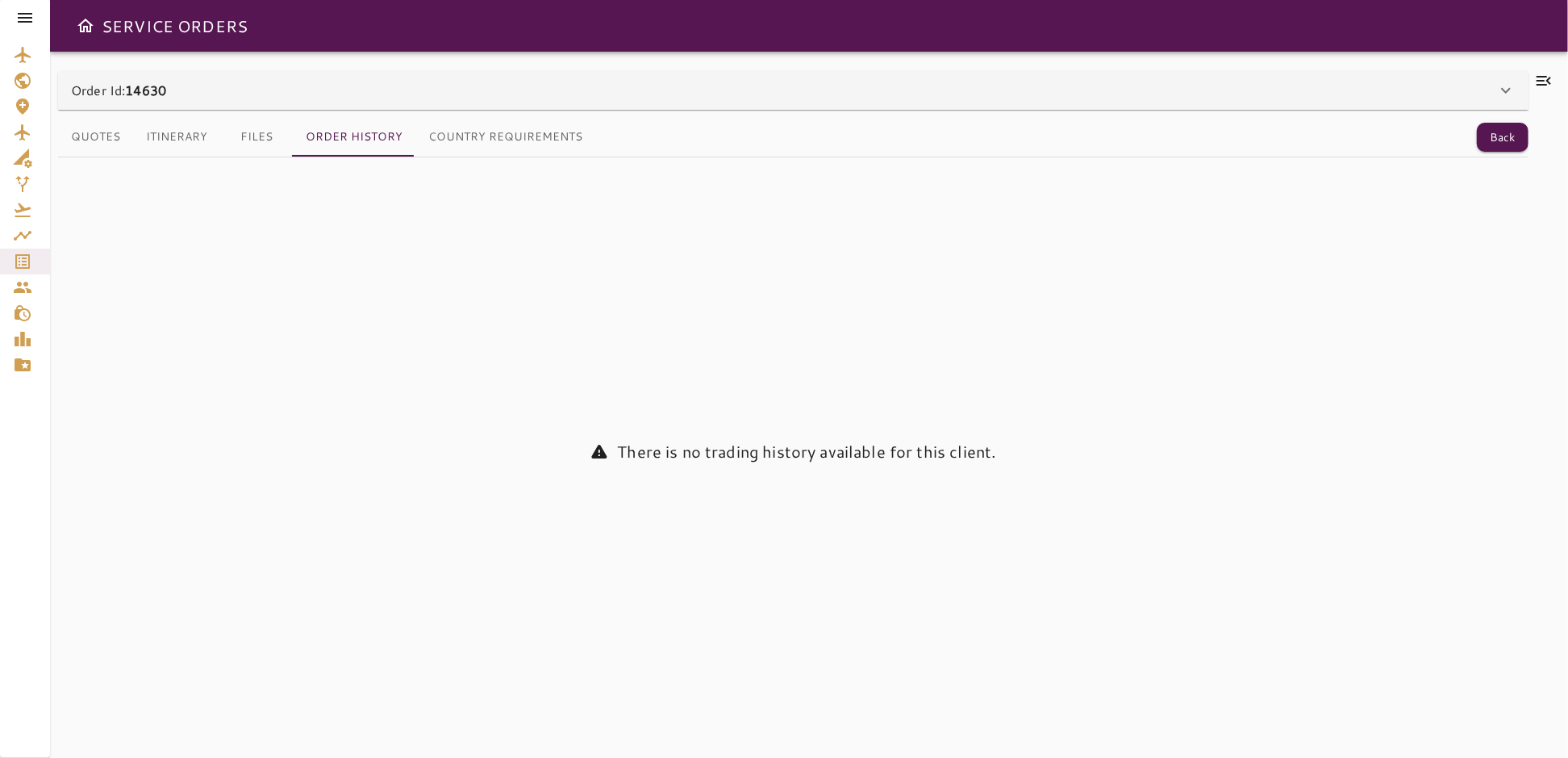
click at [149, 141] on button "Itinerary" at bounding box center [176, 137] width 87 height 39
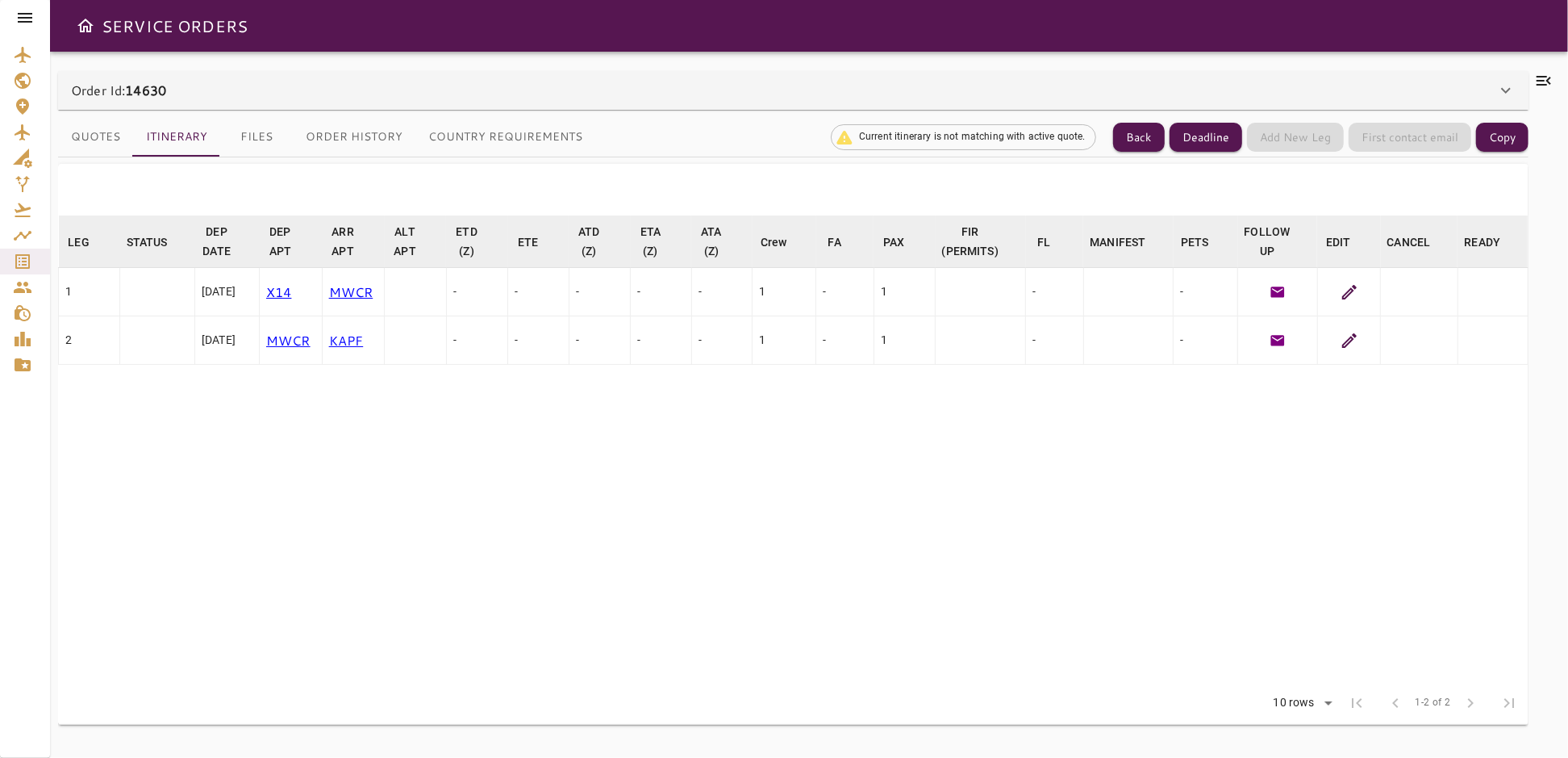
click at [88, 137] on button "Quotes" at bounding box center [96, 137] width 75 height 39
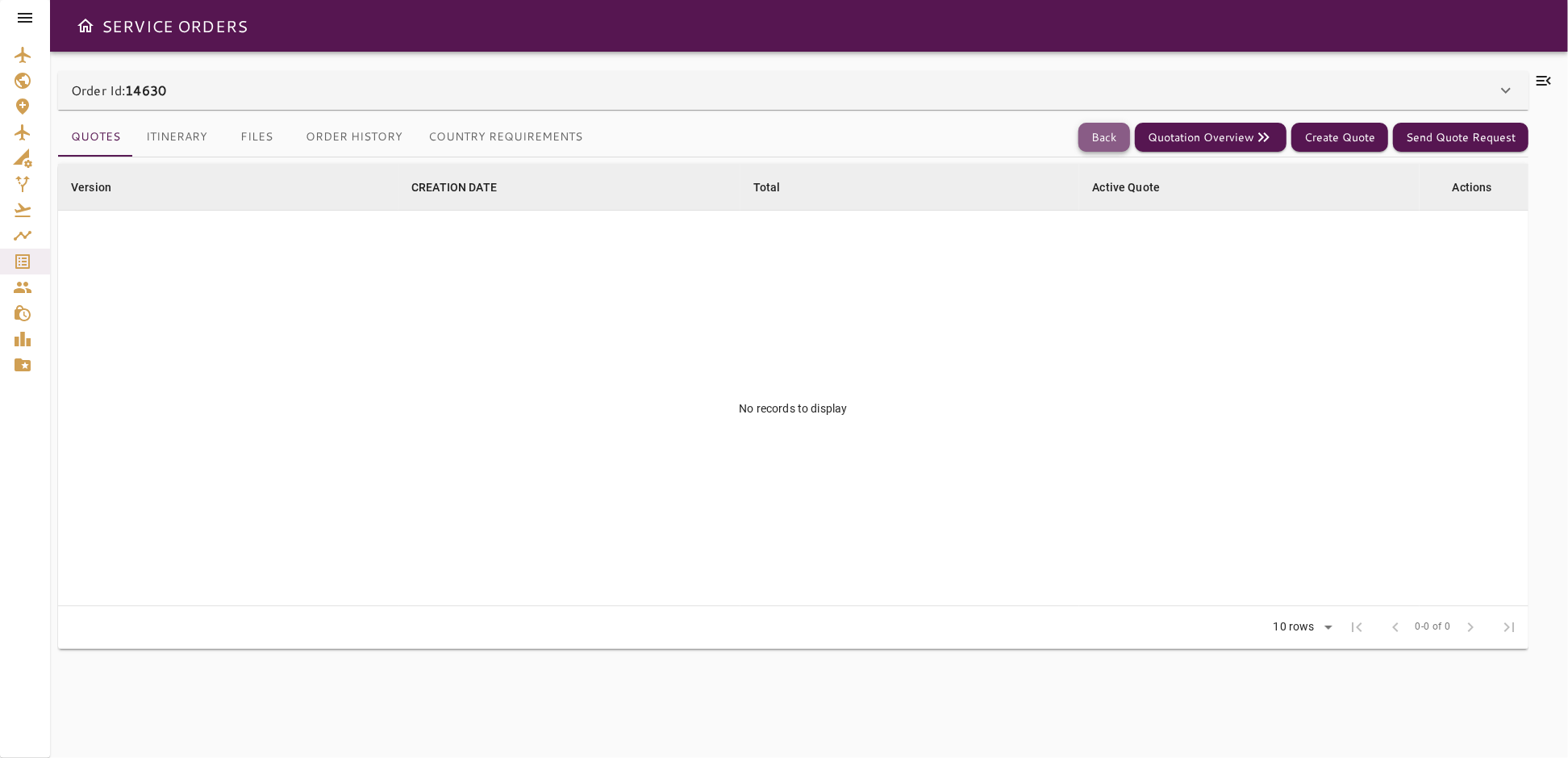
click at [1108, 142] on button "Back" at bounding box center [1104, 137] width 51 height 29
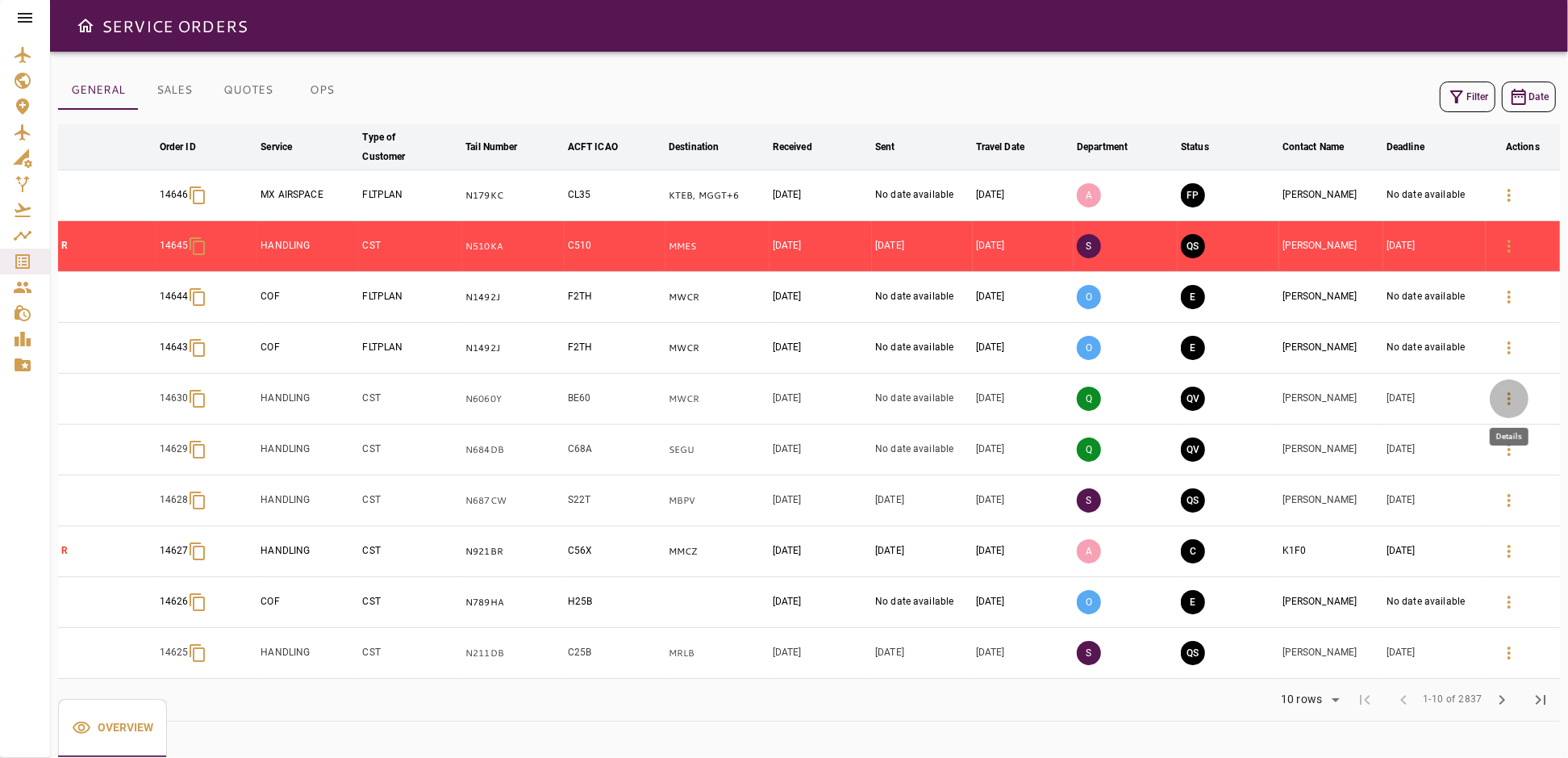
click at [1514, 395] on icon "button" at bounding box center [1508, 398] width 19 height 19
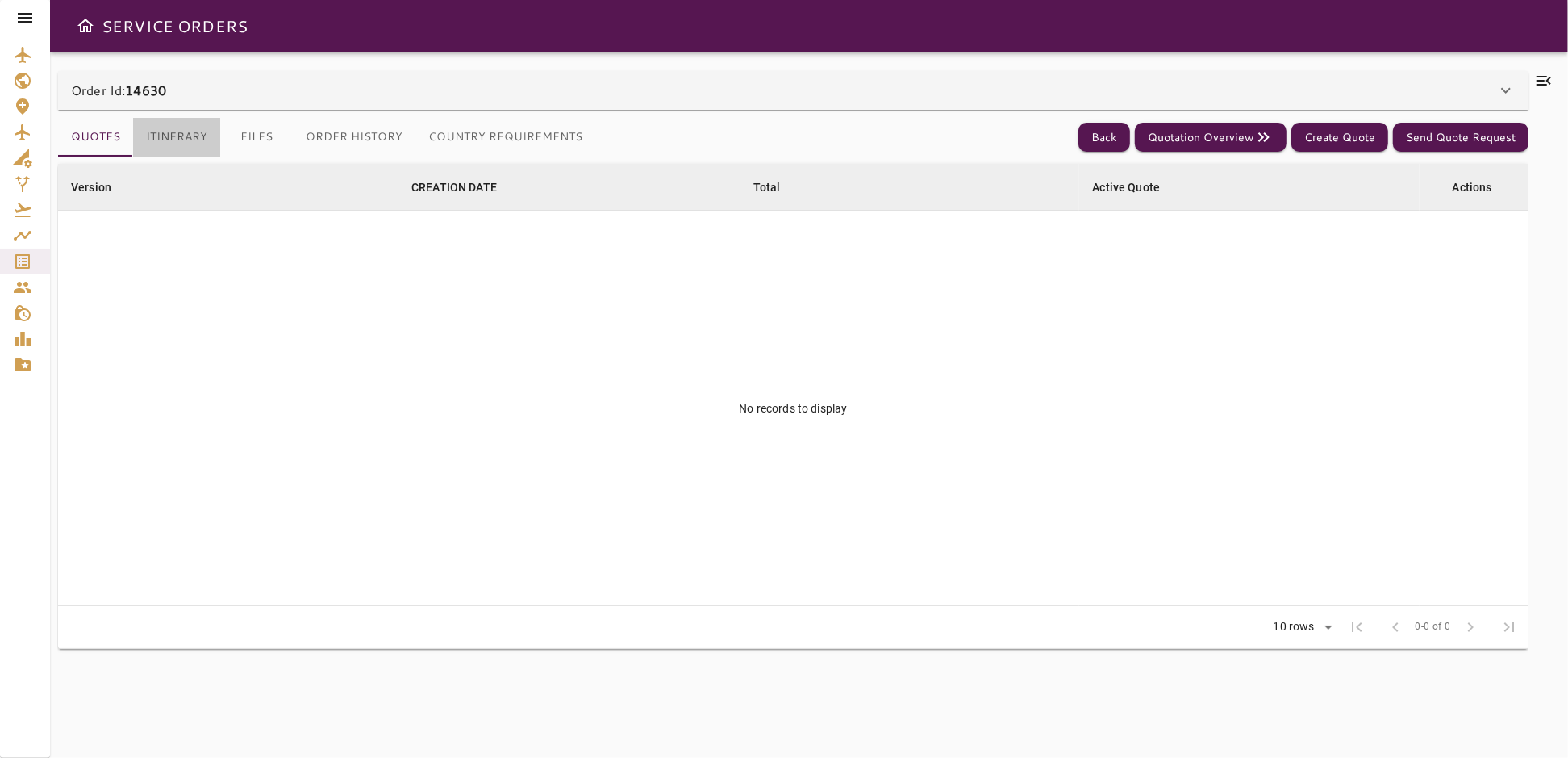
click at [175, 137] on button "Itinerary" at bounding box center [176, 137] width 87 height 39
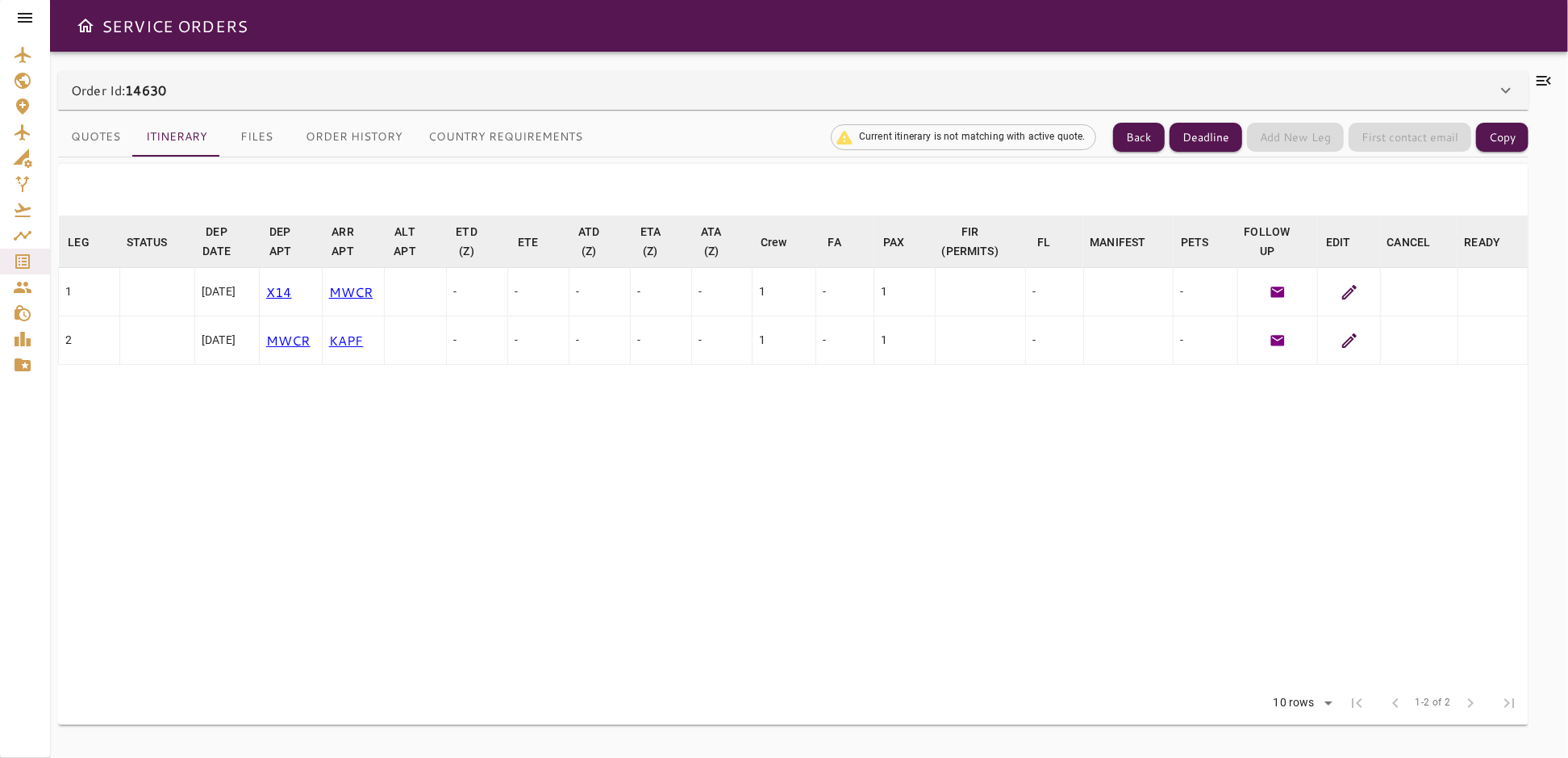
click at [1349, 289] on icon at bounding box center [1349, 292] width 15 height 15
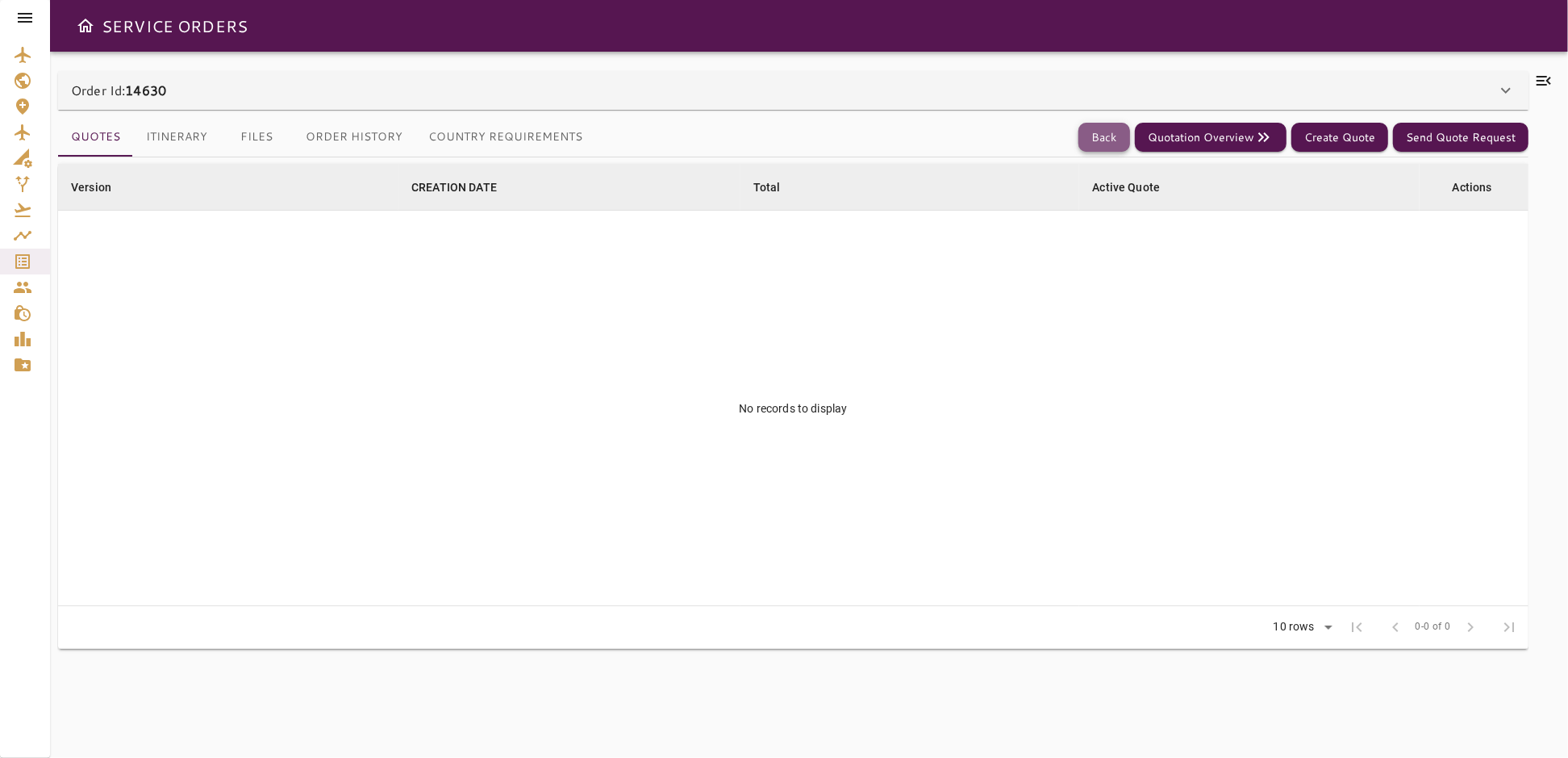
click at [1104, 141] on button "Back" at bounding box center [1104, 137] width 51 height 29
